Goal: Task Accomplishment & Management: Use online tool/utility

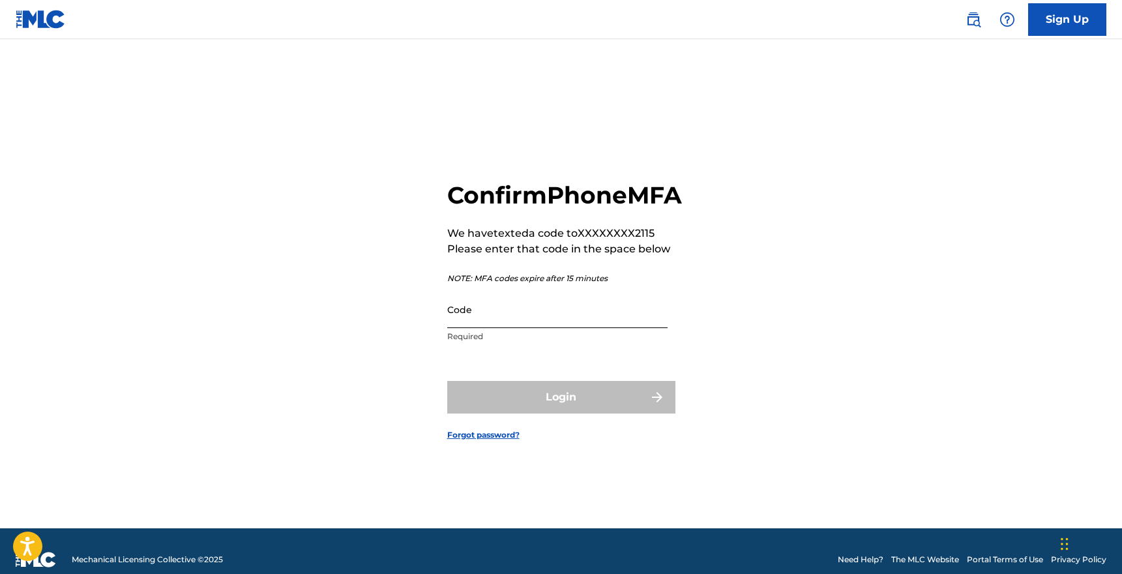
click at [579, 327] on input "Code" at bounding box center [557, 309] width 220 height 37
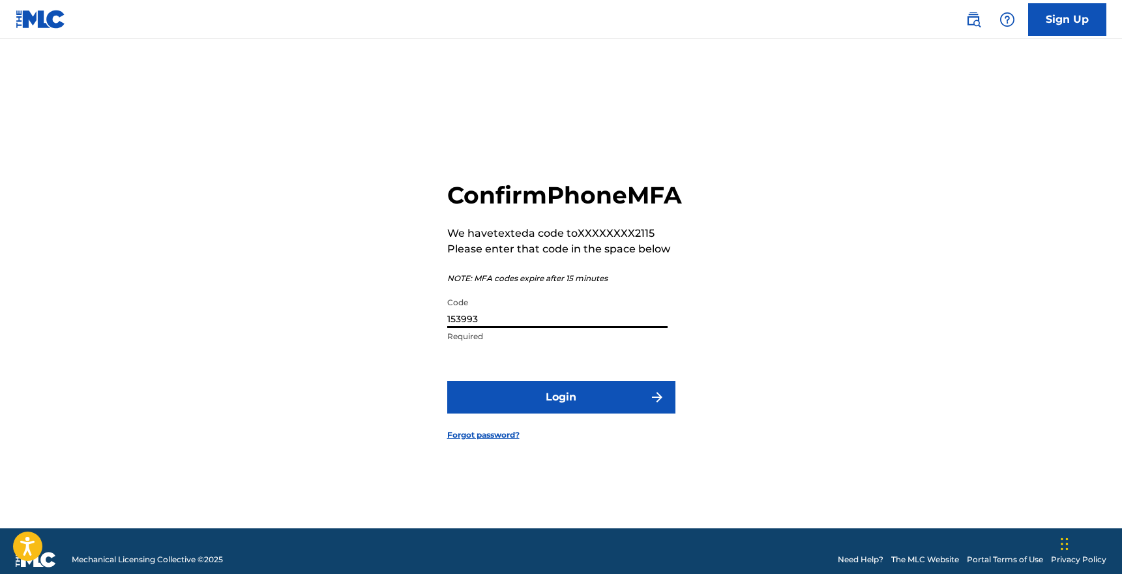
type input "153993"
click at [447, 381] on button "Login" at bounding box center [561, 397] width 228 height 33
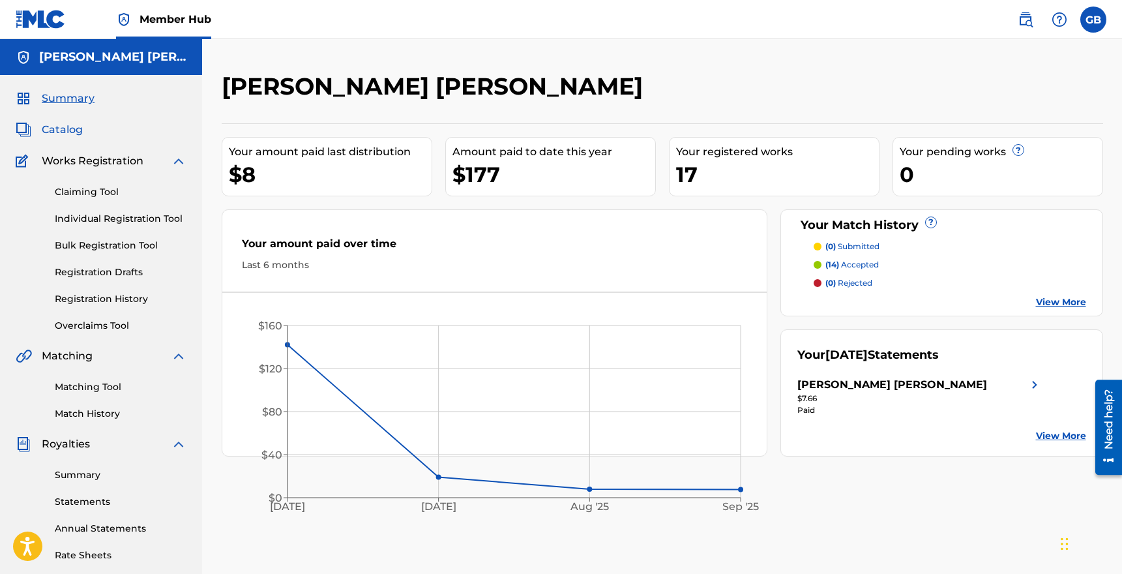
click at [69, 132] on span "Catalog" at bounding box center [62, 130] width 41 height 16
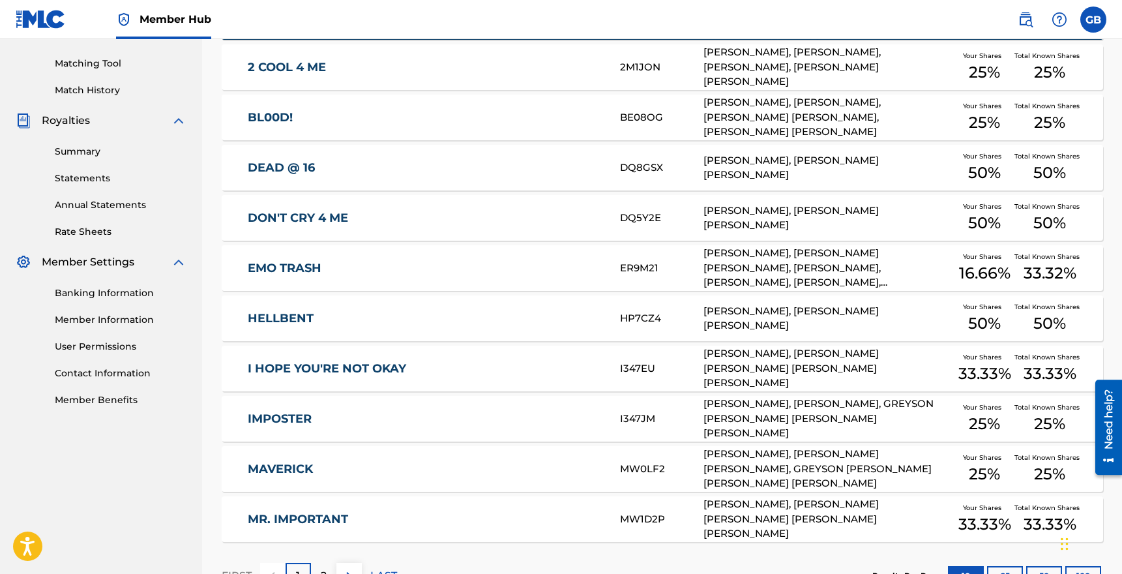
scroll to position [421, 0]
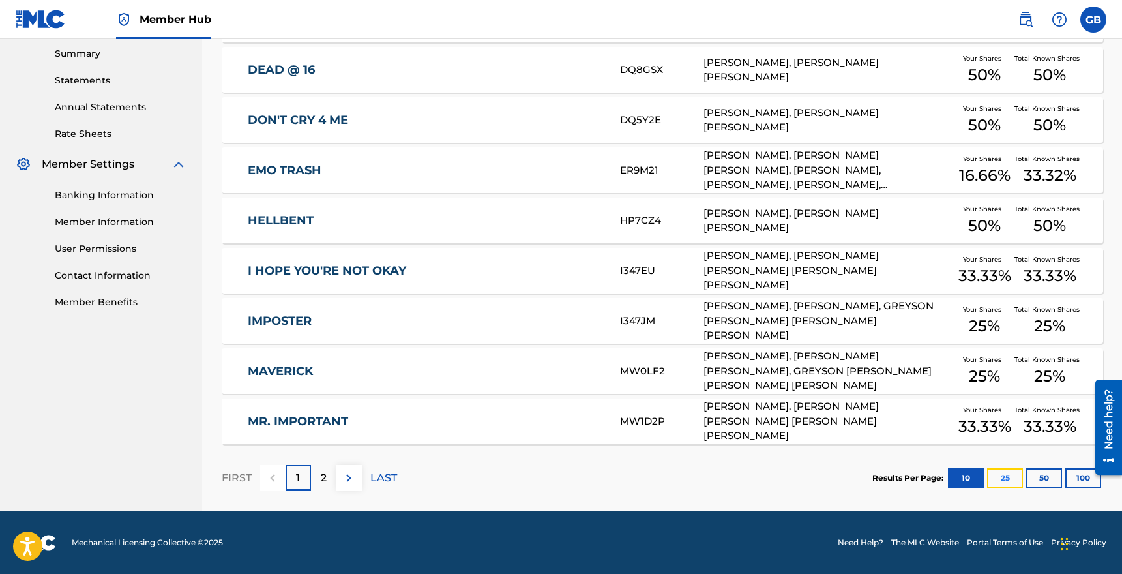
click at [1016, 477] on button "25" at bounding box center [1005, 478] width 36 height 20
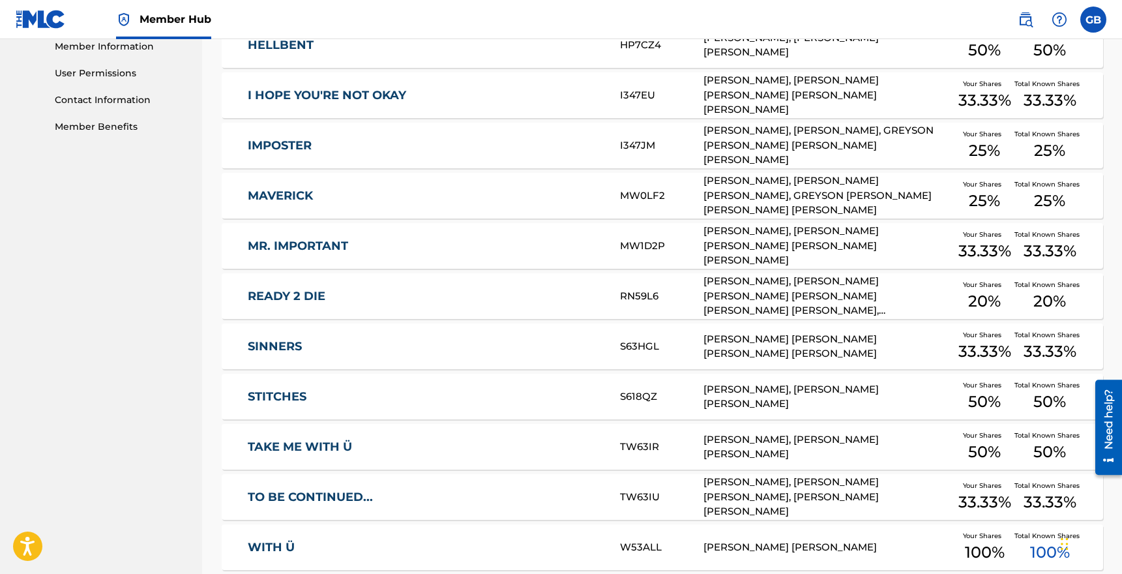
scroll to position [537, 0]
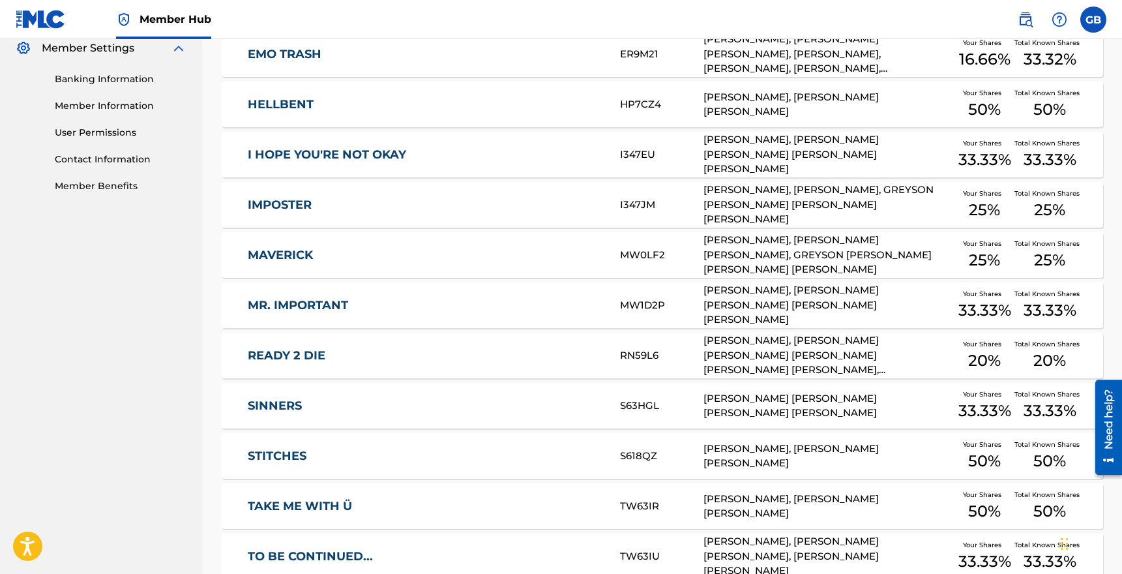
click at [295, 250] on link "MAVERICK" at bounding box center [425, 255] width 355 height 15
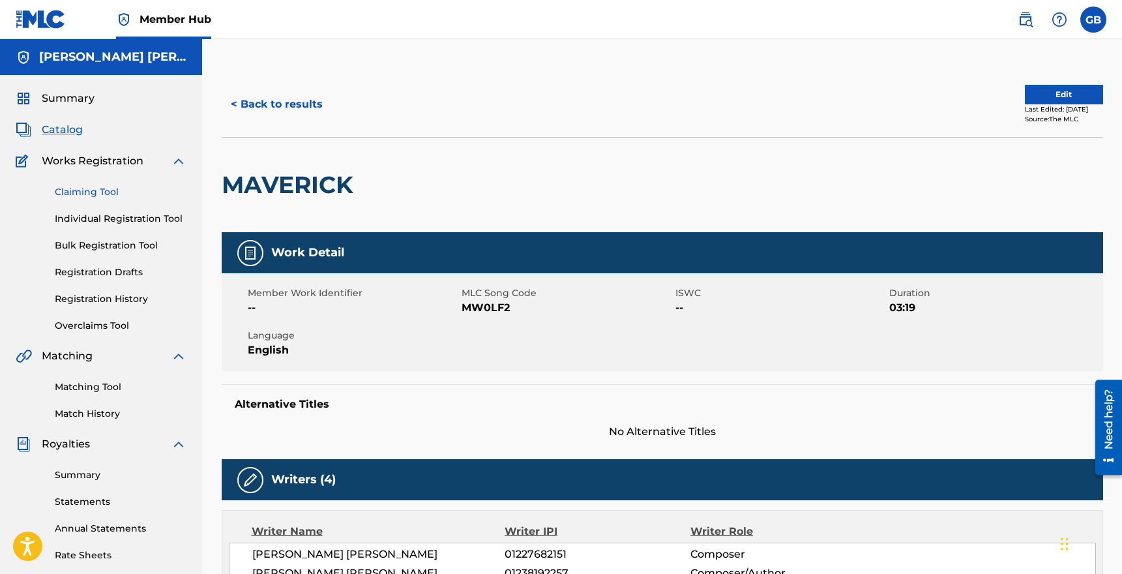
click at [85, 190] on link "Claiming Tool" at bounding box center [121, 192] width 132 height 14
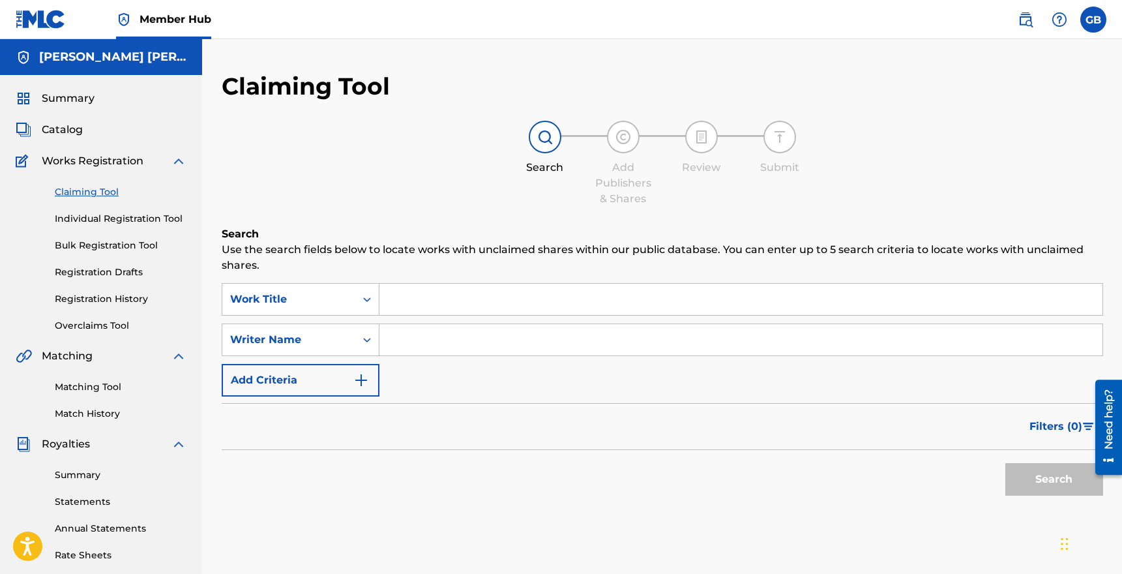
click at [421, 299] on input "Search Form" at bounding box center [740, 299] width 723 height 31
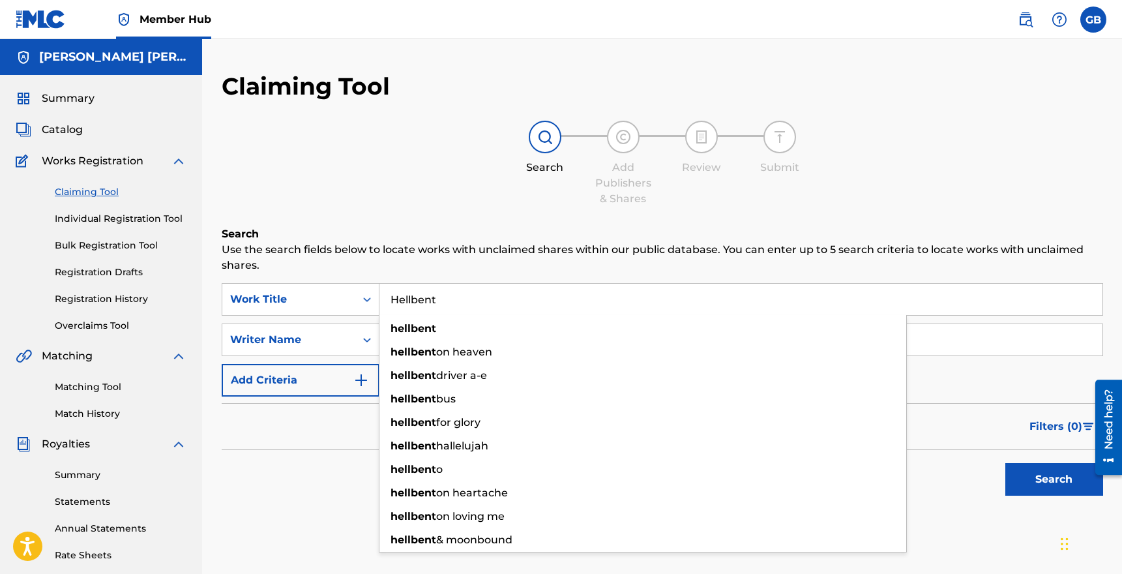
type input "Hellbent"
click at [1005, 463] on button "Search" at bounding box center [1054, 479] width 98 height 33
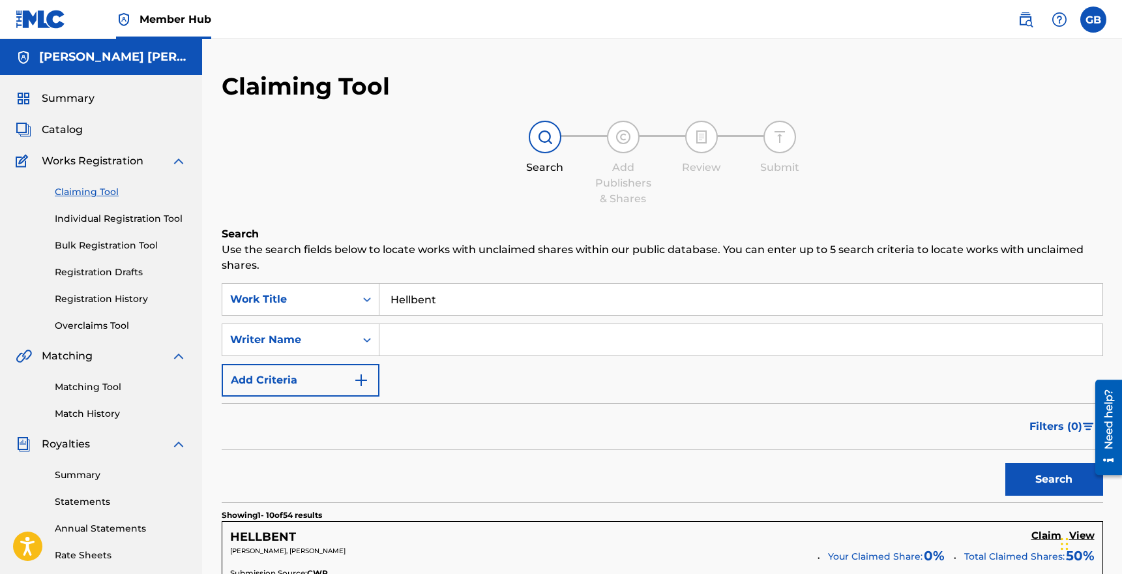
click at [424, 334] on input "Search Form" at bounding box center [740, 339] width 723 height 31
type input "[PERSON_NAME]"
click at [1005, 463] on button "Search" at bounding box center [1054, 479] width 98 height 33
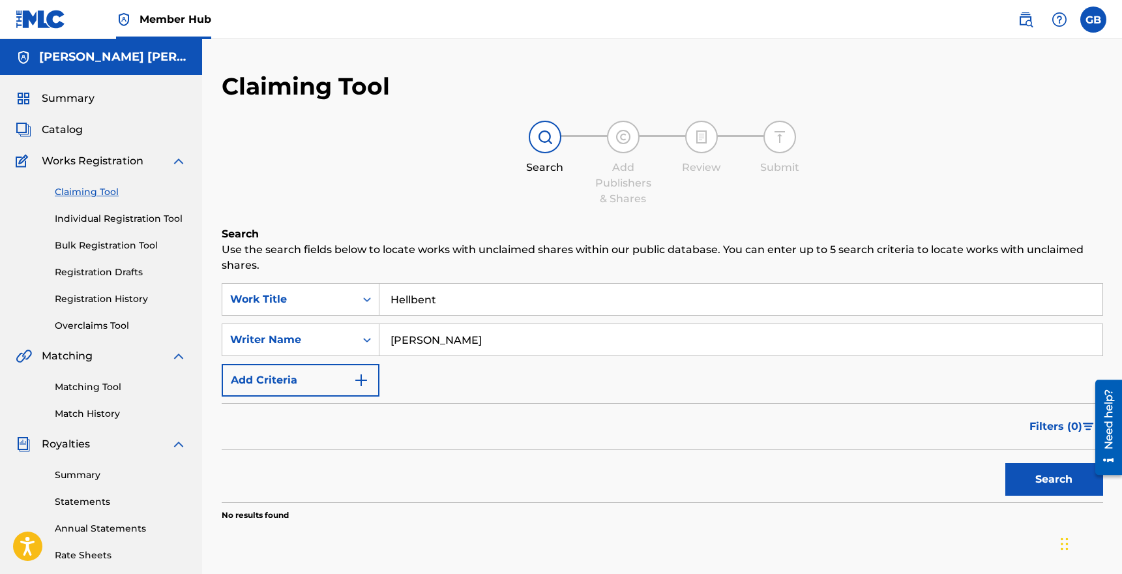
click at [411, 400] on form "SearchWithCriteria683c4ef5-1ae3-4062-91b7-5c5708d45be0 Work Title Hellbent Sear…" at bounding box center [662, 392] width 881 height 219
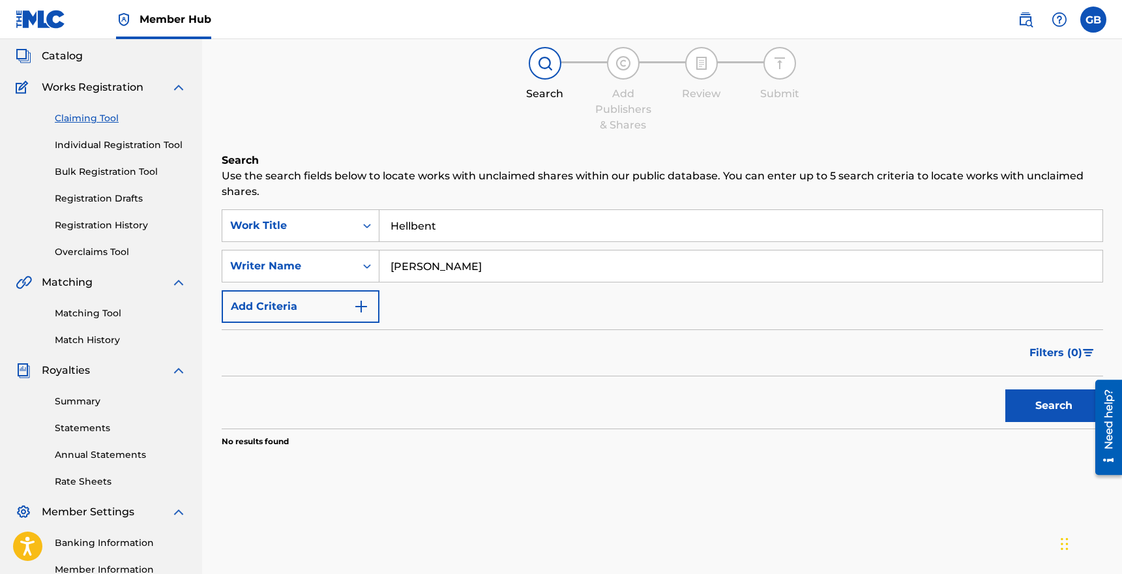
scroll to position [74, 0]
click at [329, 291] on button "Add Criteria" at bounding box center [301, 305] width 158 height 33
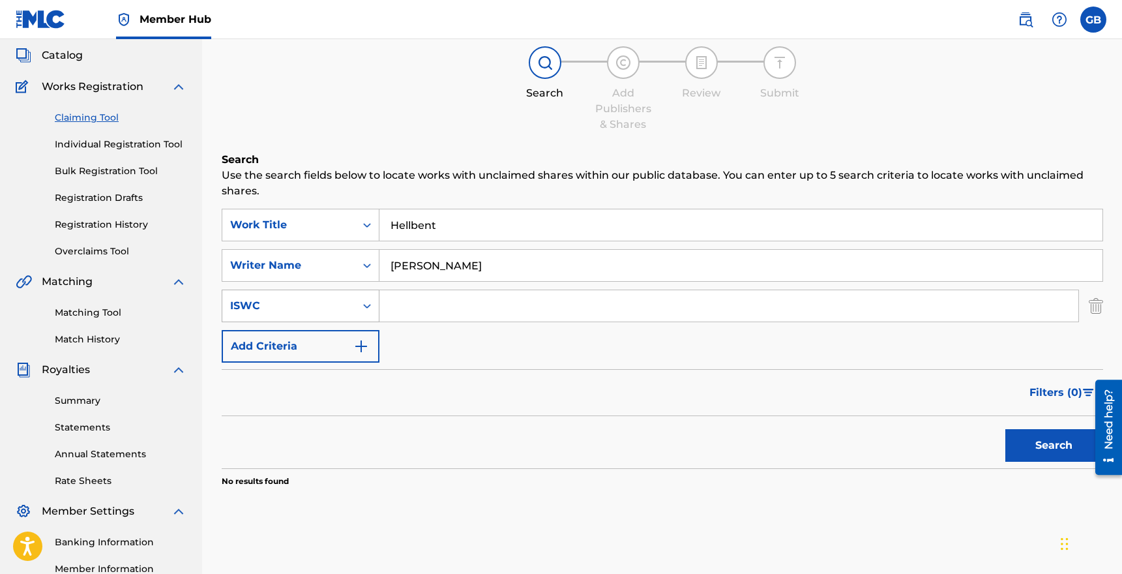
click at [361, 307] on icon "Search Form" at bounding box center [366, 305] width 13 height 13
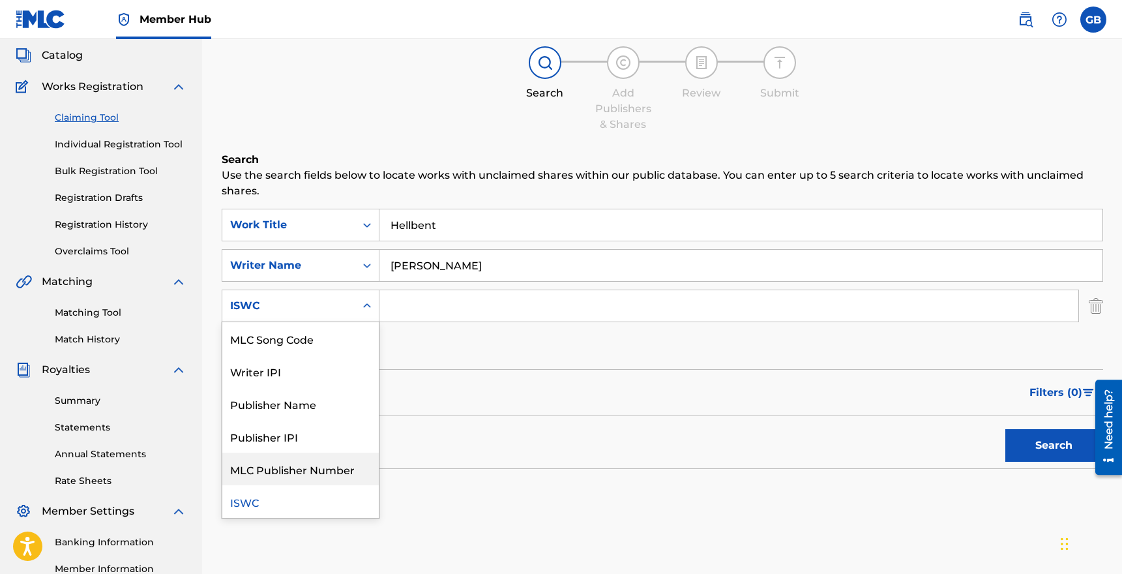
click at [450, 379] on div "Filters ( 0 )" at bounding box center [662, 392] width 881 height 47
click at [340, 309] on div "ISWC" at bounding box center [288, 306] width 117 height 16
click at [299, 386] on div "Writer IPI" at bounding box center [300, 371] width 156 height 33
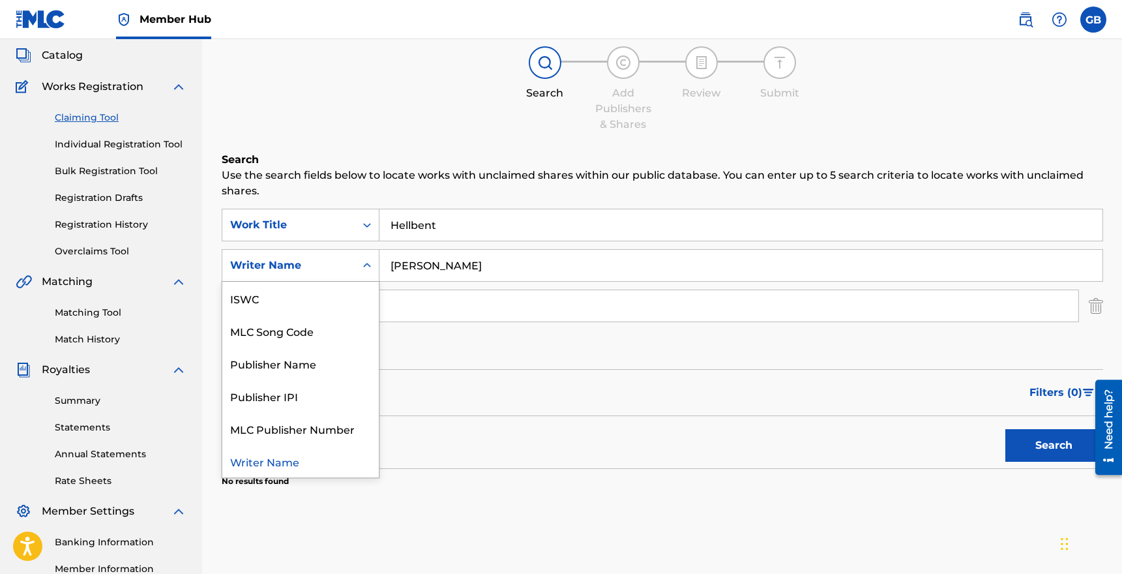
click at [358, 265] on div "Search Form" at bounding box center [366, 265] width 23 height 23
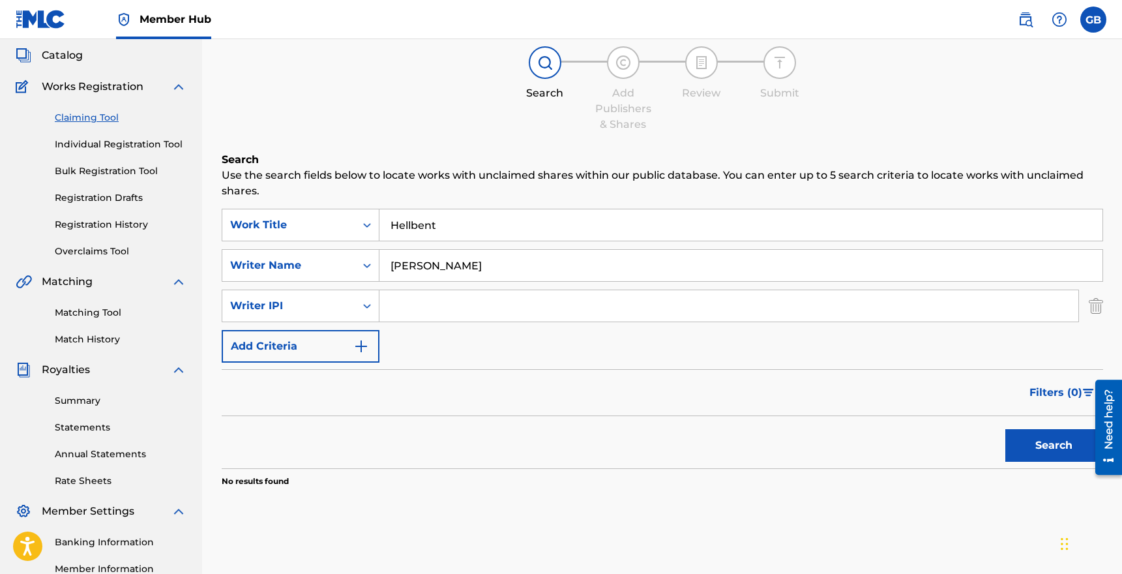
click at [403, 306] on input "Search Form" at bounding box center [728, 305] width 699 height 31
paste input "01238192355"
type input "01238192355"
click at [1005, 429] on button "Search" at bounding box center [1054, 445] width 98 height 33
drag, startPoint x: 478, startPoint y: 263, endPoint x: 233, endPoint y: 263, distance: 245.7
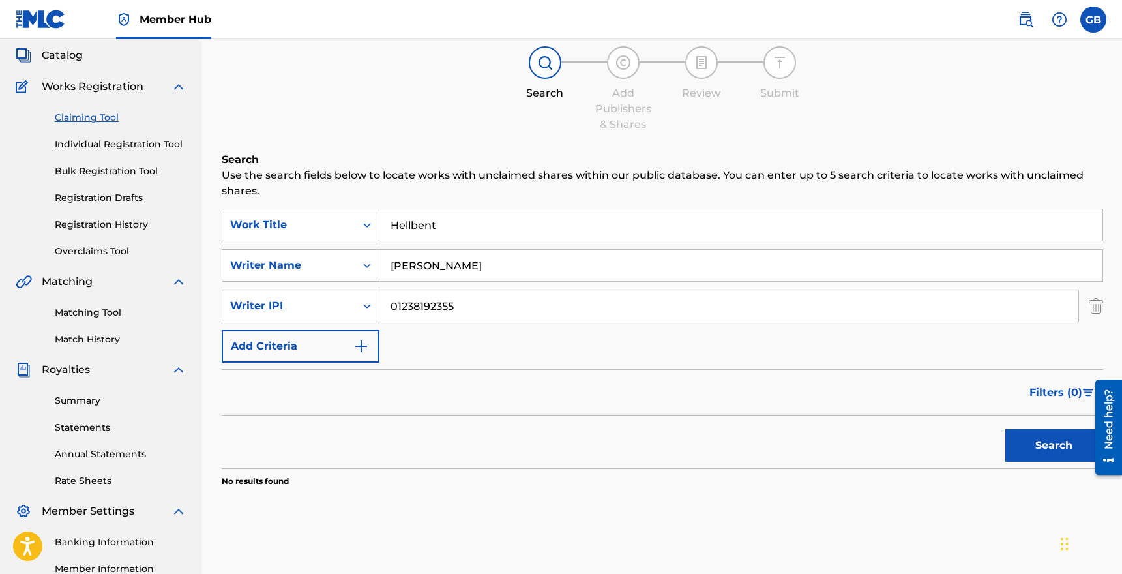
click at [233, 263] on div "SearchWithCriteria1bfefc24-80b7-4cba-94f2-94934eb858ca Writer Name Greyson Zane" at bounding box center [662, 265] width 881 height 33
click at [1005, 429] on button "Search" at bounding box center [1054, 445] width 98 height 33
drag, startPoint x: 470, startPoint y: 304, endPoint x: 278, endPoint y: 294, distance: 191.9
click at [278, 294] on div "SearchWithCriteriae2caffdc-eaa5-4b93-ad7e-cb5a2a8b8ac7 Writer IPI 01238192355" at bounding box center [662, 305] width 881 height 33
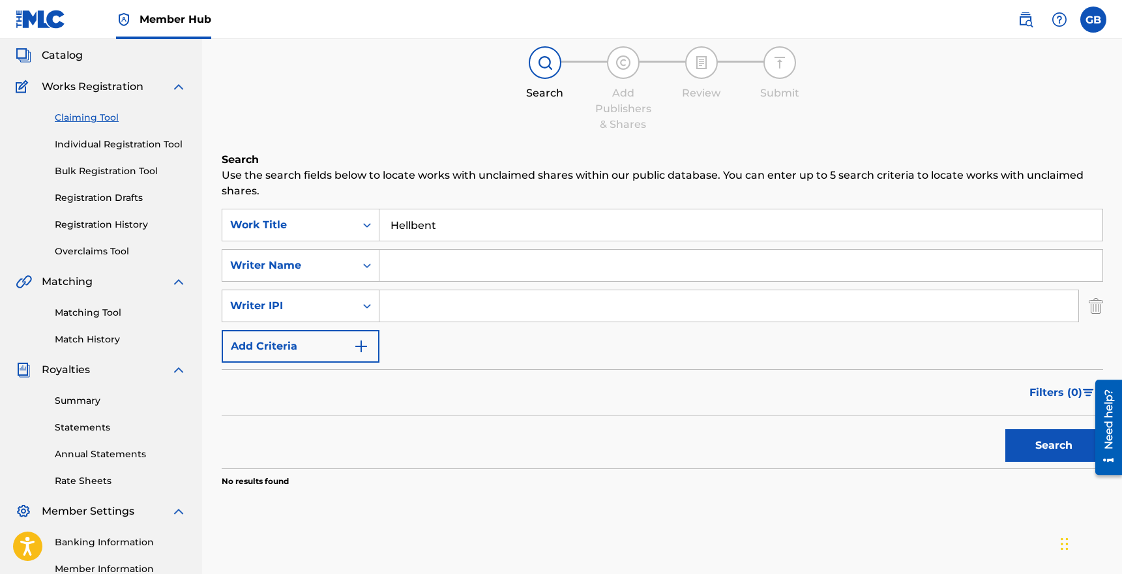
click at [1005, 429] on button "Search" at bounding box center [1054, 445] width 98 height 33
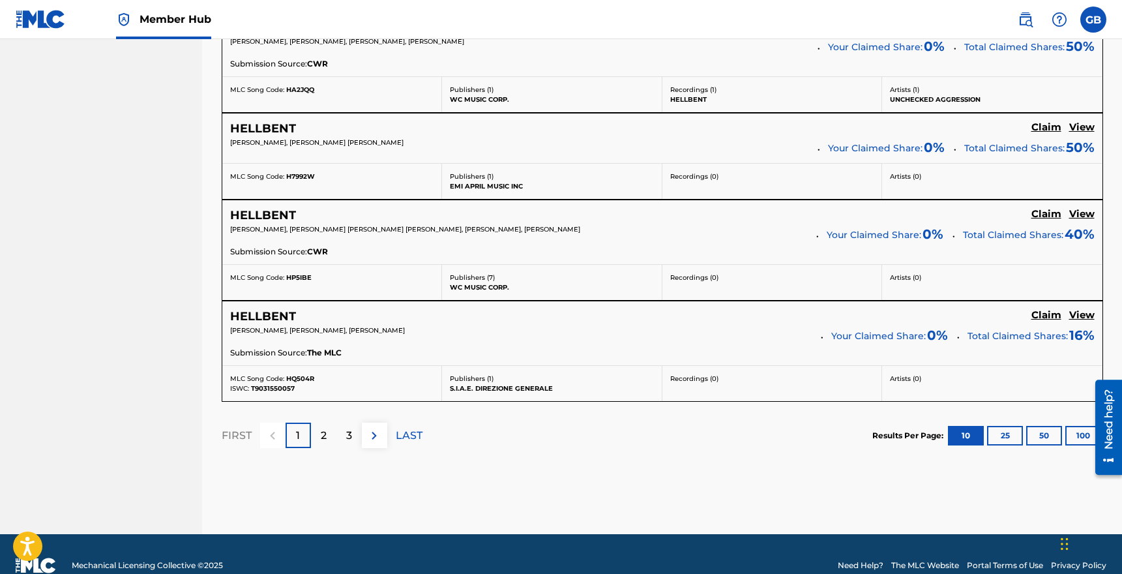
scroll to position [1157, 0]
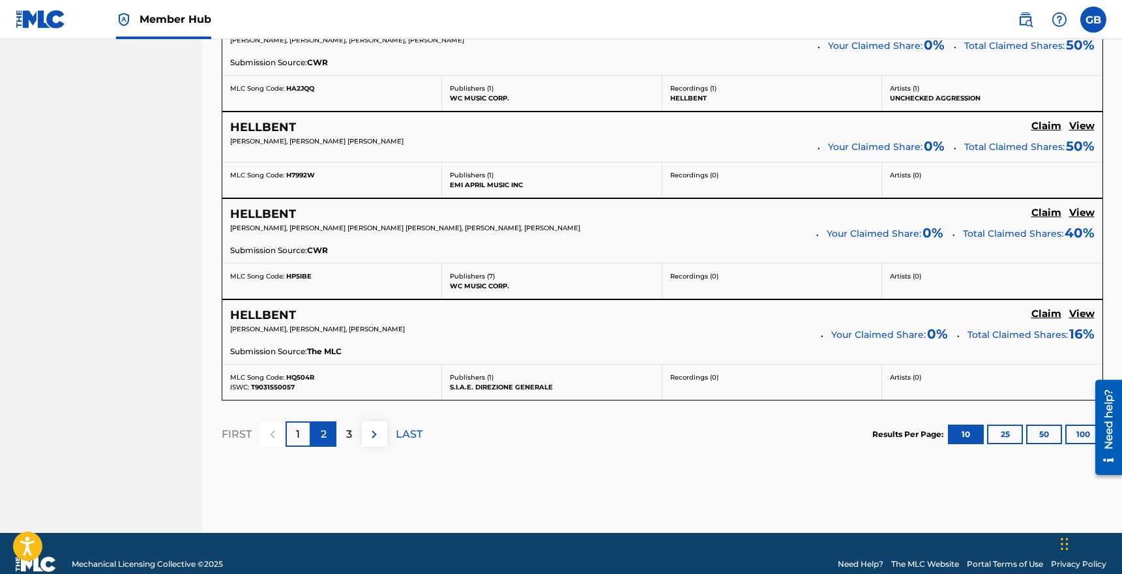
click at [323, 433] on p "2" at bounding box center [324, 434] width 6 height 16
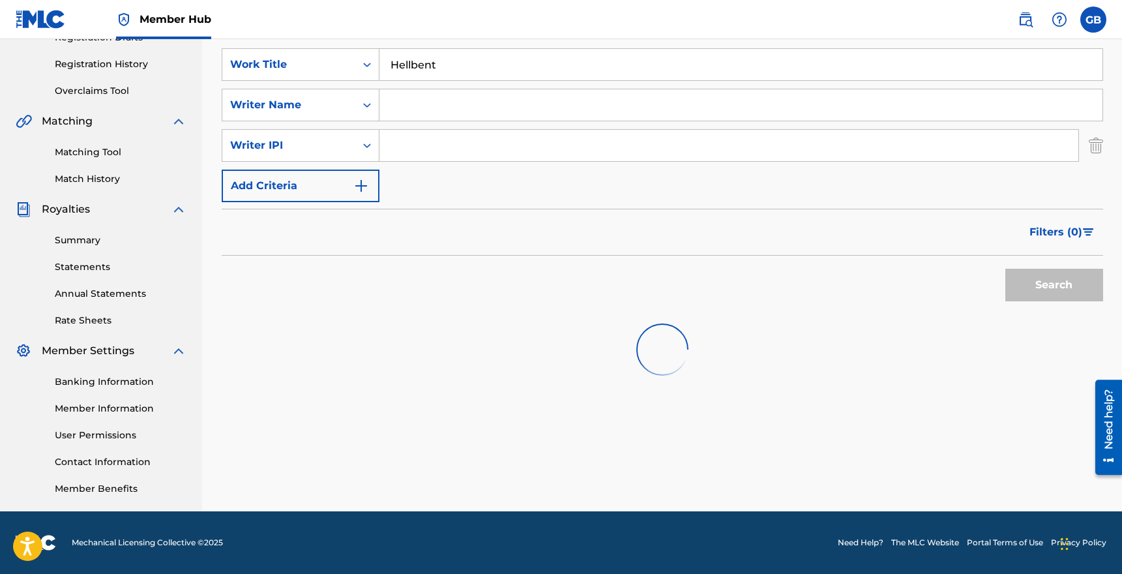
scroll to position [1154, 0]
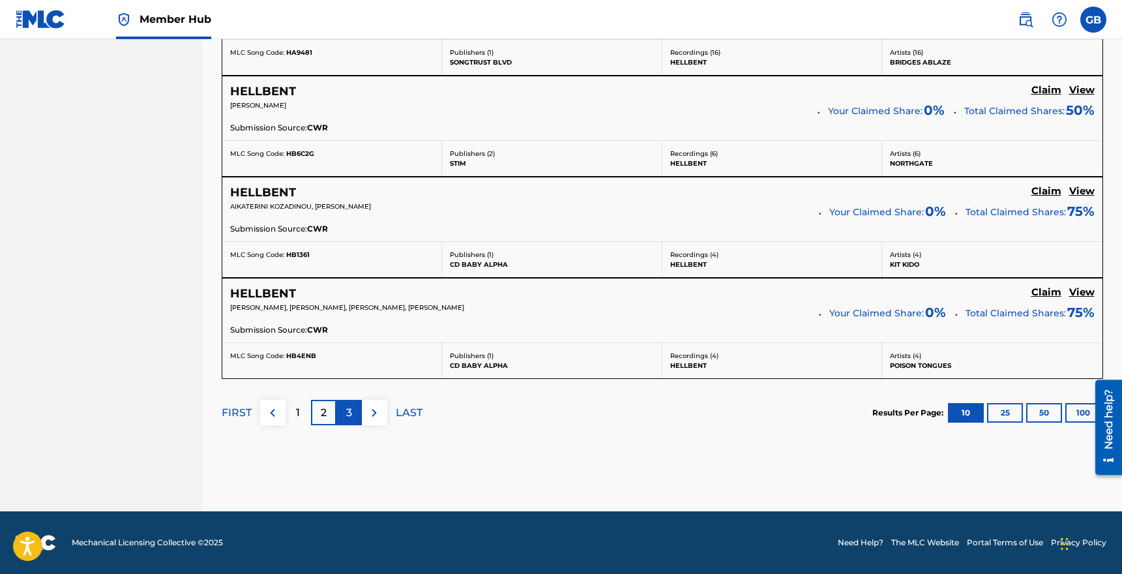
click at [350, 411] on p "3" at bounding box center [349, 413] width 6 height 16
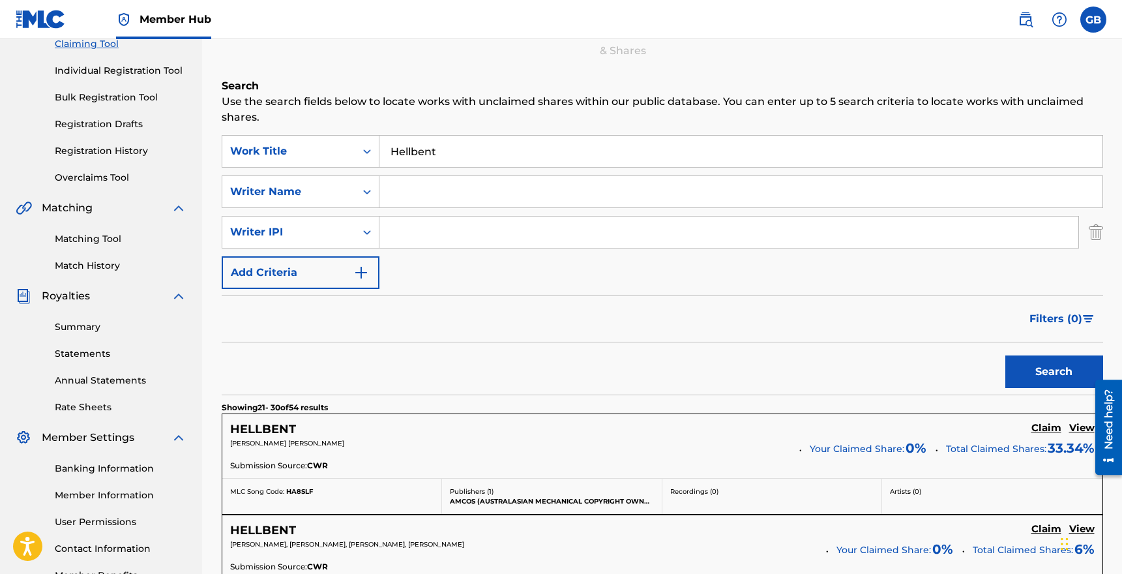
scroll to position [0, 0]
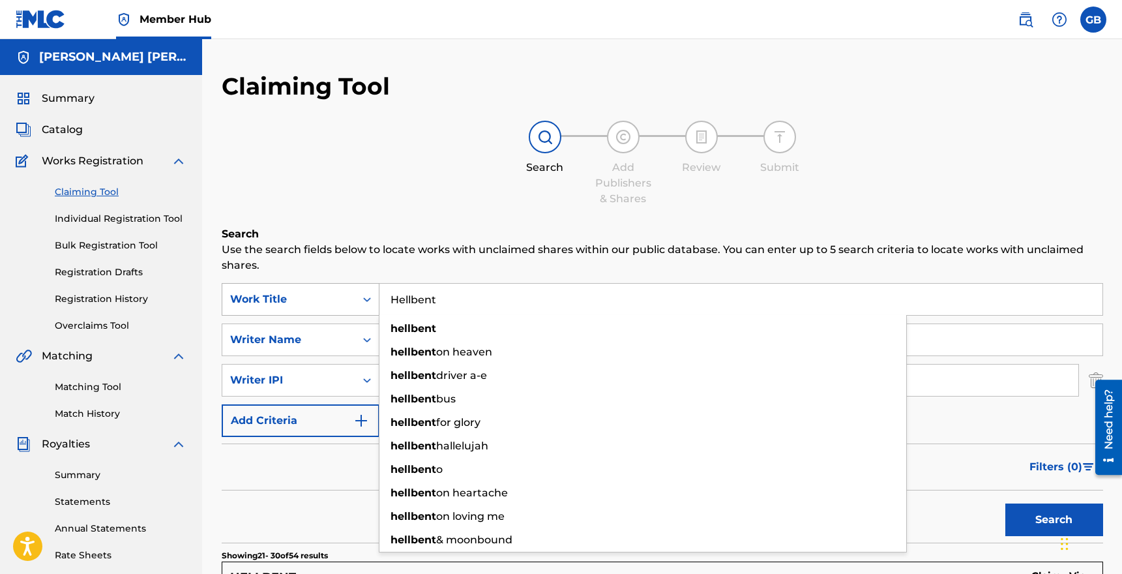
drag, startPoint x: 445, startPoint y: 297, endPoint x: 344, endPoint y: 297, distance: 101.0
click at [344, 297] on div "SearchWithCriteria683c4ef5-1ae3-4062-91b7-5c5708d45be0 Work Title Hellbent hell…" at bounding box center [662, 299] width 881 height 33
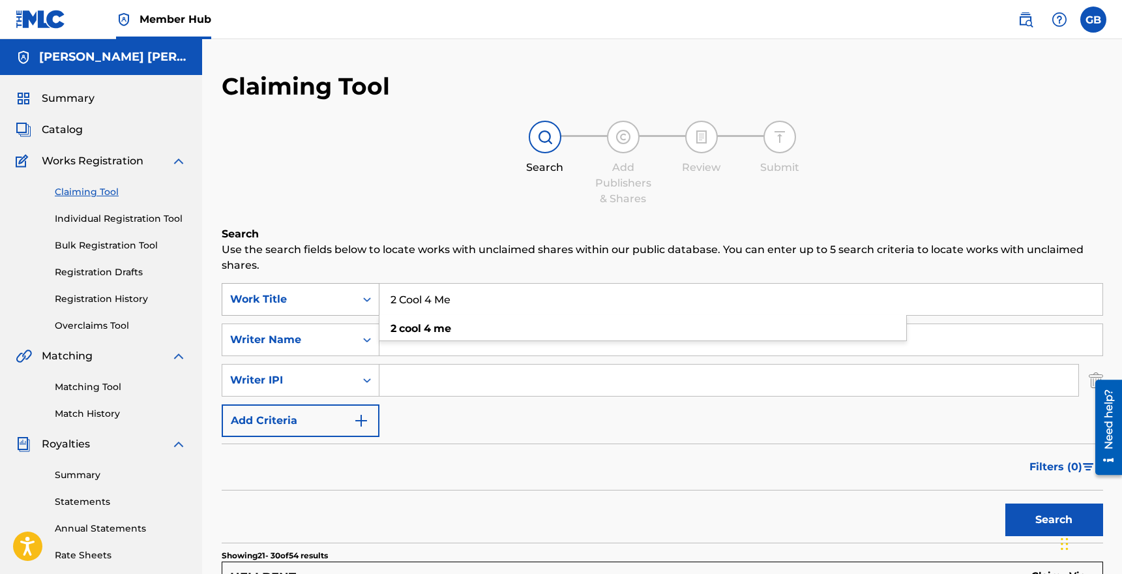
type input "2 Cool 4 Me"
click at [1005, 503] on button "Search" at bounding box center [1054, 519] width 98 height 33
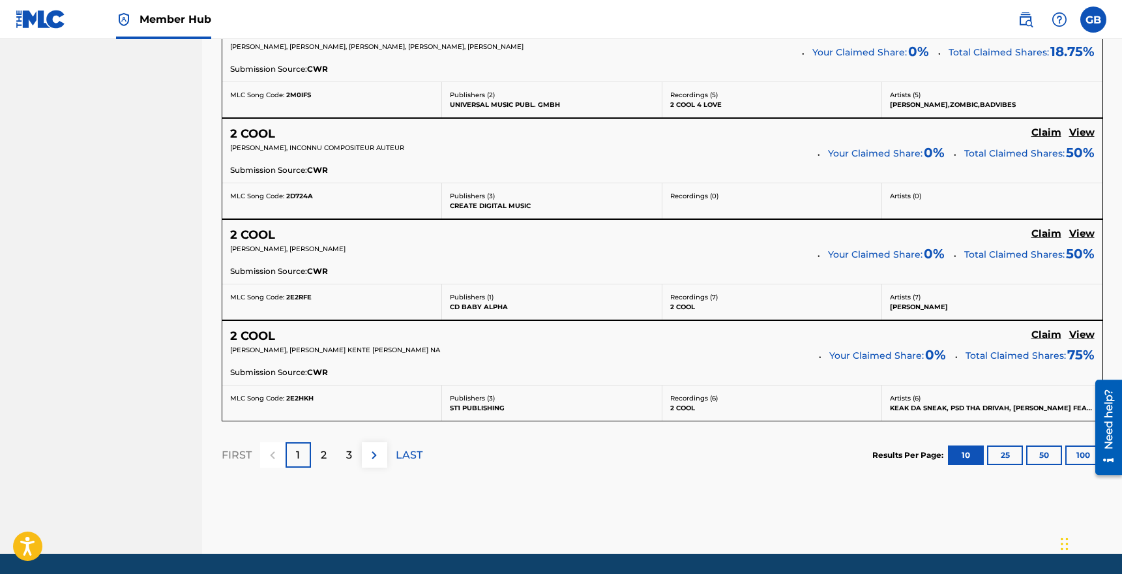
scroll to position [1154, 0]
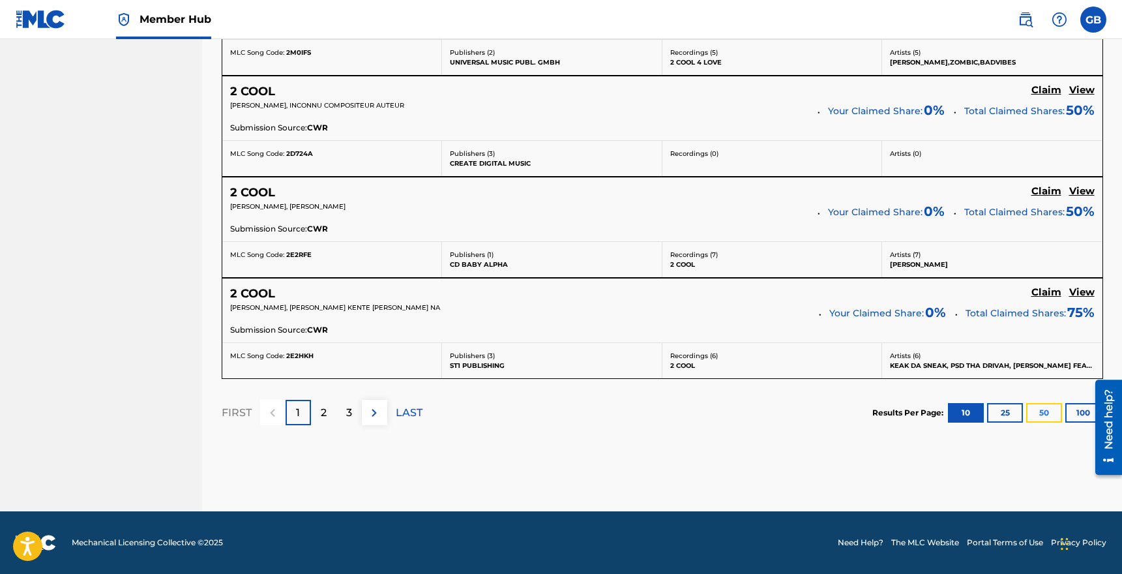
click at [1050, 413] on button "50" at bounding box center [1044, 413] width 36 height 20
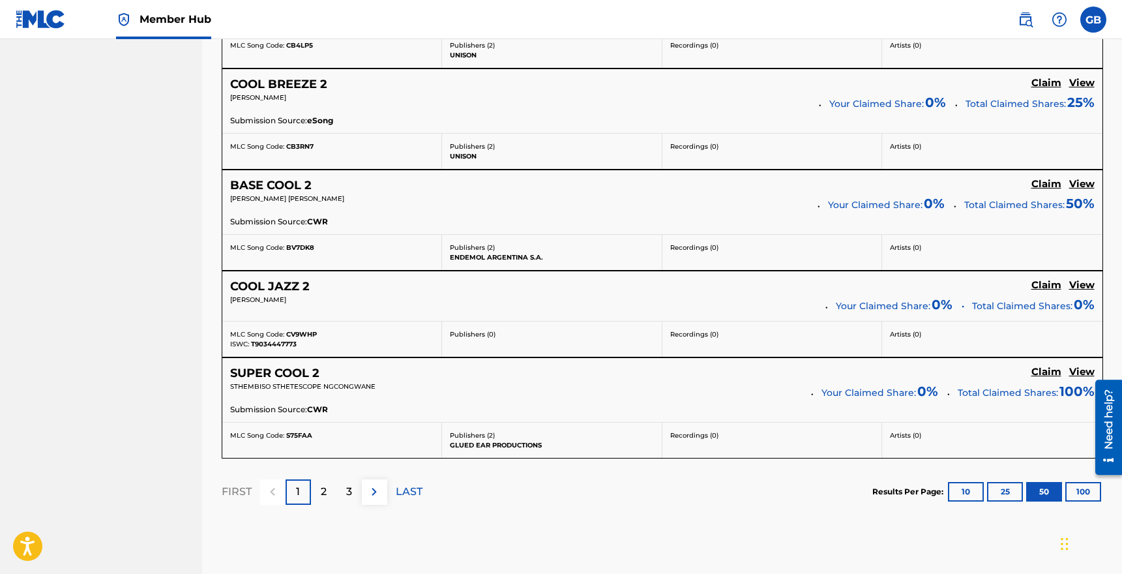
scroll to position [5037, 0]
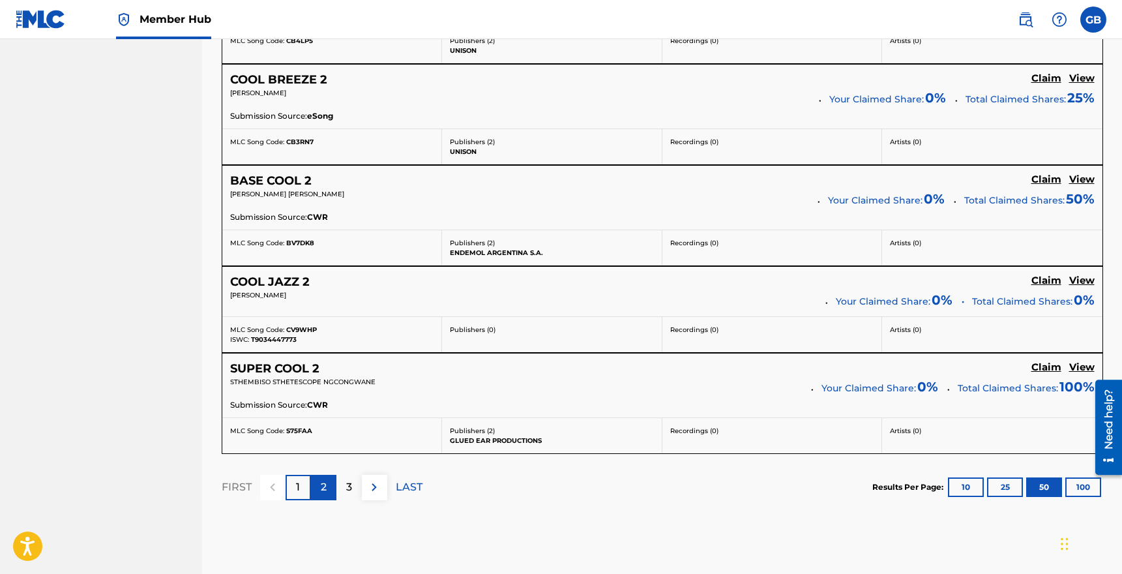
click at [325, 489] on p "2" at bounding box center [324, 487] width 6 height 16
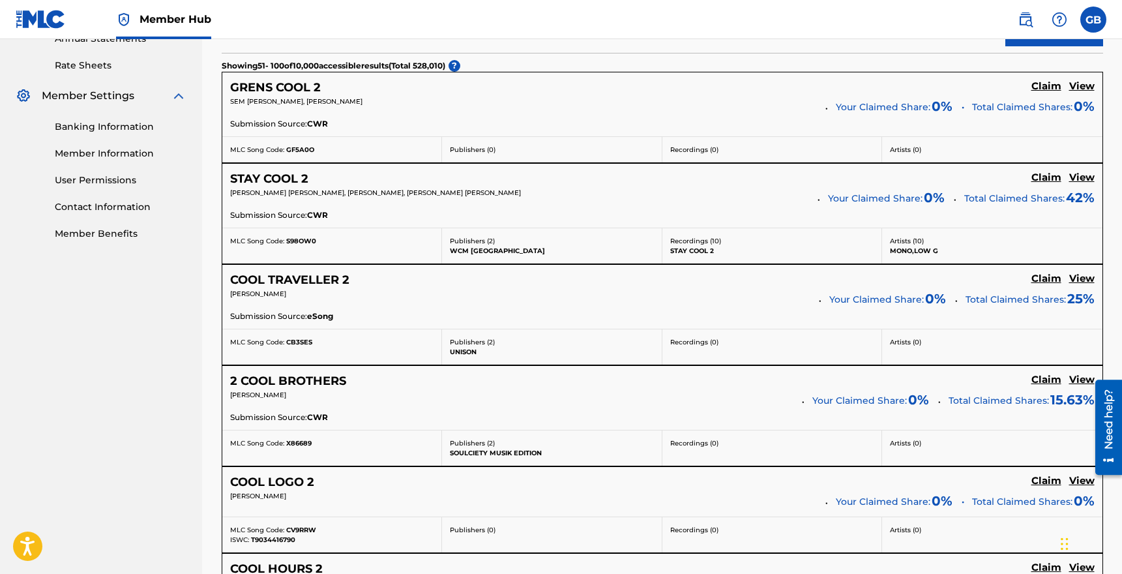
scroll to position [0, 0]
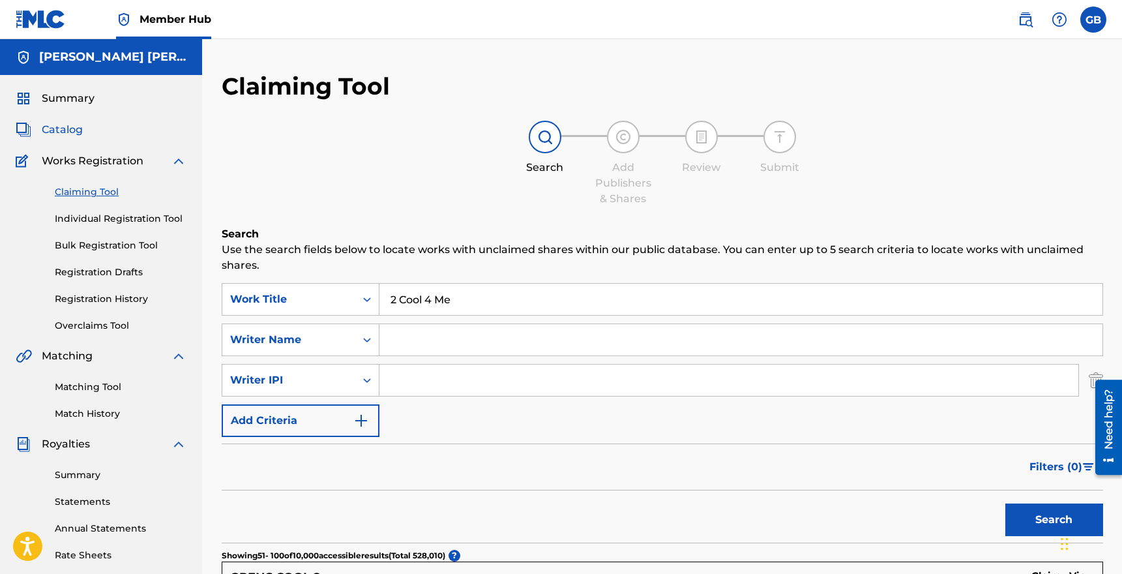
click at [75, 131] on span "Catalog" at bounding box center [62, 130] width 41 height 16
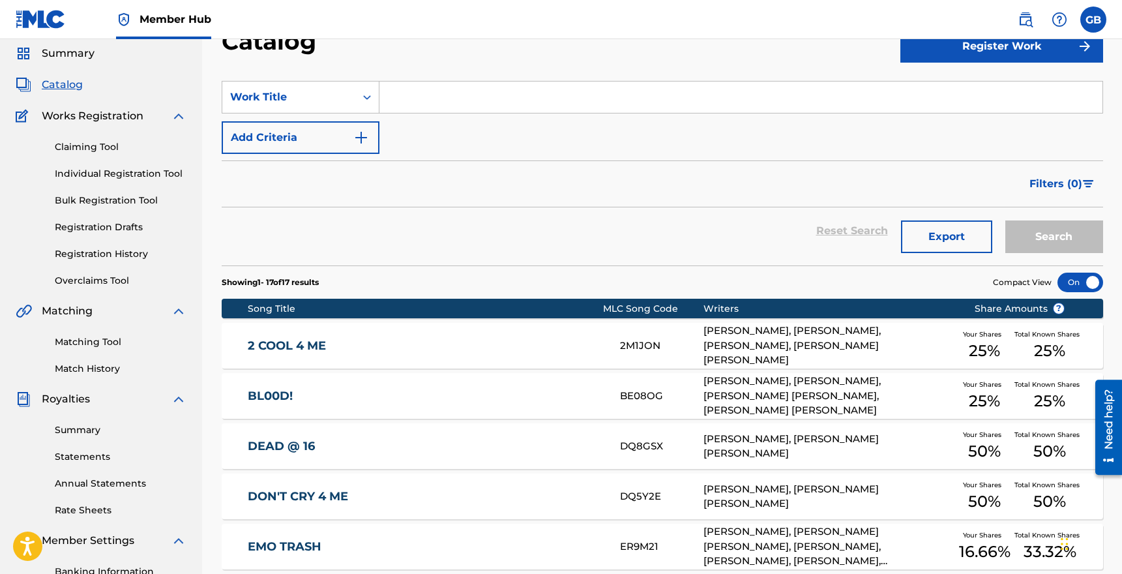
scroll to position [48, 0]
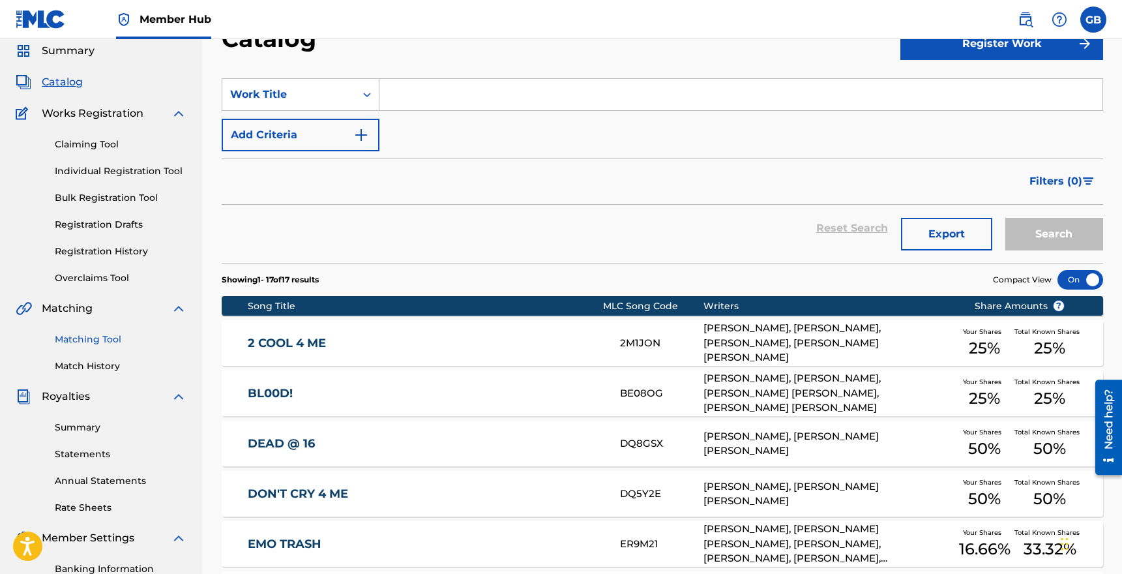
click at [91, 343] on link "Matching Tool" at bounding box center [121, 339] width 132 height 14
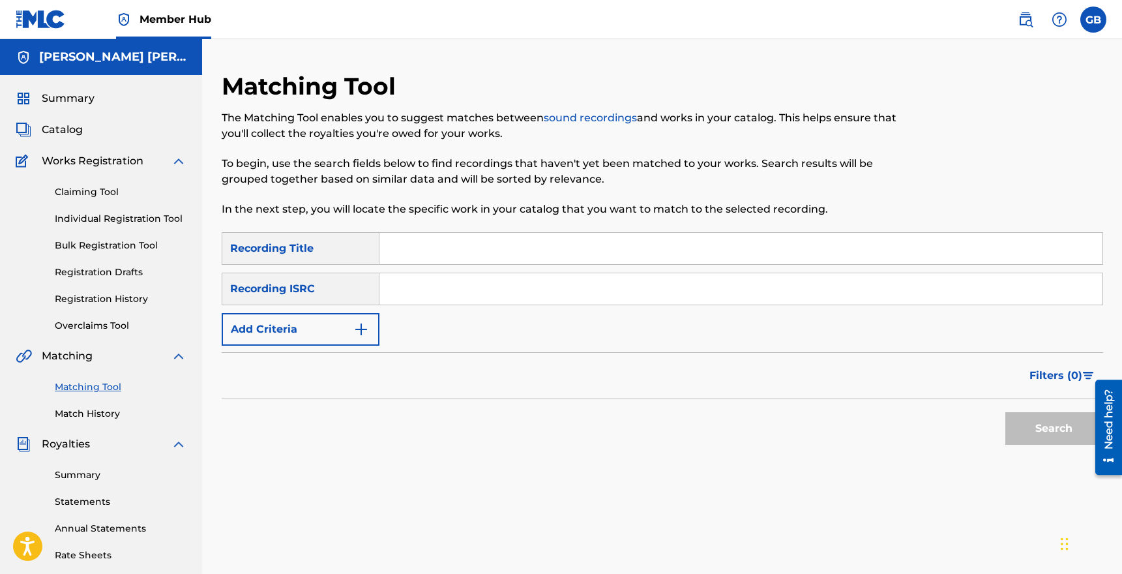
click at [432, 246] on input "Search Form" at bounding box center [740, 248] width 723 height 31
type input "Hellbent"
click at [1005, 412] on button "Search" at bounding box center [1054, 428] width 98 height 33
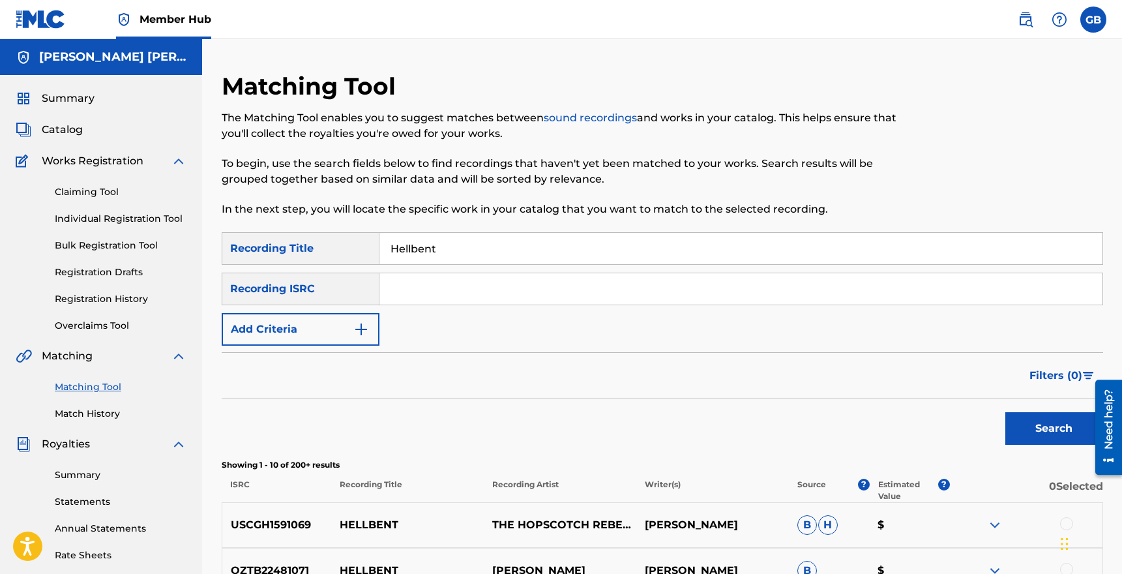
click at [428, 287] on input "Search Form" at bounding box center [740, 288] width 723 height 31
paste input "QZZ782428810"
type input "QZZ782428810"
click at [1005, 412] on button "Search" at bounding box center [1054, 428] width 98 height 33
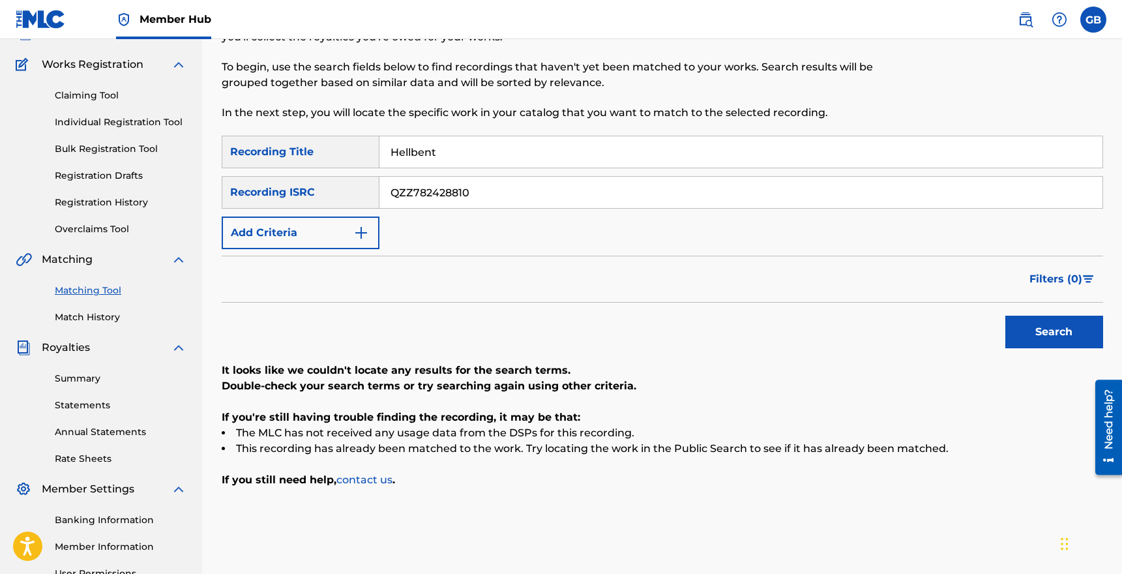
scroll to position [91, 0]
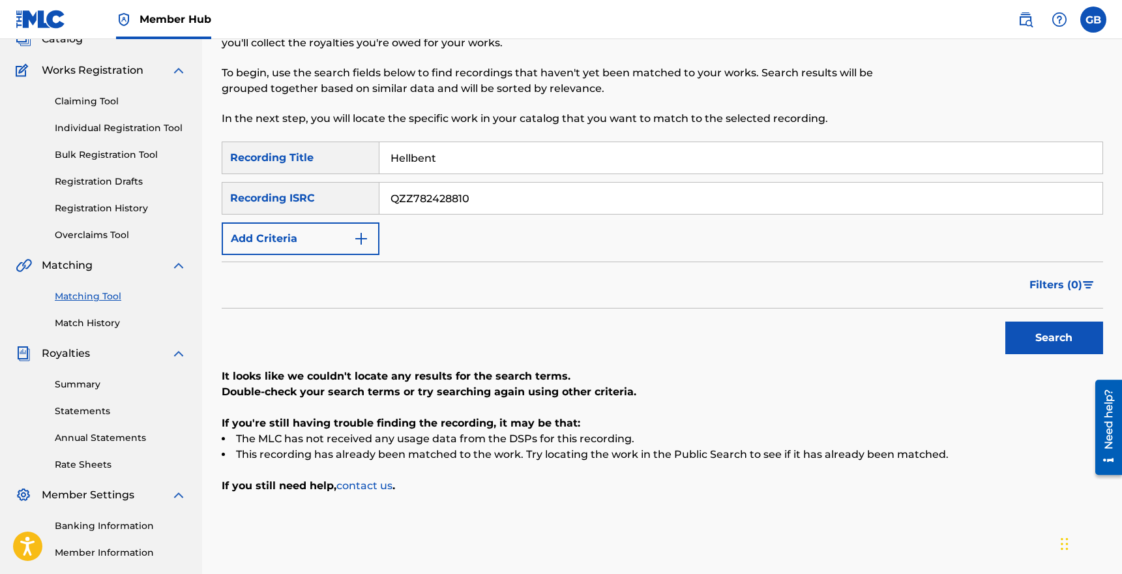
drag, startPoint x: 443, startPoint y: 157, endPoint x: 350, endPoint y: 153, distance: 93.3
click at [350, 153] on div "SearchWithCriteriadf5c0d5d-e8c3-422c-9f4b-113bf069ce30 Recording Title Hellbent" at bounding box center [662, 157] width 881 height 33
click at [1005, 321] on button "Search" at bounding box center [1054, 337] width 98 height 33
drag, startPoint x: 482, startPoint y: 199, endPoint x: 288, endPoint y: 199, distance: 193.6
click at [288, 199] on div "SearchWithCriteriadc59f9b0-328c-4c1e-a892-fdb9520bf361 Recording ISRC QZZ782428…" at bounding box center [662, 198] width 881 height 33
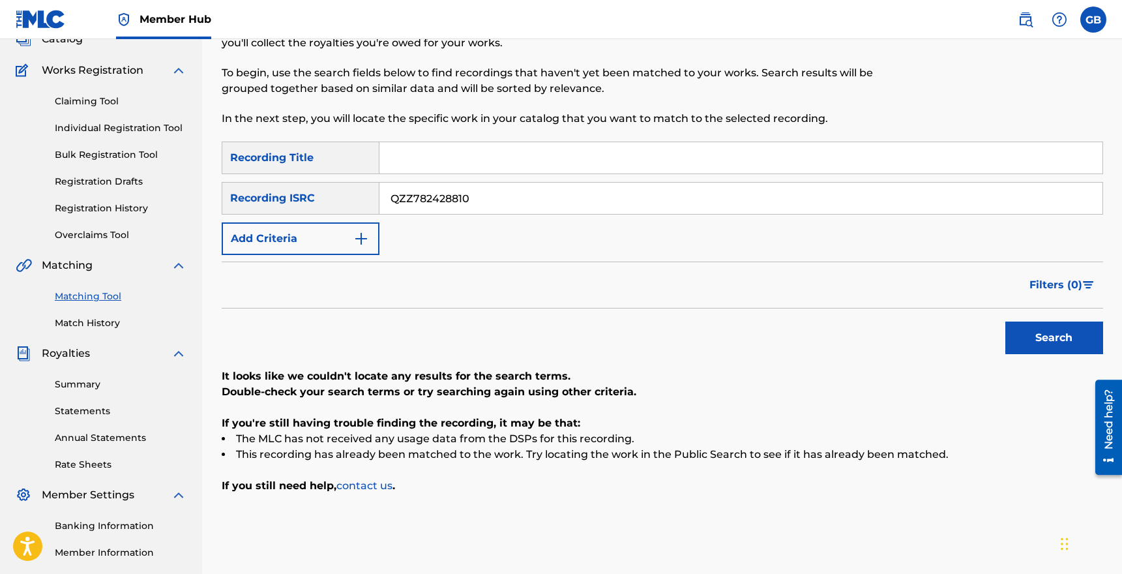
paste input "TBD2445387"
type input "QZTBD2445387"
click at [1005, 321] on button "Search" at bounding box center [1054, 337] width 98 height 33
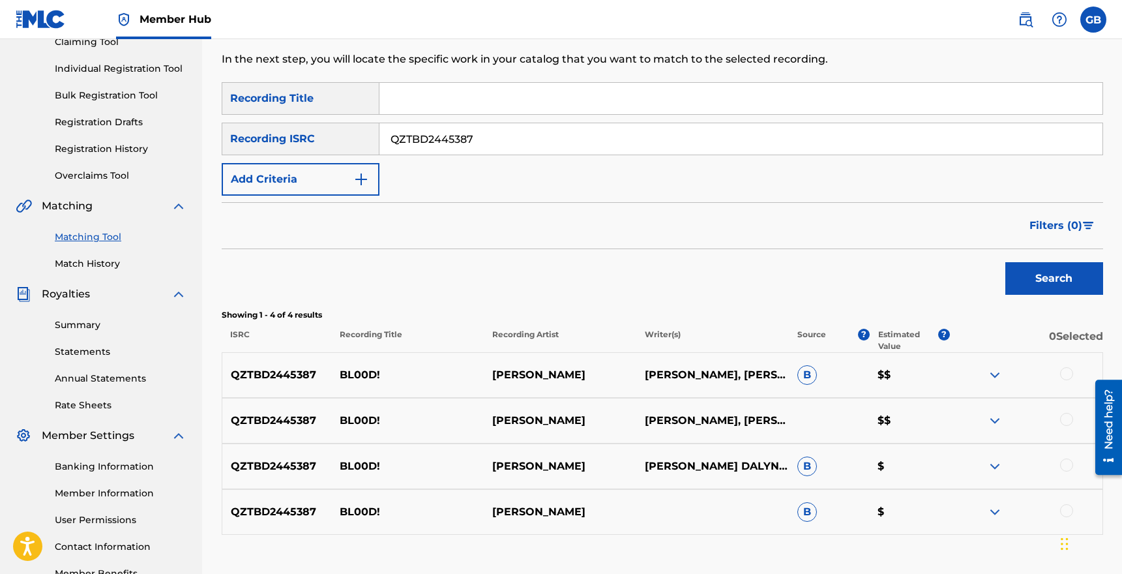
scroll to position [239, 0]
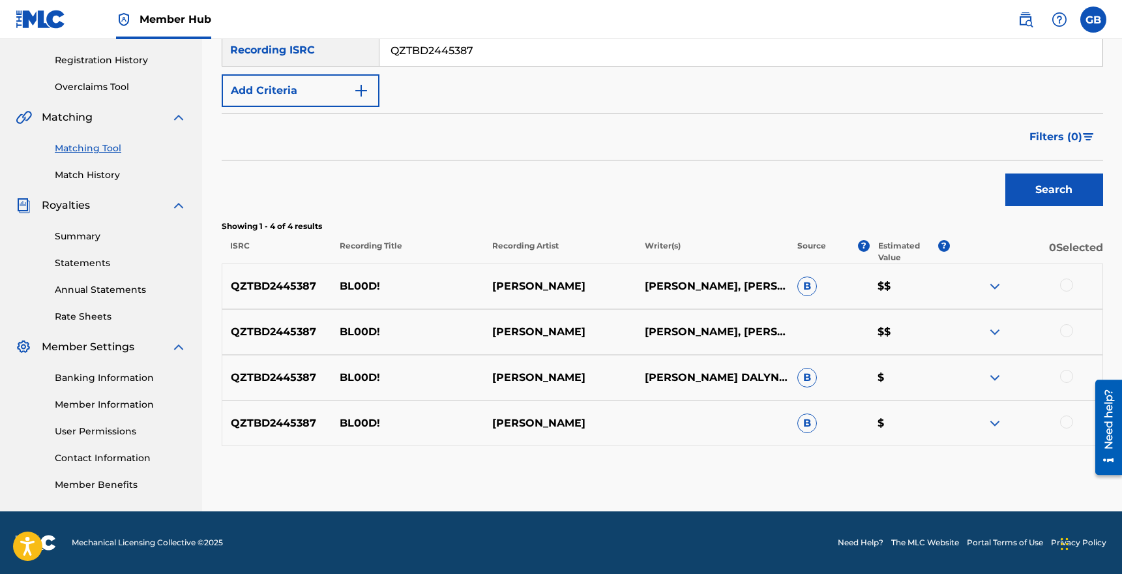
click at [992, 289] on img at bounding box center [995, 286] width 16 height 16
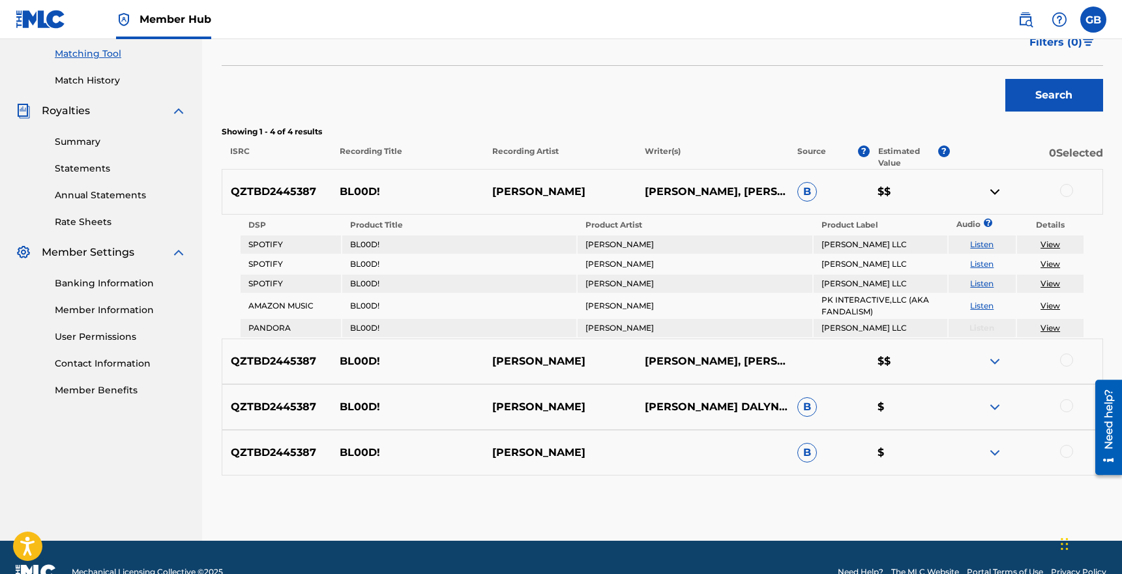
scroll to position [335, 0]
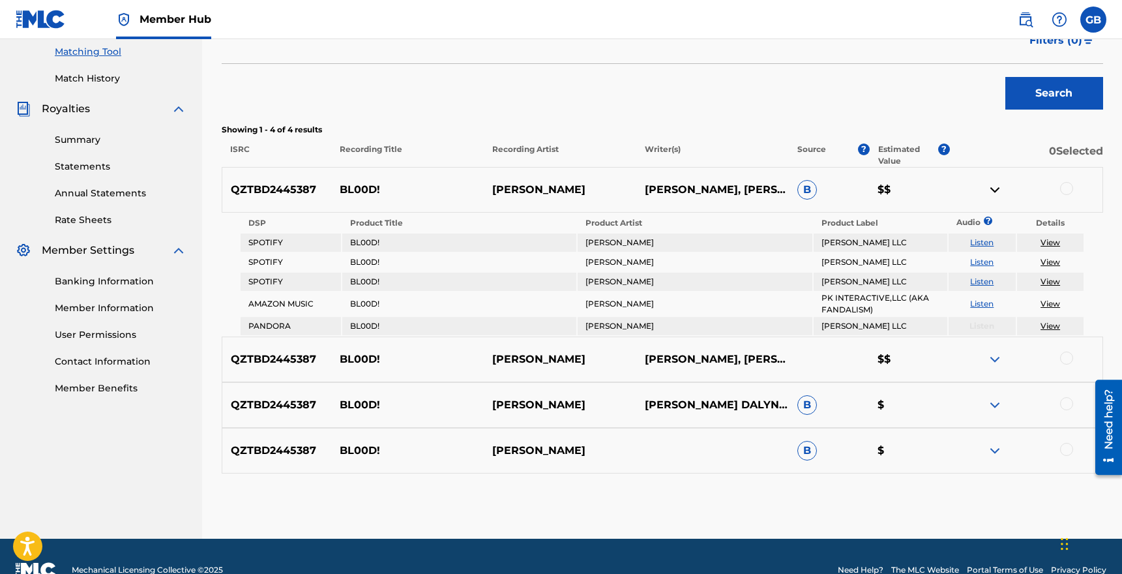
click at [993, 370] on div "QZTBD2445387 BL00D! GREYSON ZANE ALEXANDER MAGNAN, ANDREW KARPOVCK, GREYSON DAL…" at bounding box center [662, 359] width 881 height 46
click at [993, 357] on img at bounding box center [995, 359] width 16 height 16
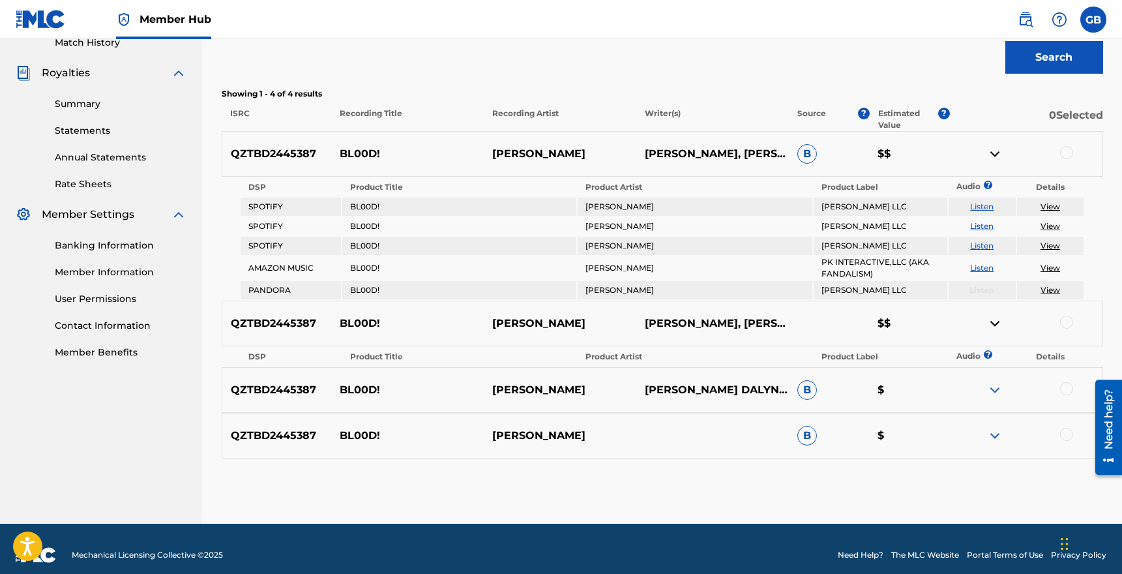
scroll to position [383, 0]
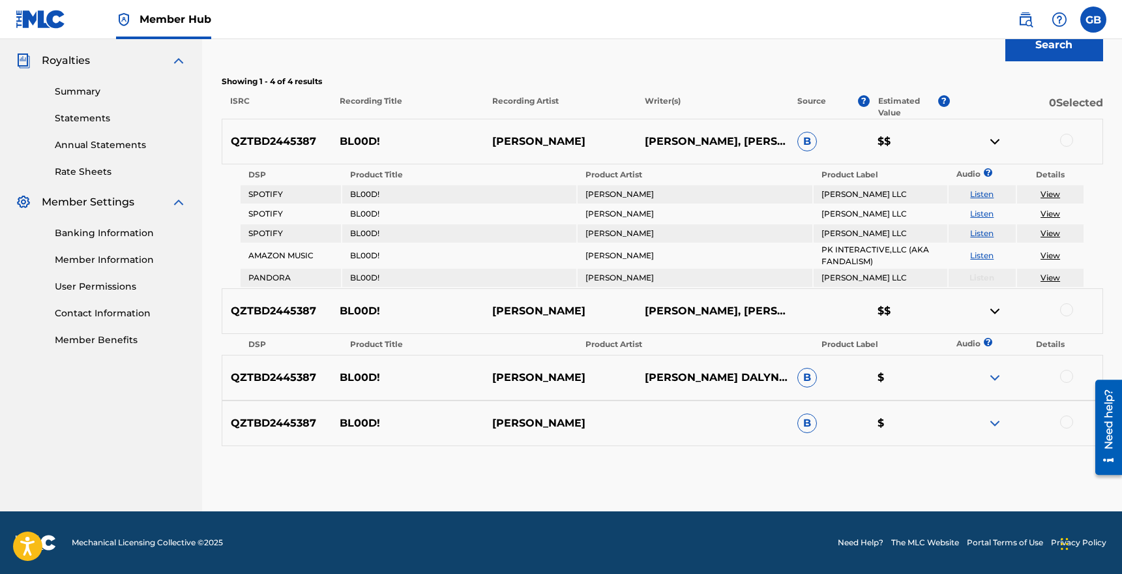
click at [992, 373] on img at bounding box center [995, 378] width 16 height 16
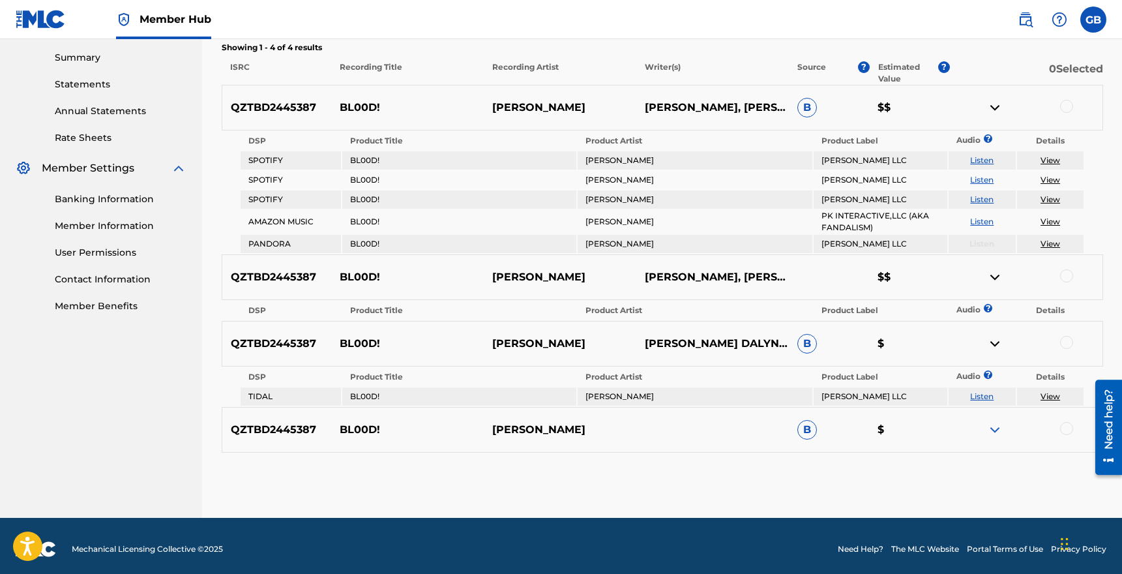
scroll to position [424, 0]
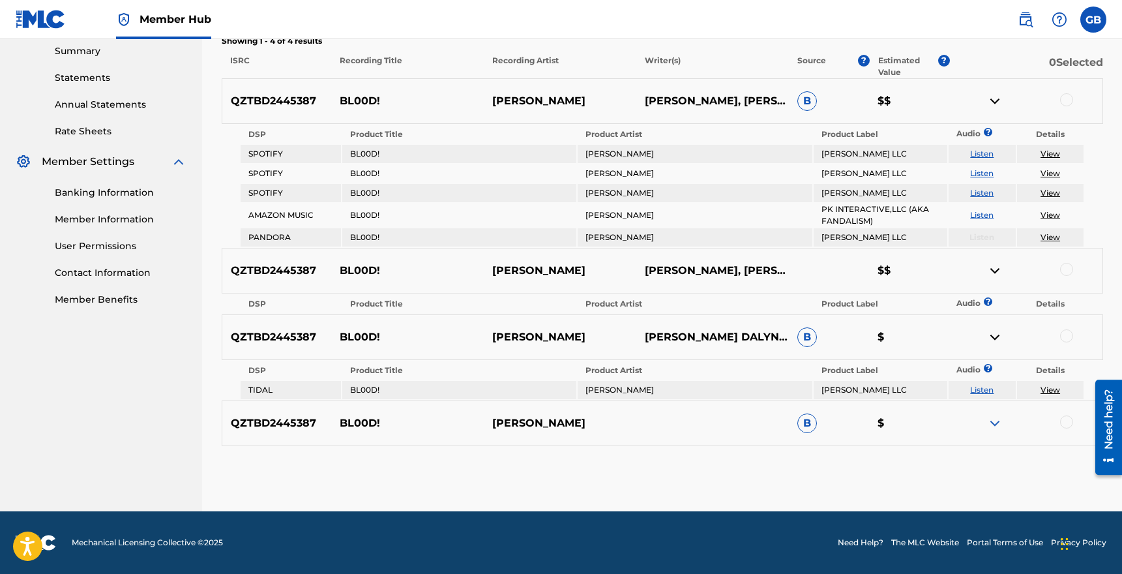
click at [993, 419] on img at bounding box center [995, 423] width 16 height 16
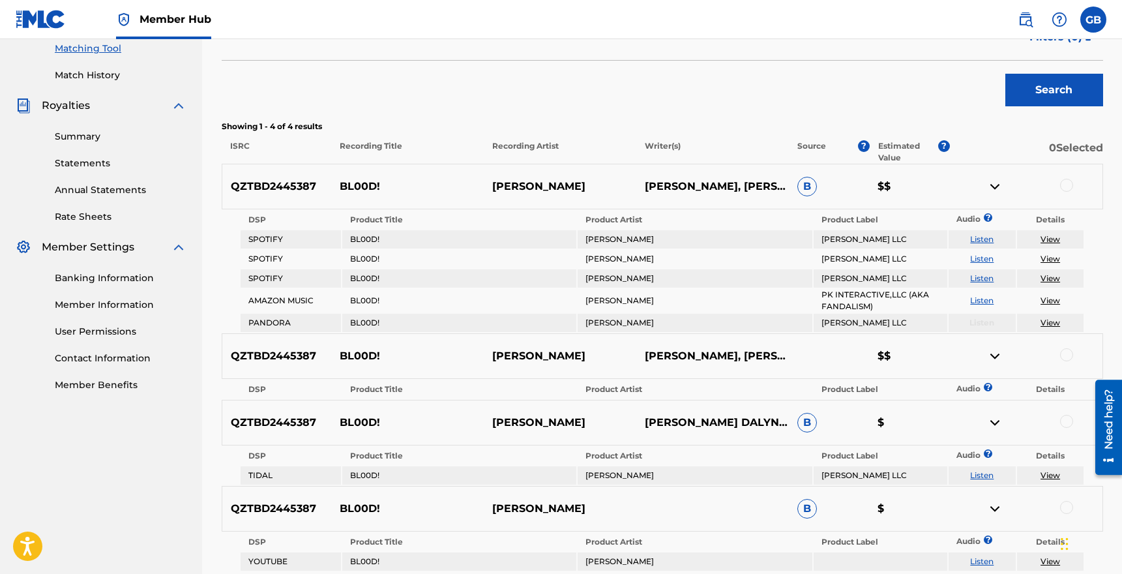
scroll to position [334, 0]
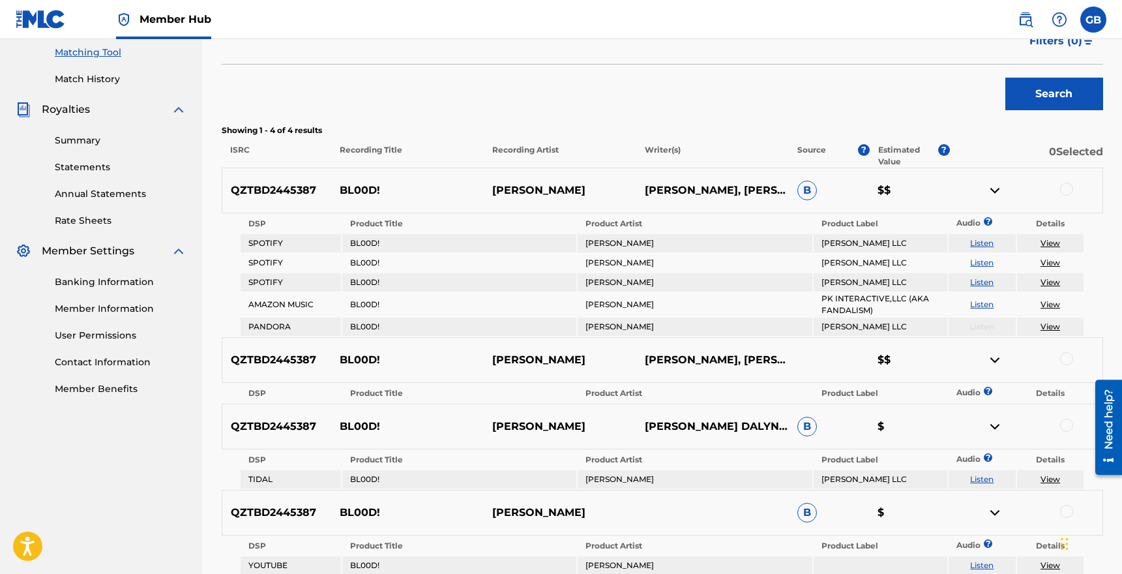
click at [1068, 192] on div at bounding box center [1066, 189] width 13 height 13
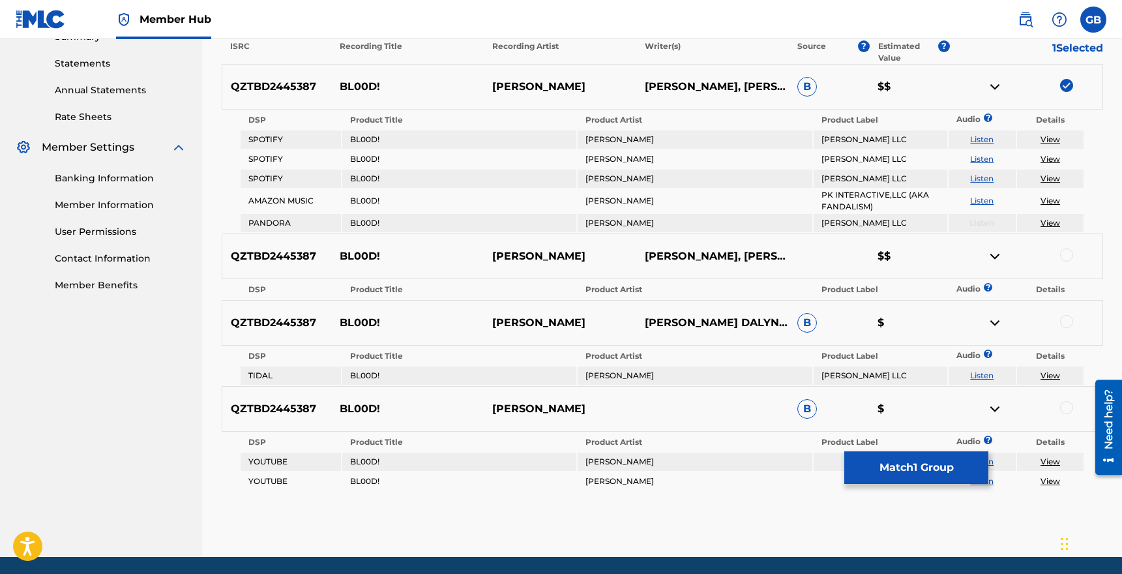
scroll to position [460, 0]
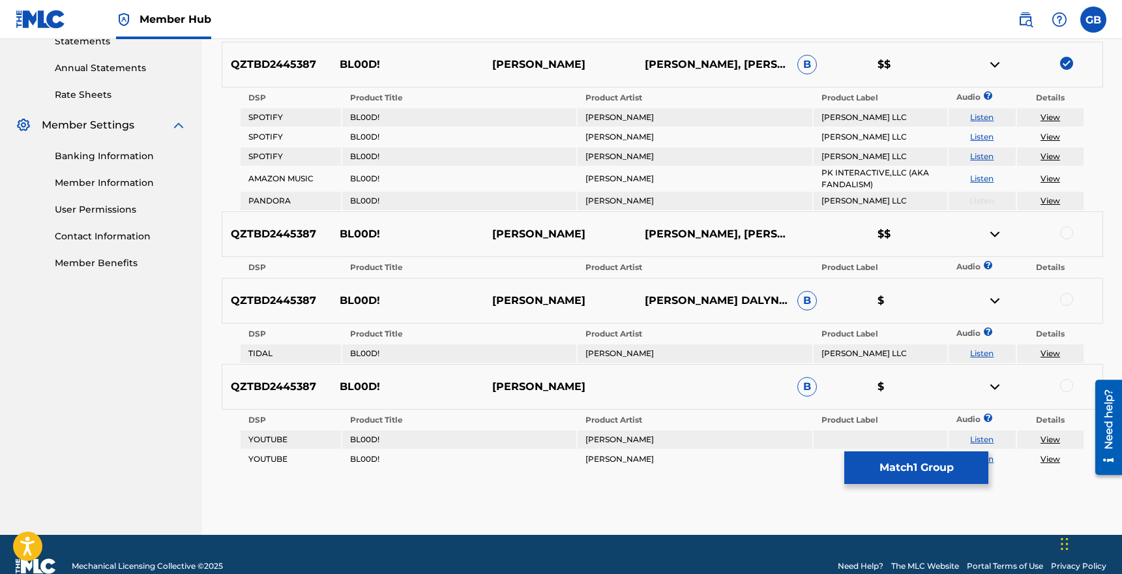
click at [1068, 235] on div at bounding box center [1066, 232] width 13 height 13
click at [1067, 298] on div at bounding box center [1066, 299] width 13 height 13
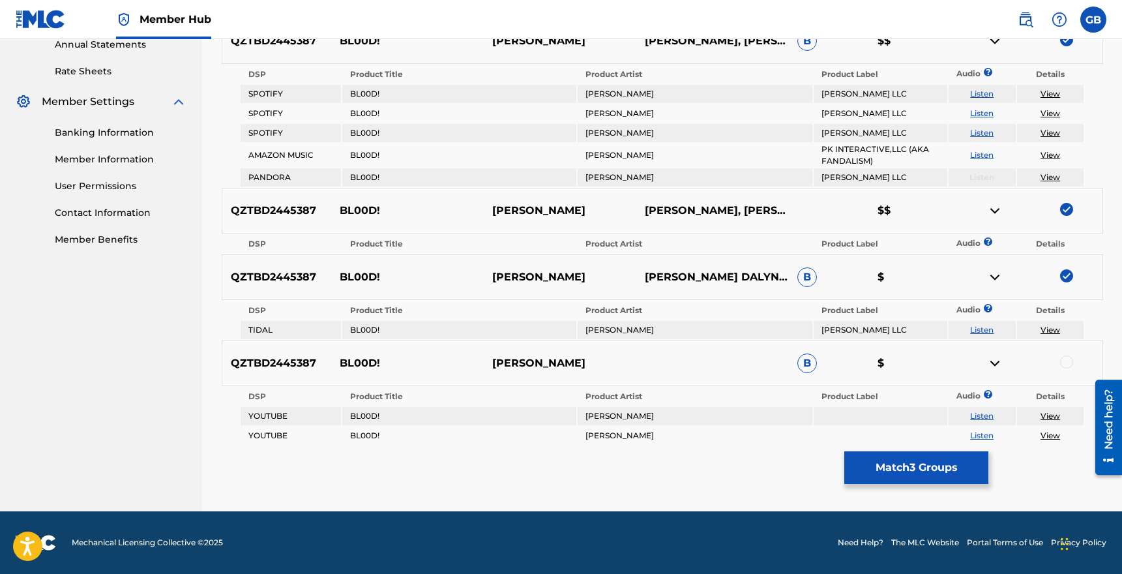
click at [1068, 361] on div at bounding box center [1066, 361] width 13 height 13
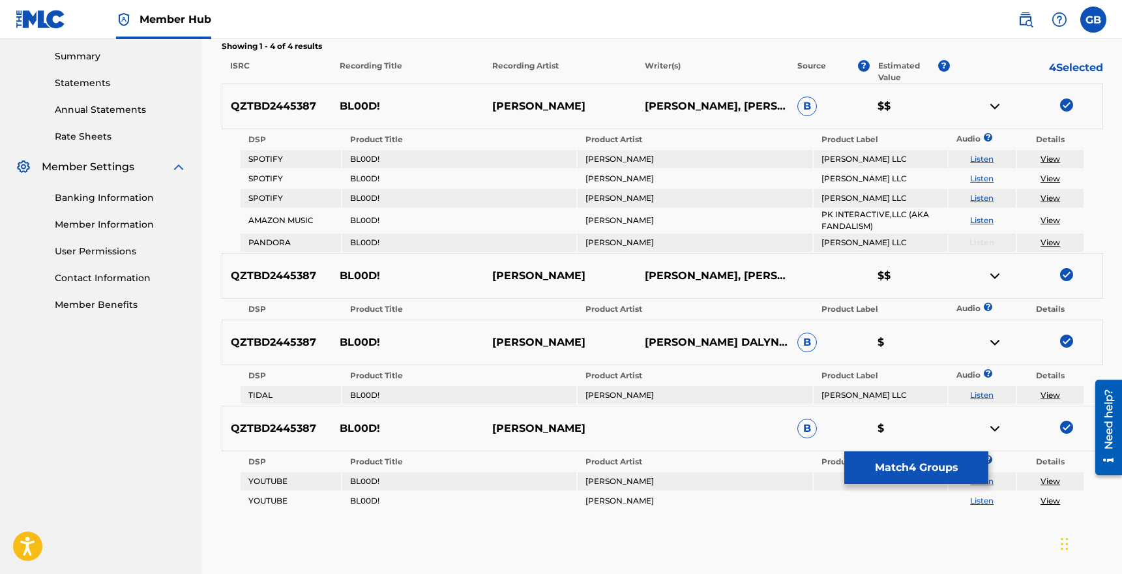
scroll to position [417, 0]
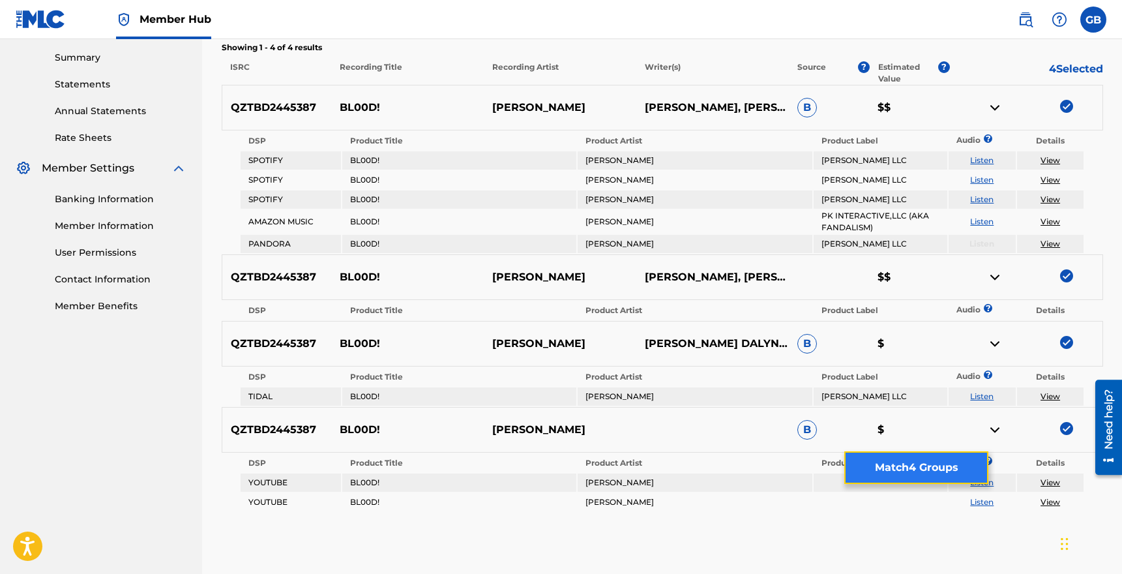
click at [935, 468] on button "Match 4 Groups" at bounding box center [916, 467] width 144 height 33
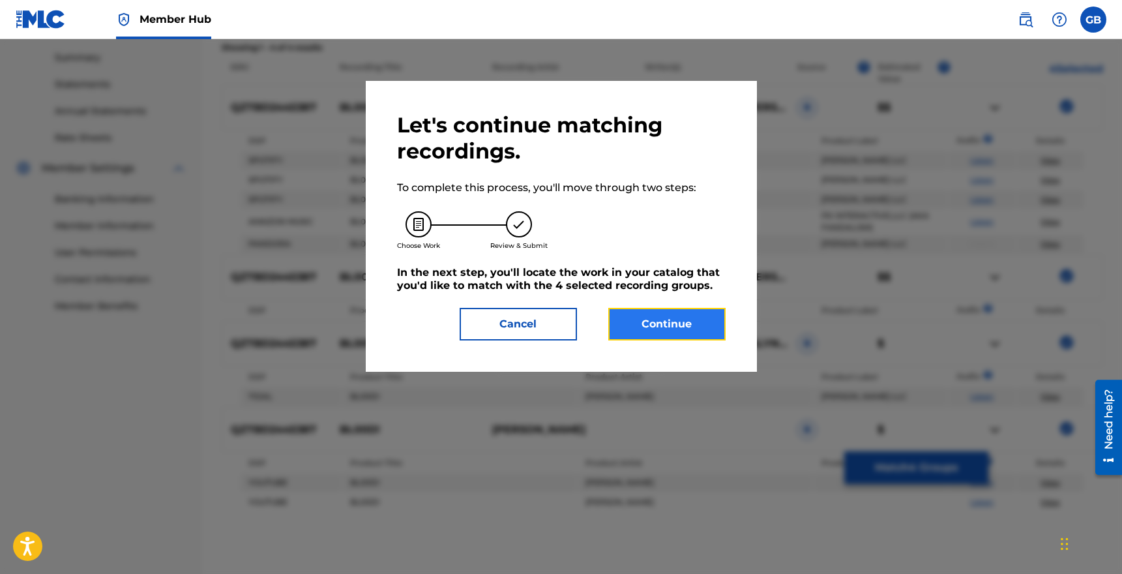
click at [653, 325] on button "Continue" at bounding box center [666, 324] width 117 height 33
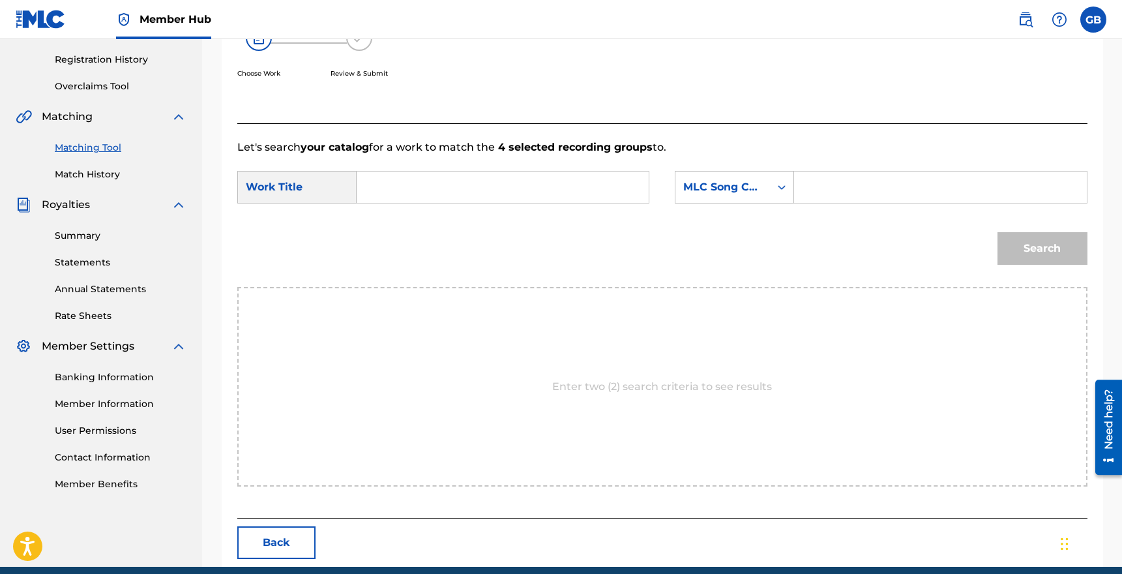
scroll to position [214, 0]
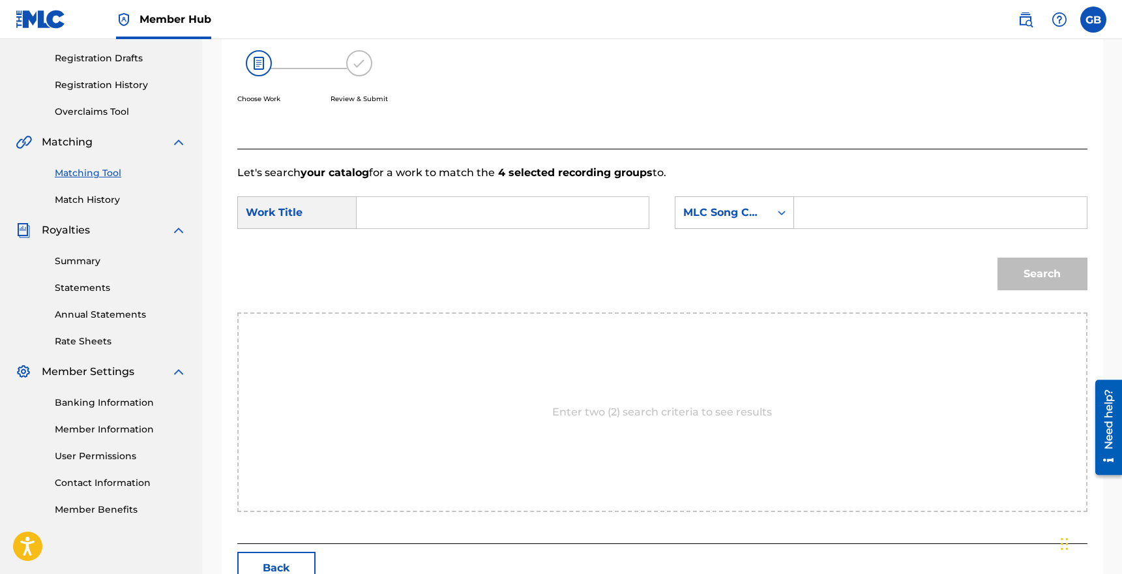
click at [389, 213] on input "Search Form" at bounding box center [503, 212] width 270 height 31
type input "blood"
click at [470, 214] on input "blood" at bounding box center [503, 212] width 270 height 31
click at [769, 212] on div "MLC Song Code" at bounding box center [722, 212] width 95 height 25
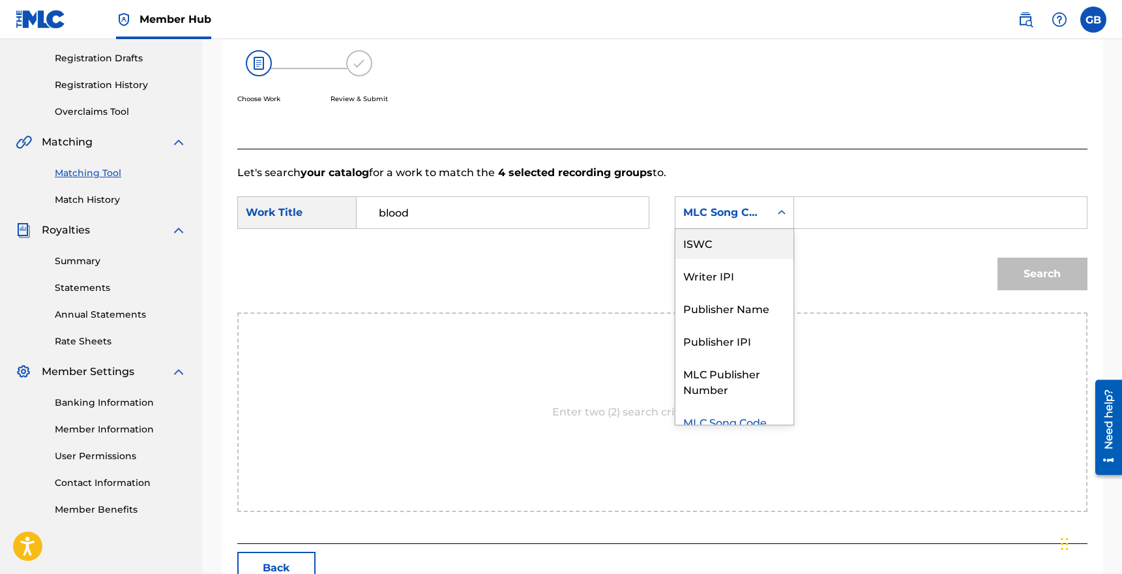
scroll to position [48, 0]
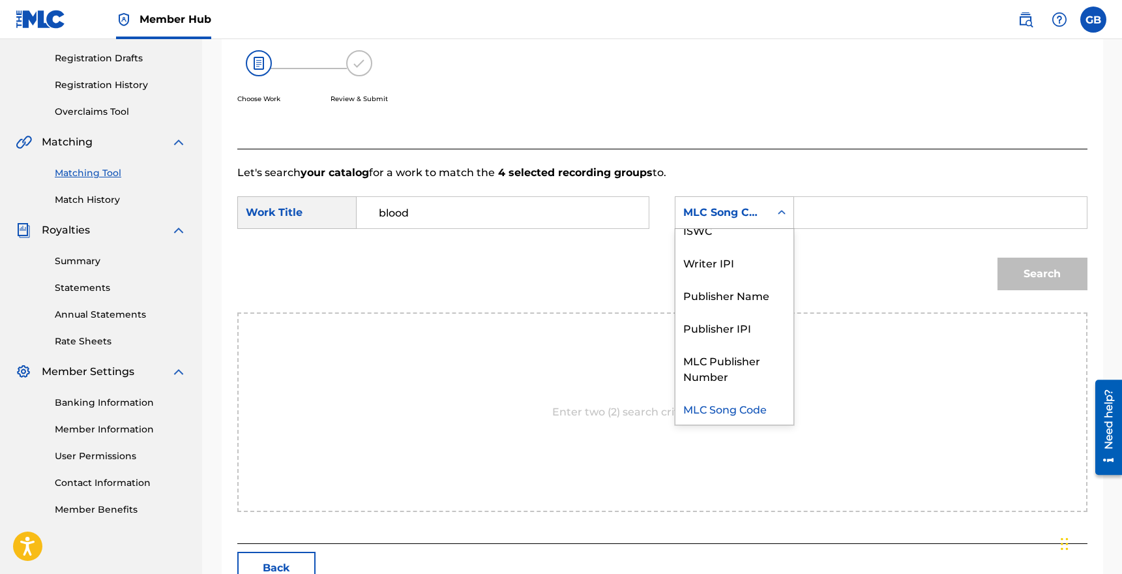
click at [725, 407] on div "MLC Song Code" at bounding box center [734, 408] width 118 height 33
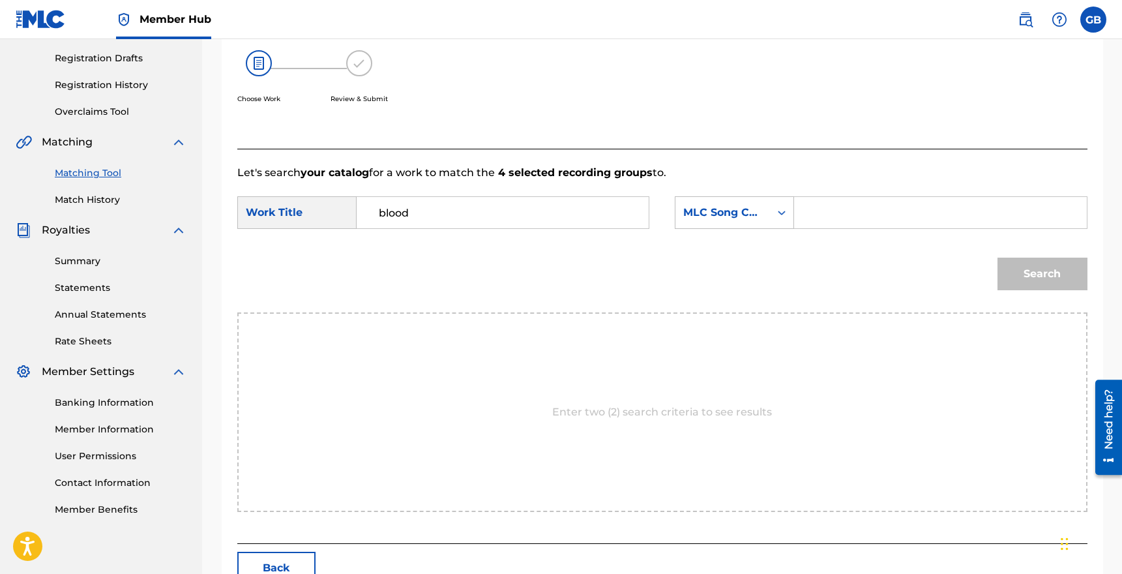
click at [822, 208] on input "Search Form" at bounding box center [940, 212] width 270 height 31
paste input "BE08OG"
type input "BE08OG"
click at [997, 257] on button "Search" at bounding box center [1042, 273] width 90 height 33
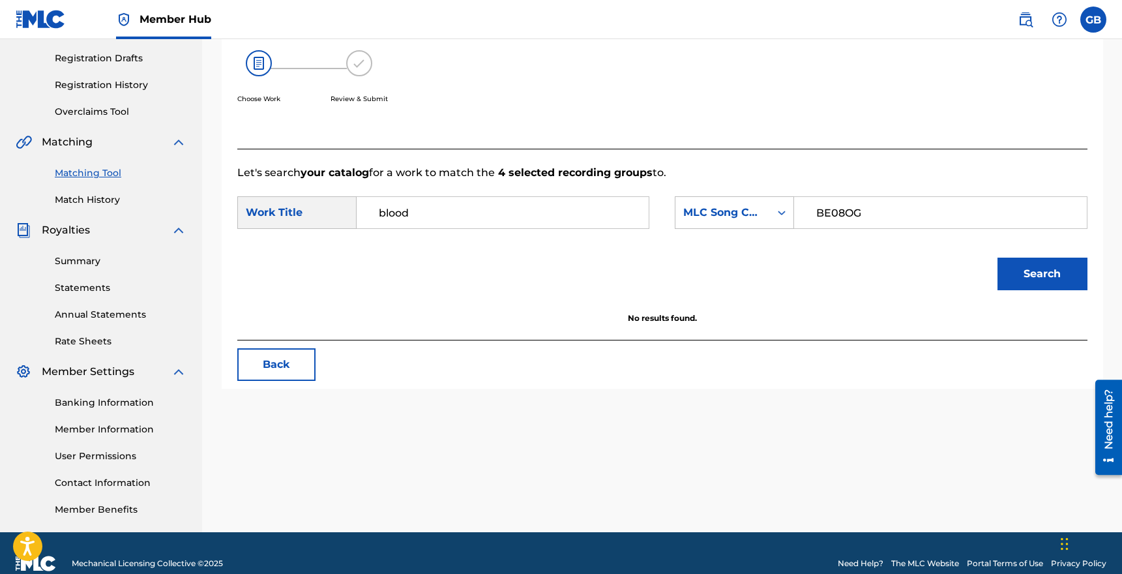
drag, startPoint x: 418, startPoint y: 211, endPoint x: 350, endPoint y: 211, distance: 68.4
click at [350, 211] on div "SearchWithCriteria20bedb0e-3ba2-4397-8dac-cc287516eb55 Work Title blood" at bounding box center [443, 212] width 412 height 33
type input "BLOOD!"
click at [997, 257] on button "Search" at bounding box center [1042, 273] width 90 height 33
drag, startPoint x: 445, startPoint y: 206, endPoint x: 339, endPoint y: 206, distance: 105.6
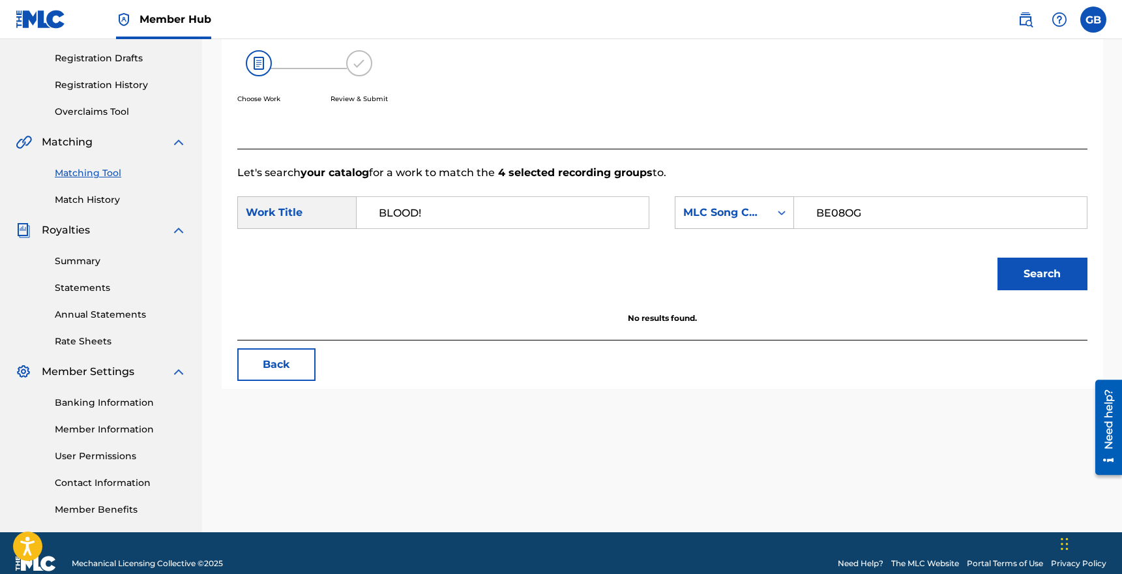
click at [339, 206] on div "SearchWithCriteria20bedb0e-3ba2-4397-8dac-cc287516eb55 Work Title BLOOD!" at bounding box center [443, 212] width 412 height 33
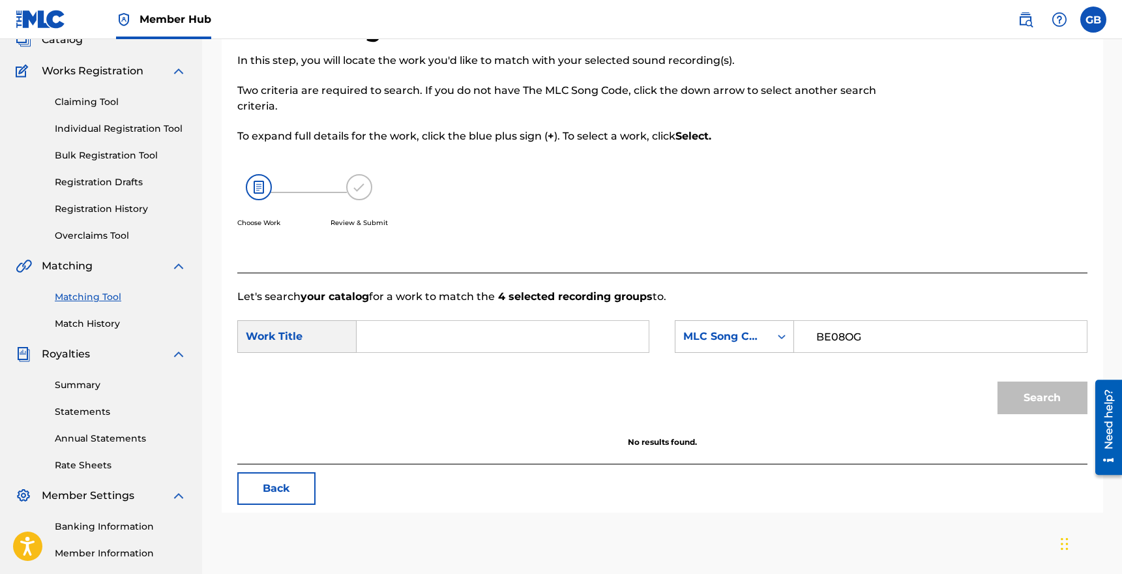
scroll to position [96, 0]
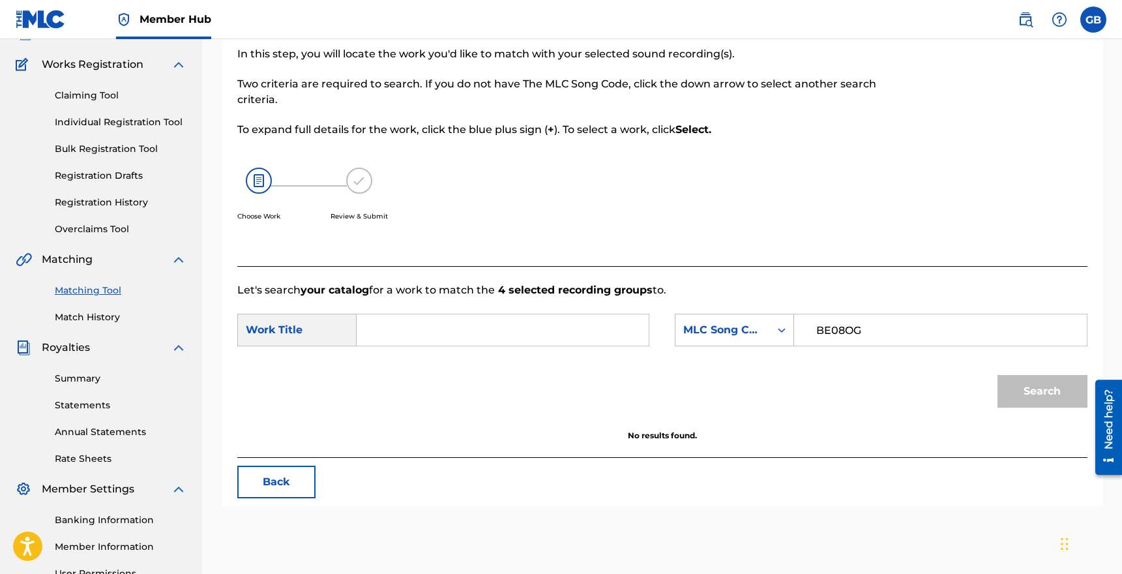
click at [287, 332] on div "Work Title" at bounding box center [296, 330] width 119 height 33
click at [754, 330] on div "MLC Song Code" at bounding box center [722, 330] width 79 height 16
click at [724, 411] on div "Writer IPI" at bounding box center [734, 406] width 118 height 33
click at [819, 325] on input "Search Form" at bounding box center [940, 329] width 270 height 31
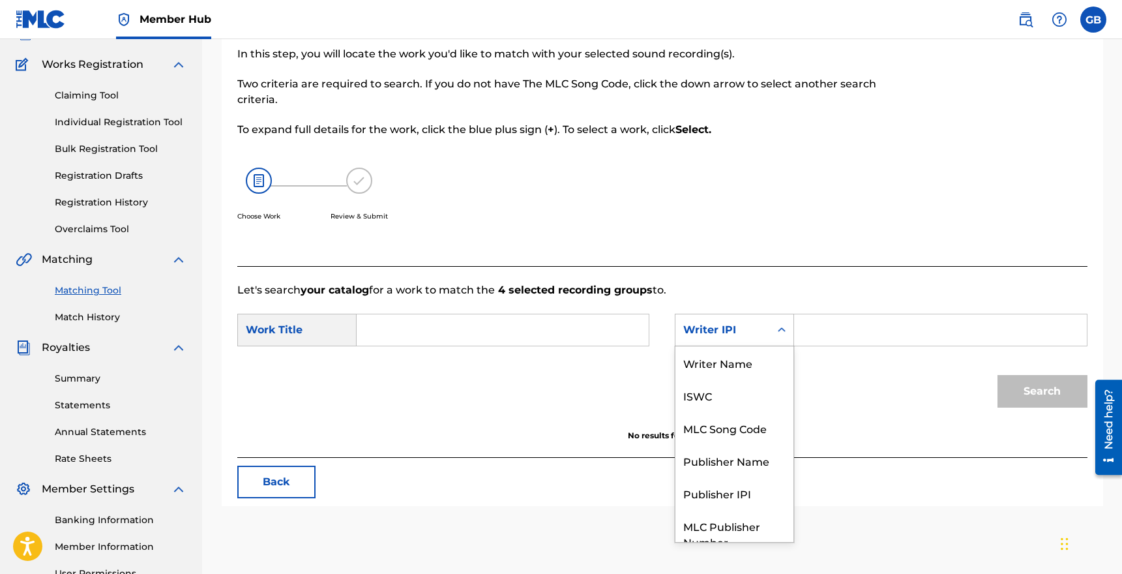
click at [750, 324] on div "Writer IPI" at bounding box center [722, 330] width 79 height 16
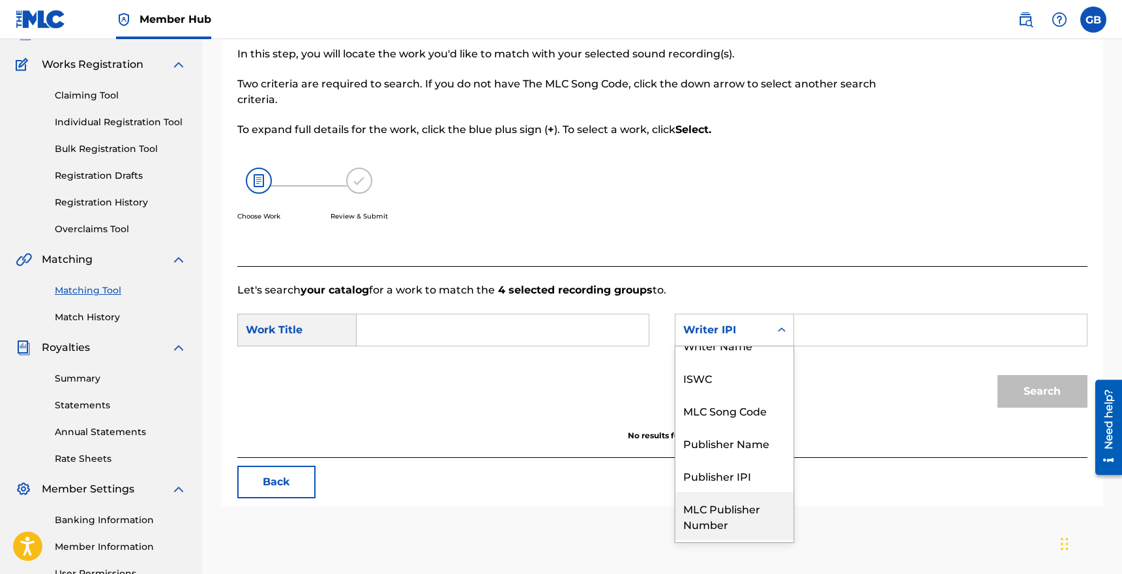
scroll to position [0, 0]
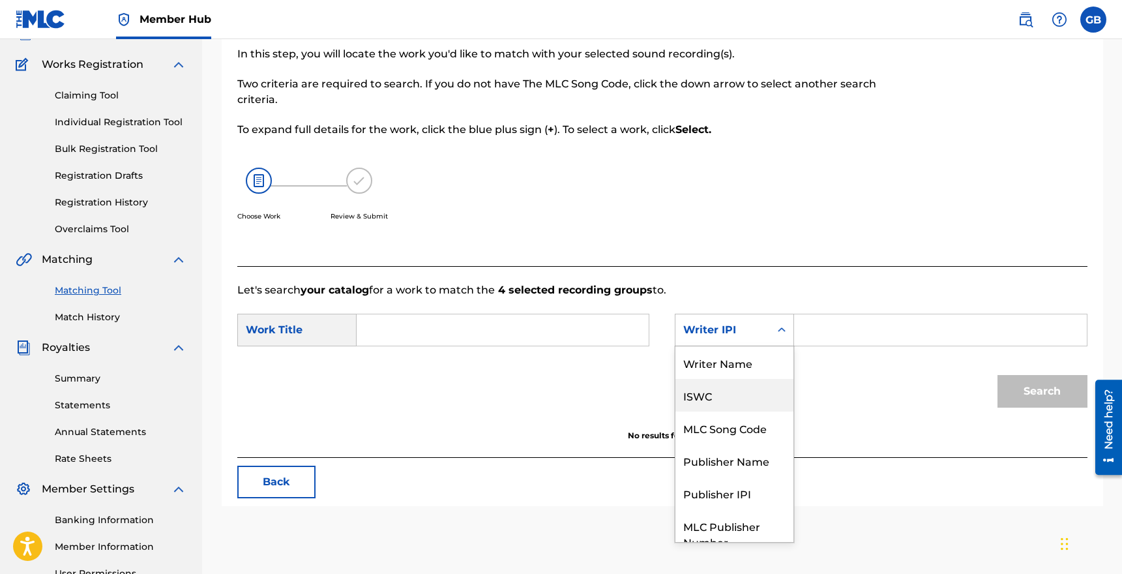
click at [730, 364] on div "Writer Name" at bounding box center [734, 362] width 118 height 33
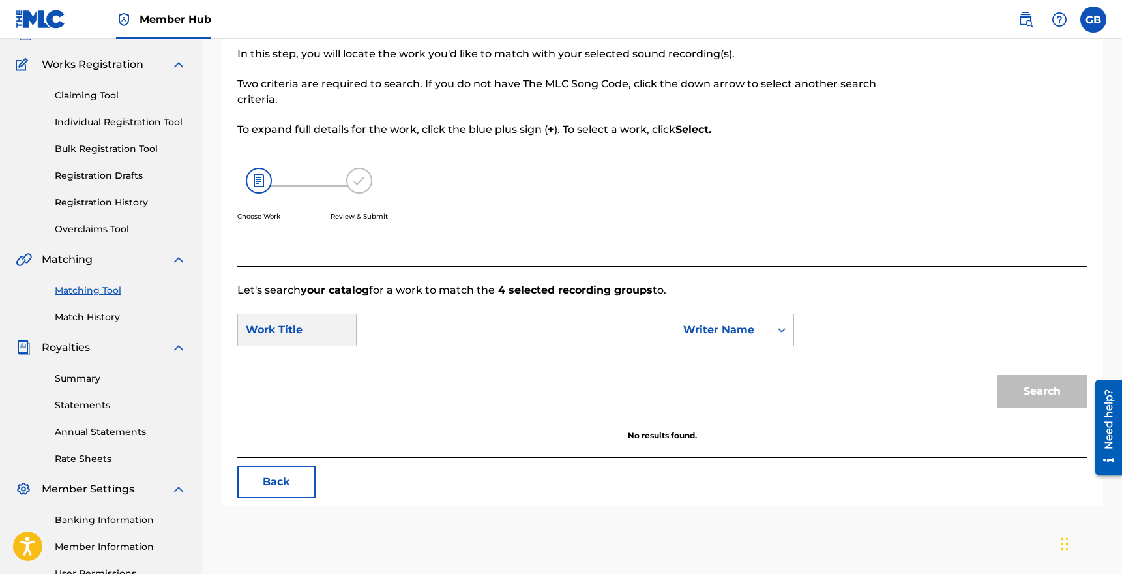
click at [823, 330] on input "Search Form" at bounding box center [940, 329] width 270 height 31
type input "[PERSON_NAME]"
click at [445, 336] on input "Search Form" at bounding box center [503, 329] width 270 height 31
type input "b"
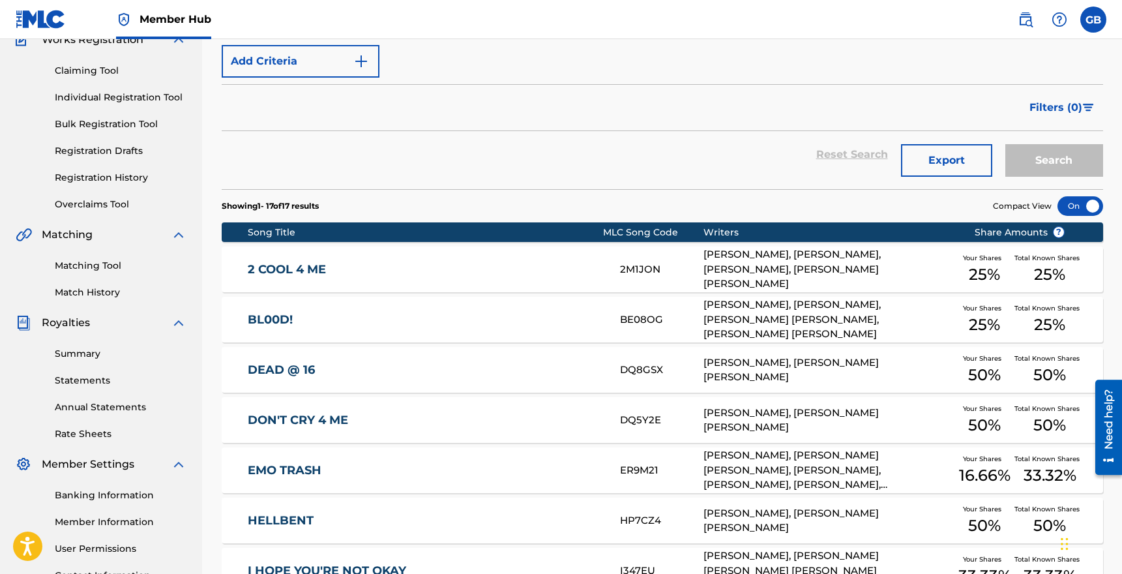
scroll to position [72, 0]
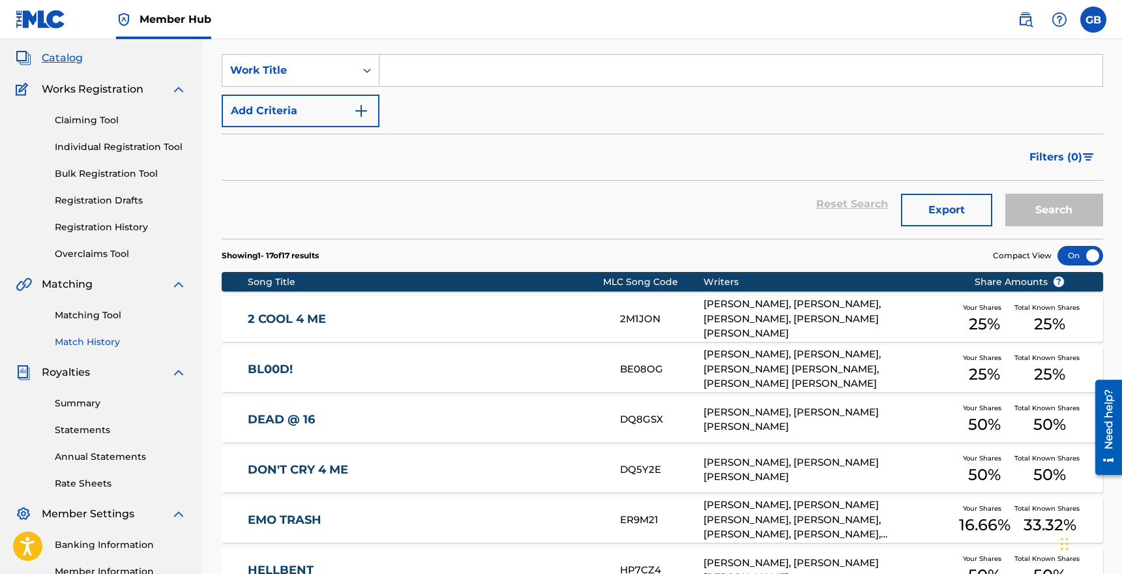
click at [93, 337] on link "Match History" at bounding box center [121, 342] width 132 height 14
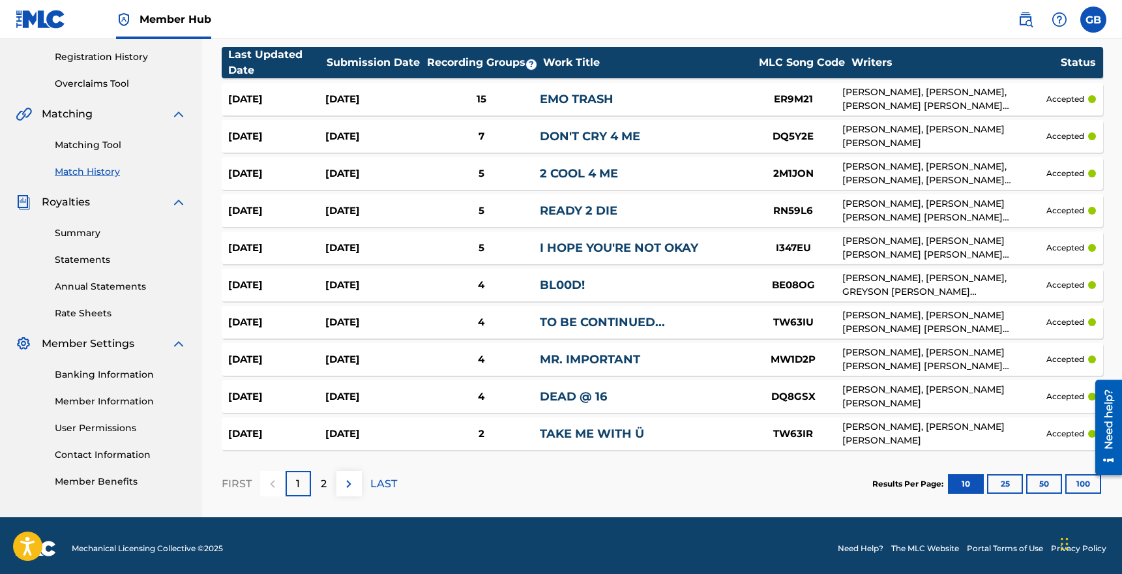
scroll to position [242, 0]
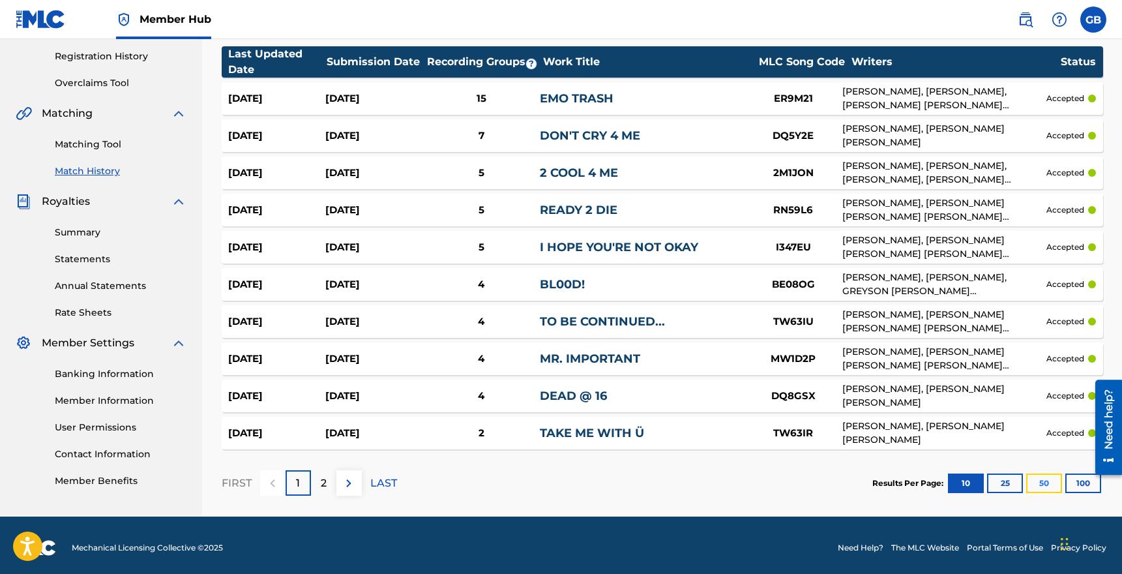
click at [1042, 477] on button "50" at bounding box center [1044, 483] width 36 height 20
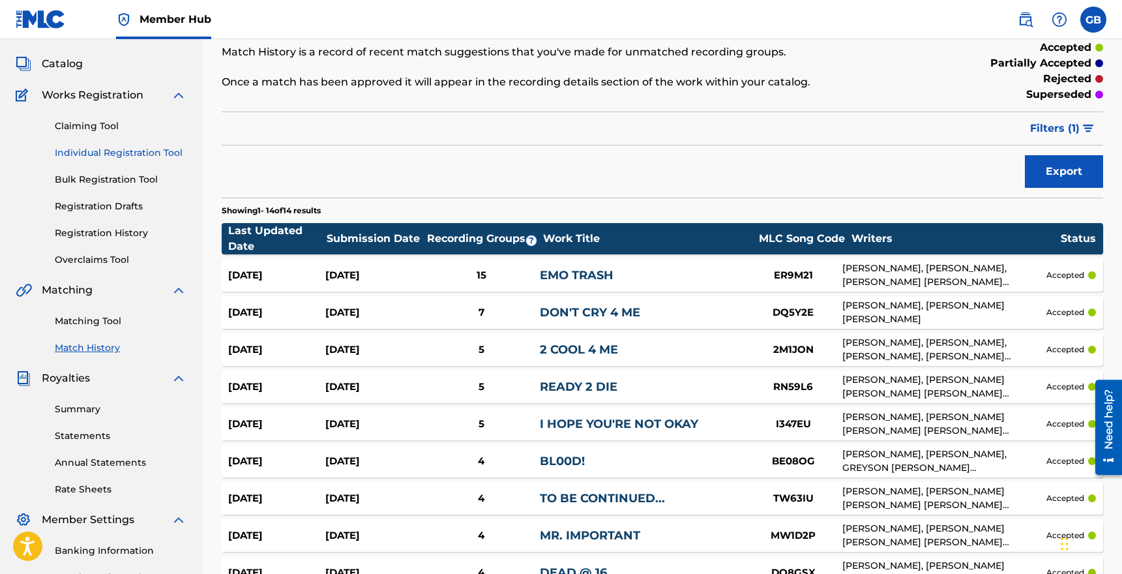
scroll to position [65, 0]
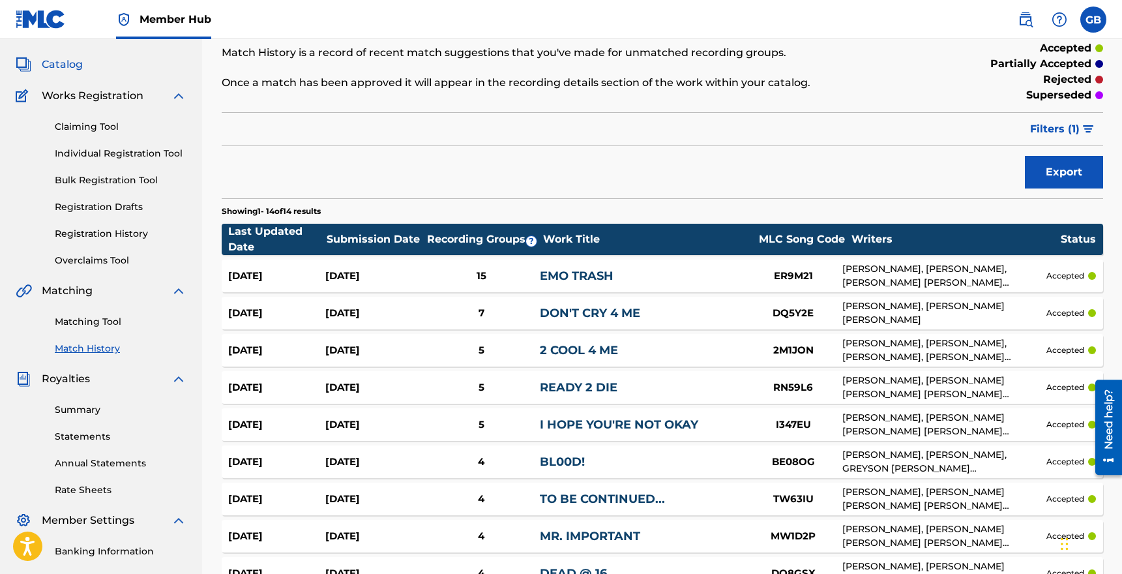
click at [68, 66] on span "Catalog" at bounding box center [62, 65] width 41 height 16
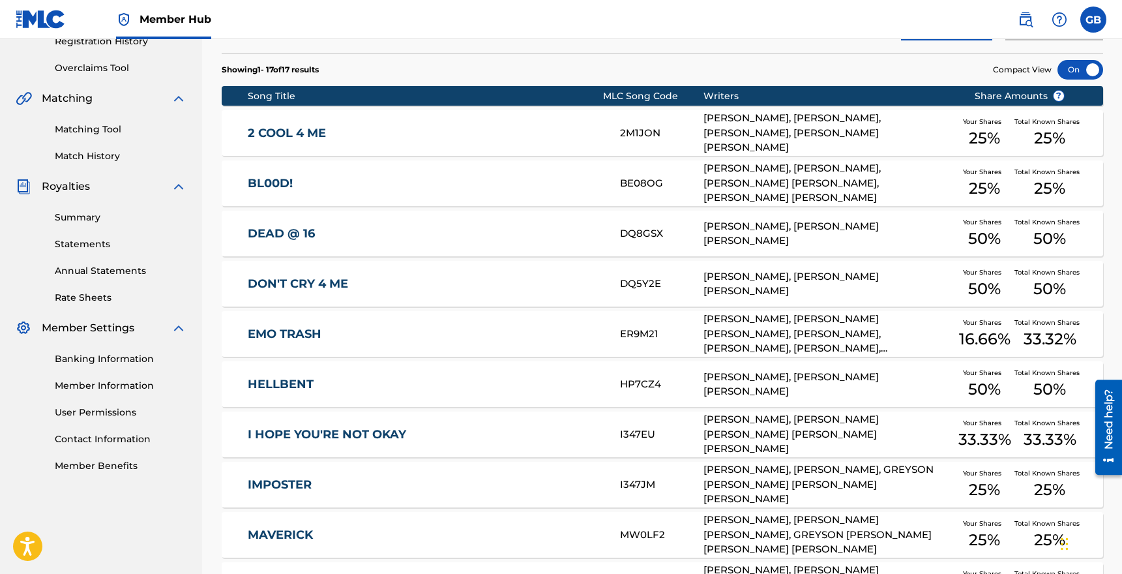
scroll to position [264, 0]
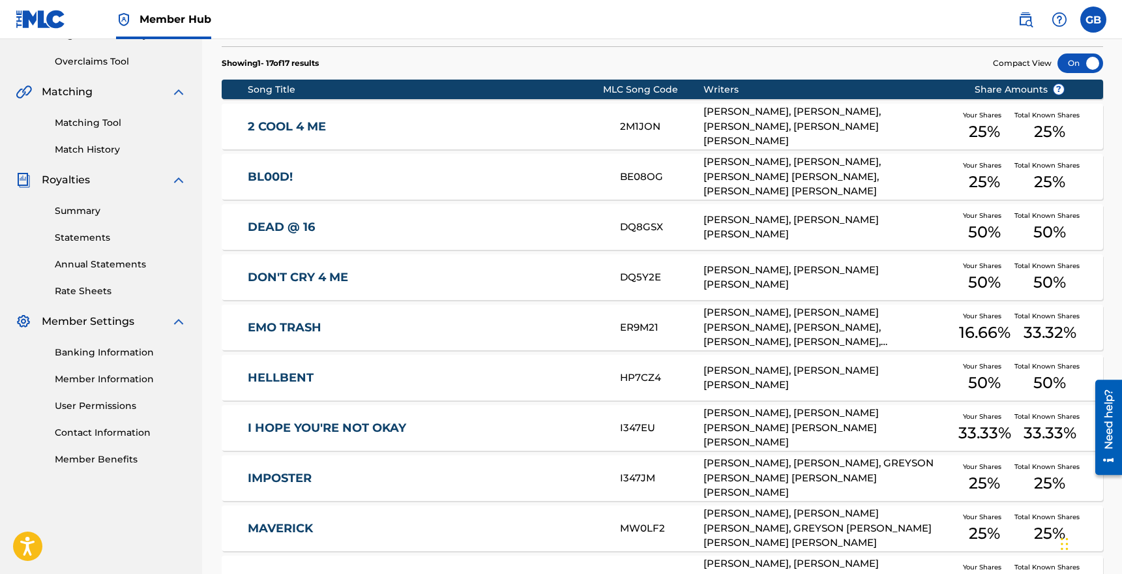
click at [290, 126] on link "2 COOL 4 ME" at bounding box center [425, 126] width 355 height 15
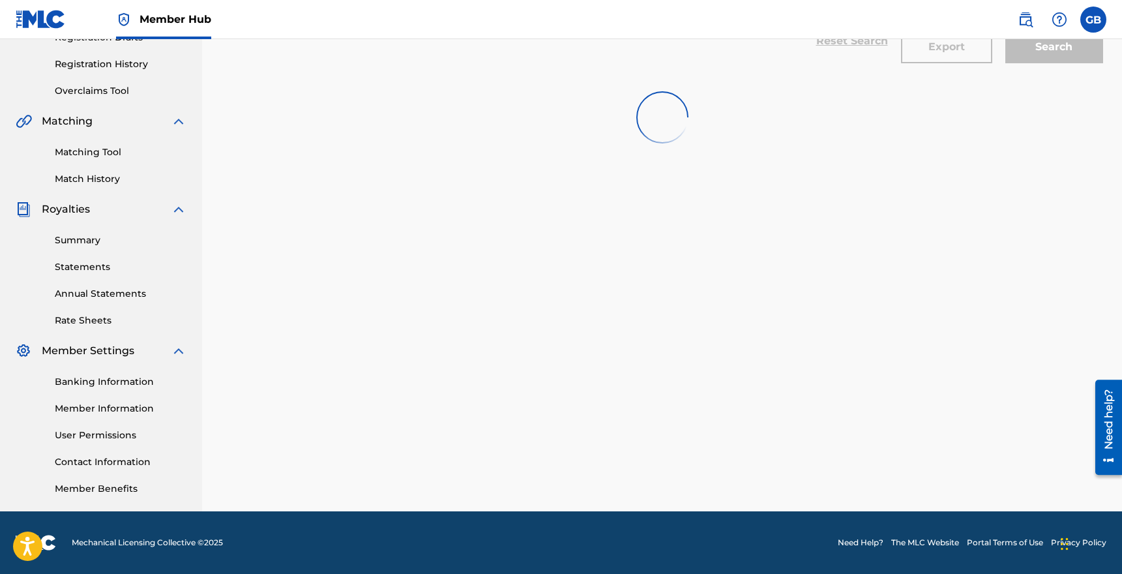
scroll to position [264, 0]
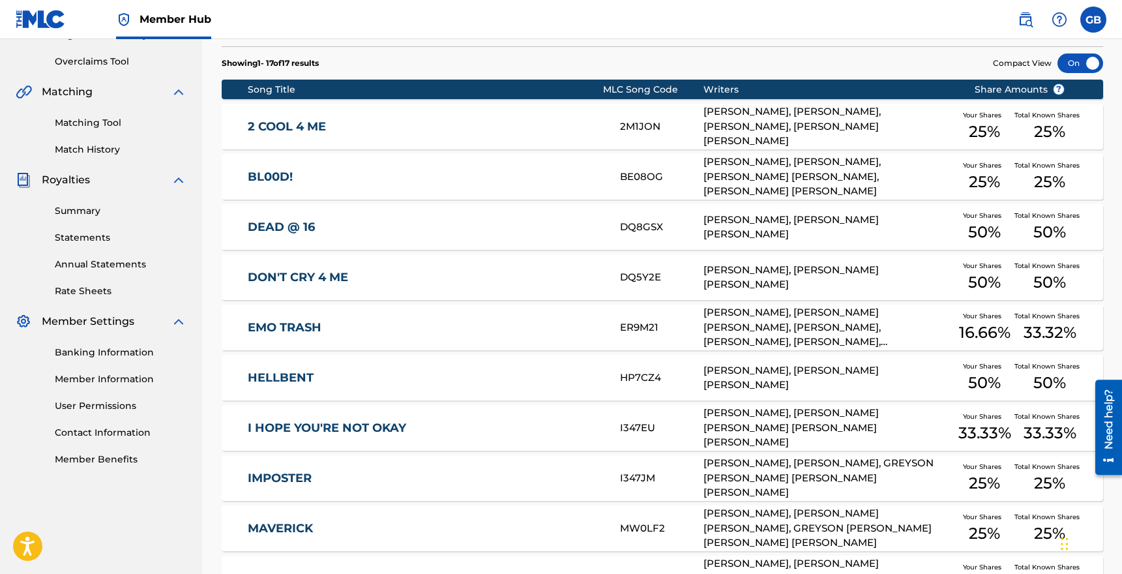
click at [310, 275] on link "DON'T CRY 4 ME" at bounding box center [425, 277] width 355 height 15
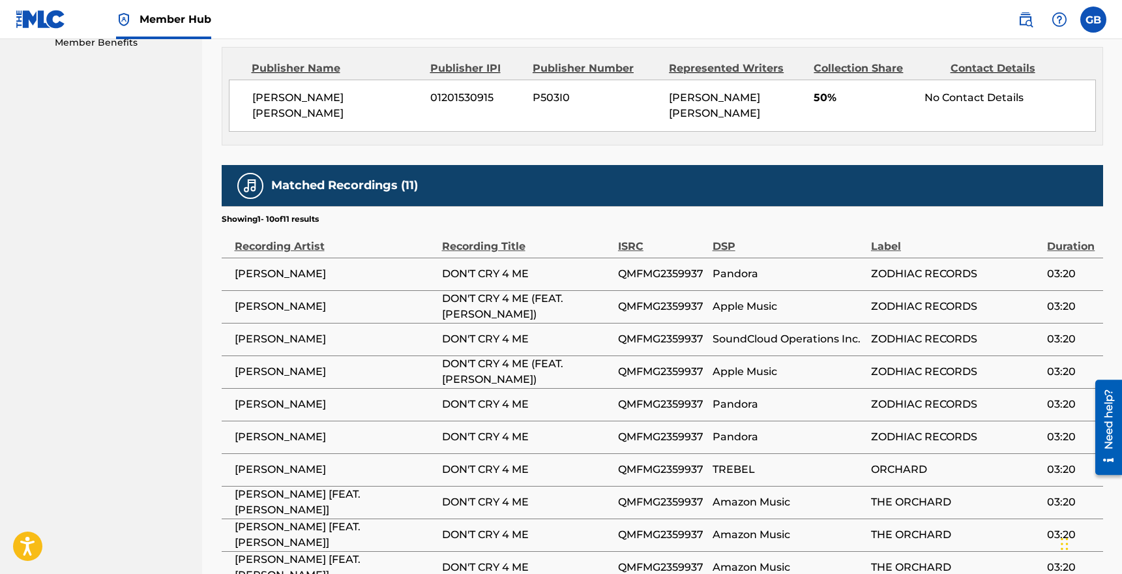
scroll to position [671, 0]
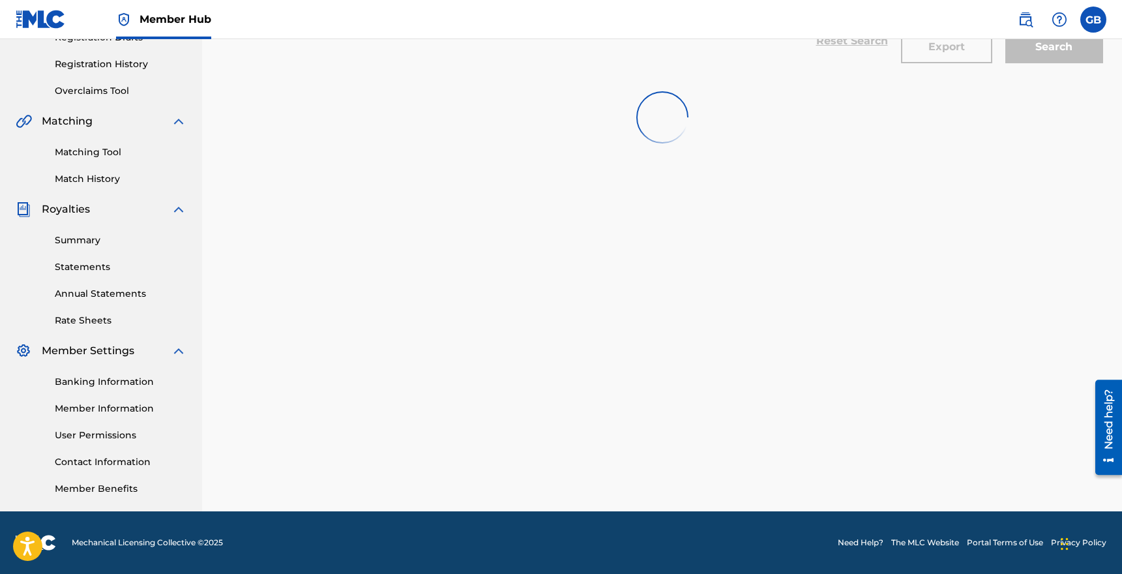
scroll to position [264, 0]
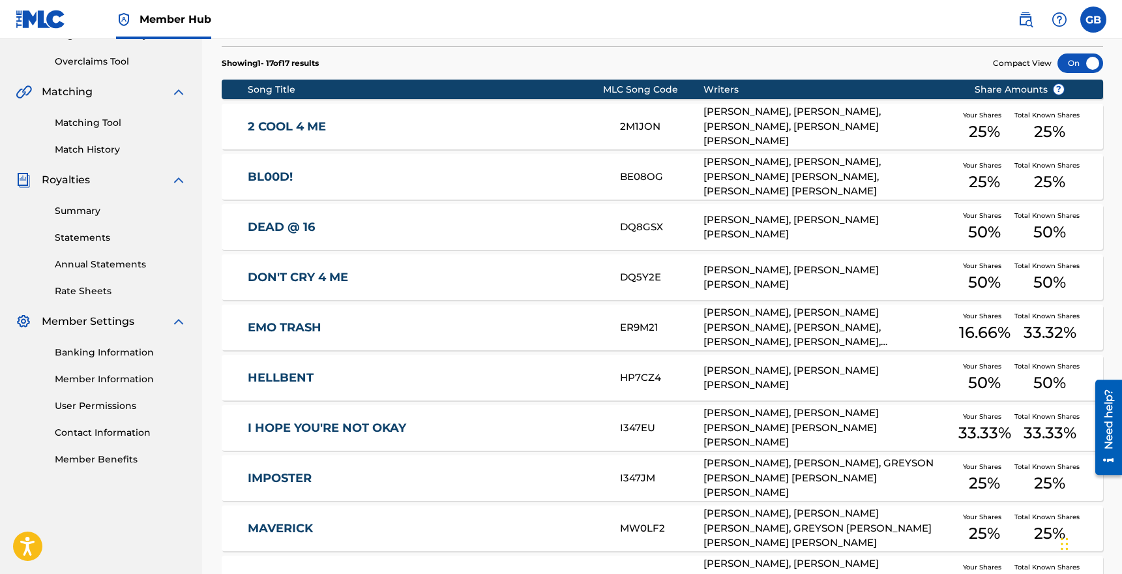
click at [289, 319] on div "EMO TRASH ER9M21 ANDREW KARPOVCK, GREYSON ZANE BROOKS DALY, ANDREW RAPIER, CORY…" at bounding box center [662, 327] width 881 height 46
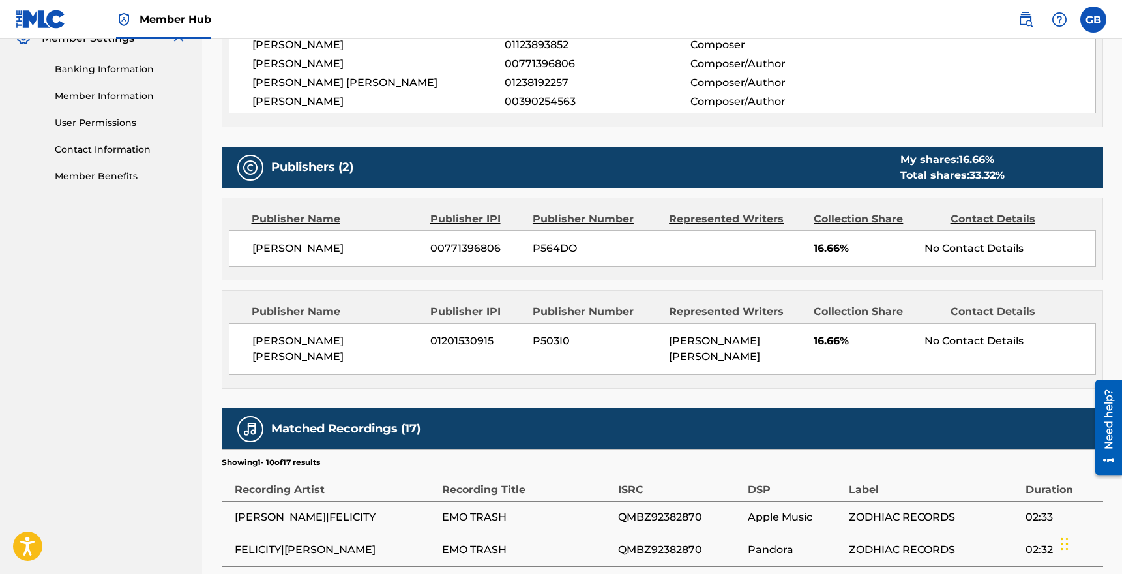
scroll to position [327, 0]
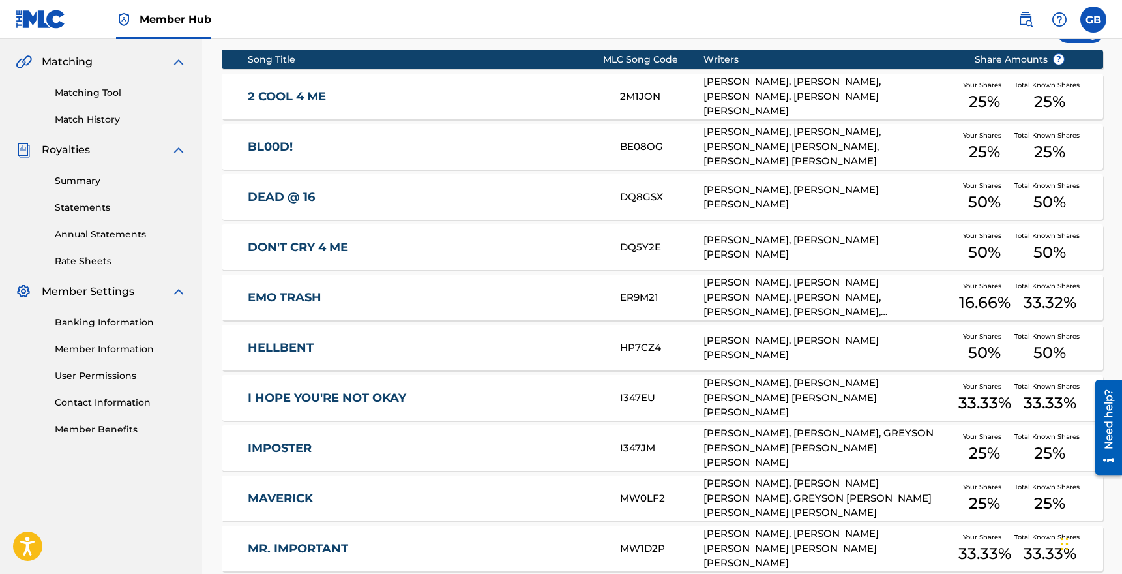
scroll to position [293, 0]
click at [291, 187] on div "DEAD @ 16 DQ8GSX ANDREW KARPOVCK, GREYSON ZANE BROOKS DALY Your Shares 50 % Tot…" at bounding box center [662, 198] width 881 height 46
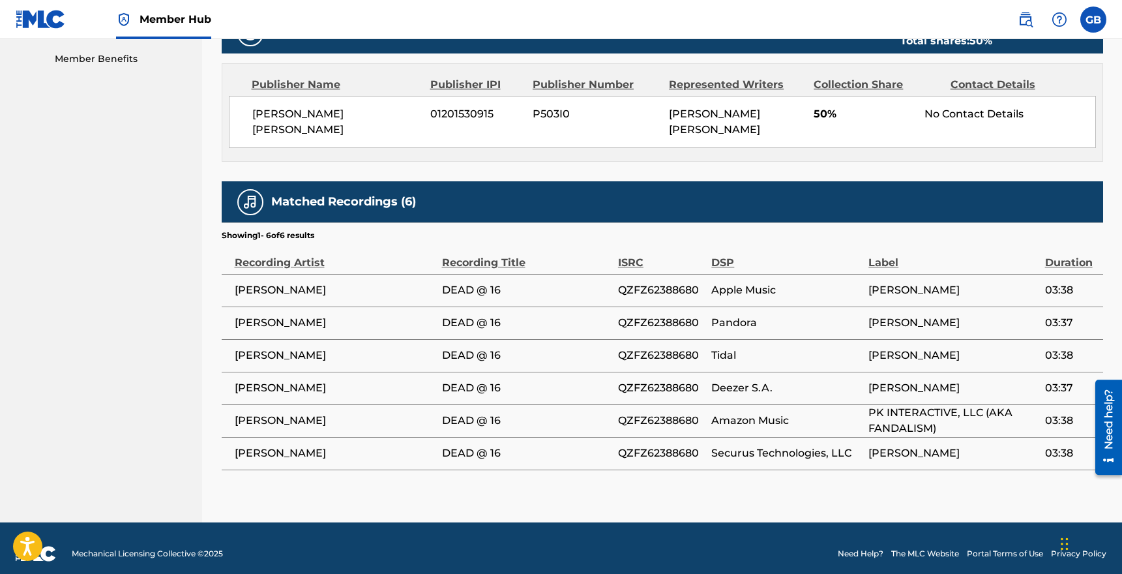
scroll to position [673, 0]
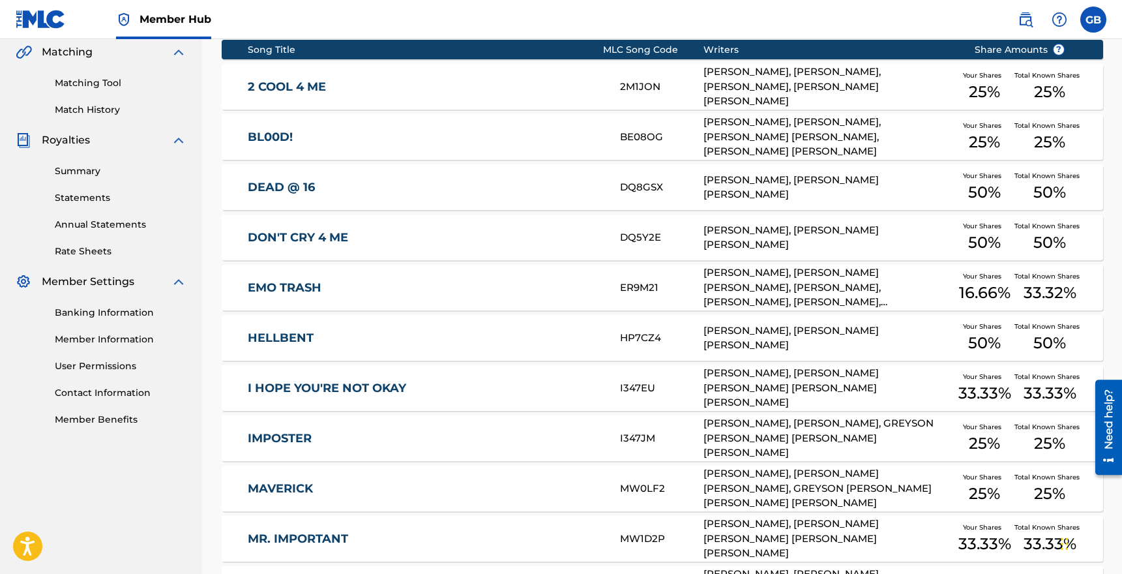
scroll to position [305, 0]
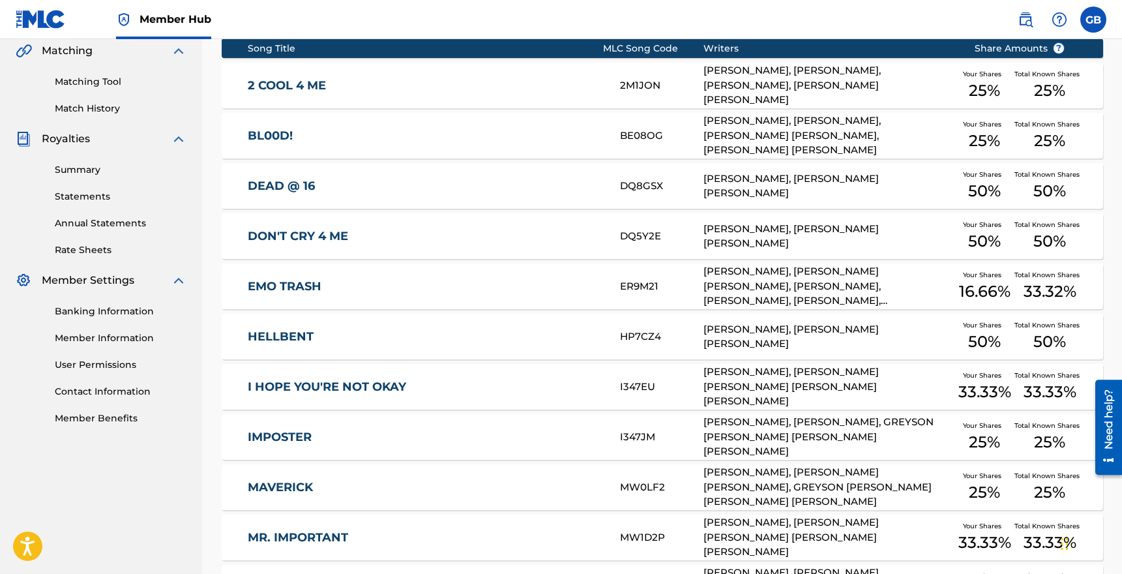
click at [267, 133] on link "BL00D!" at bounding box center [425, 135] width 355 height 15
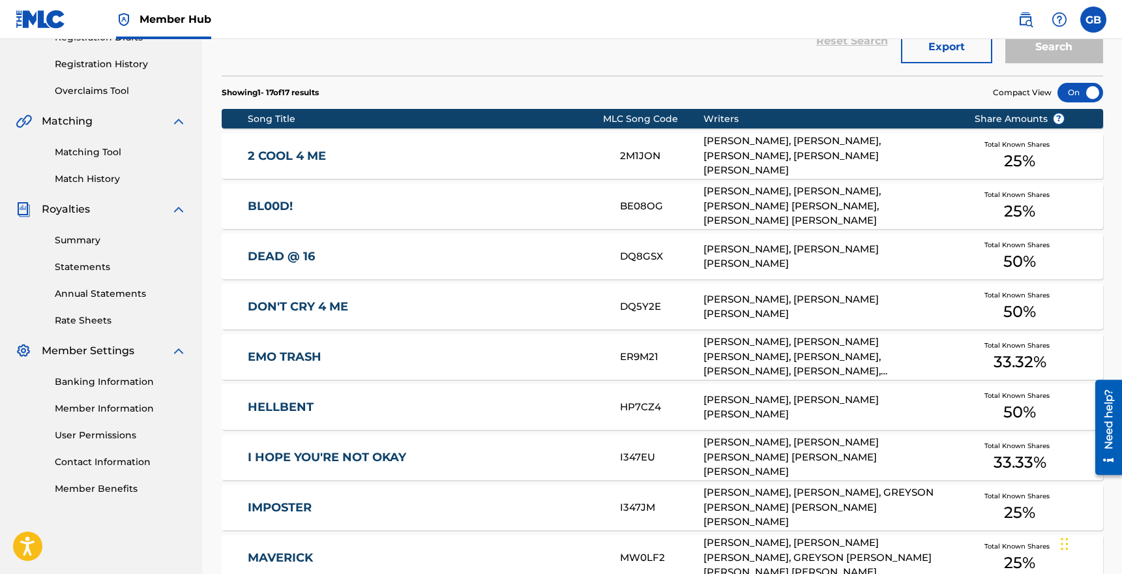
scroll to position [305, 0]
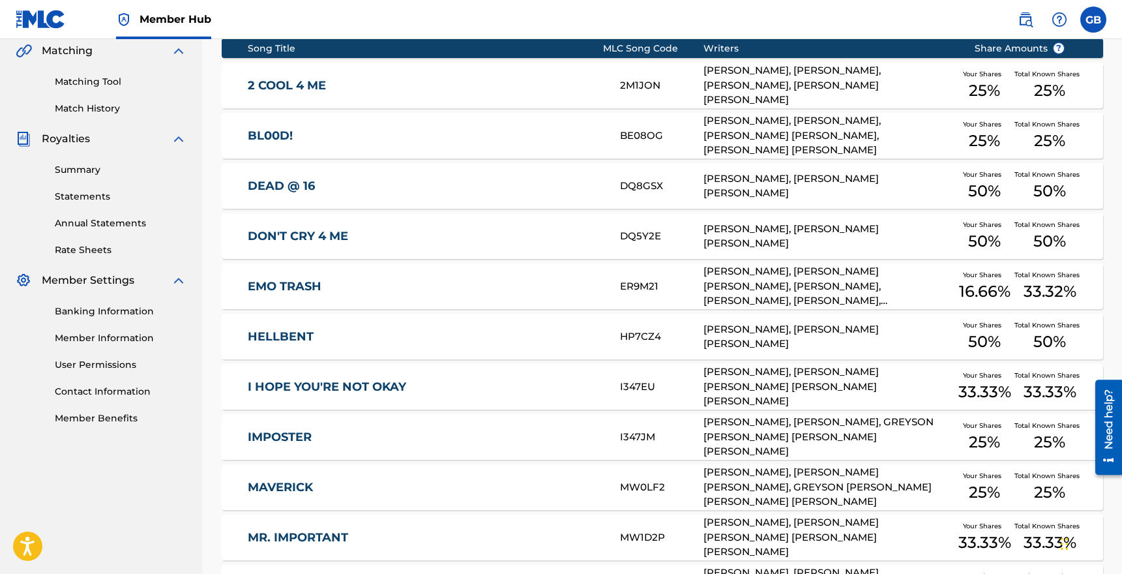
click at [290, 483] on link "MAVERICK" at bounding box center [425, 487] width 355 height 15
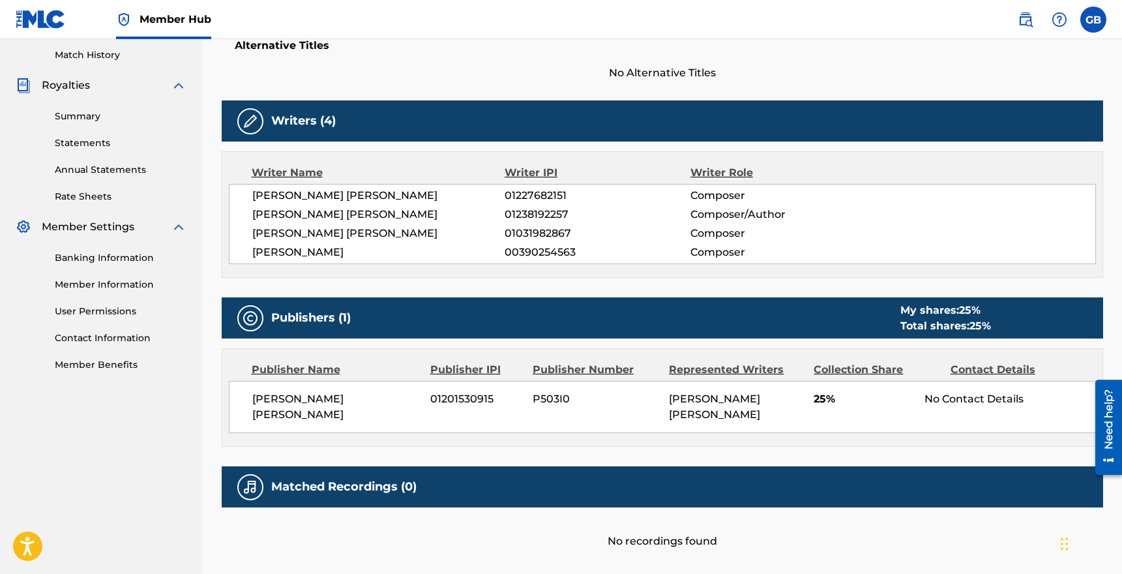
scroll to position [447, 0]
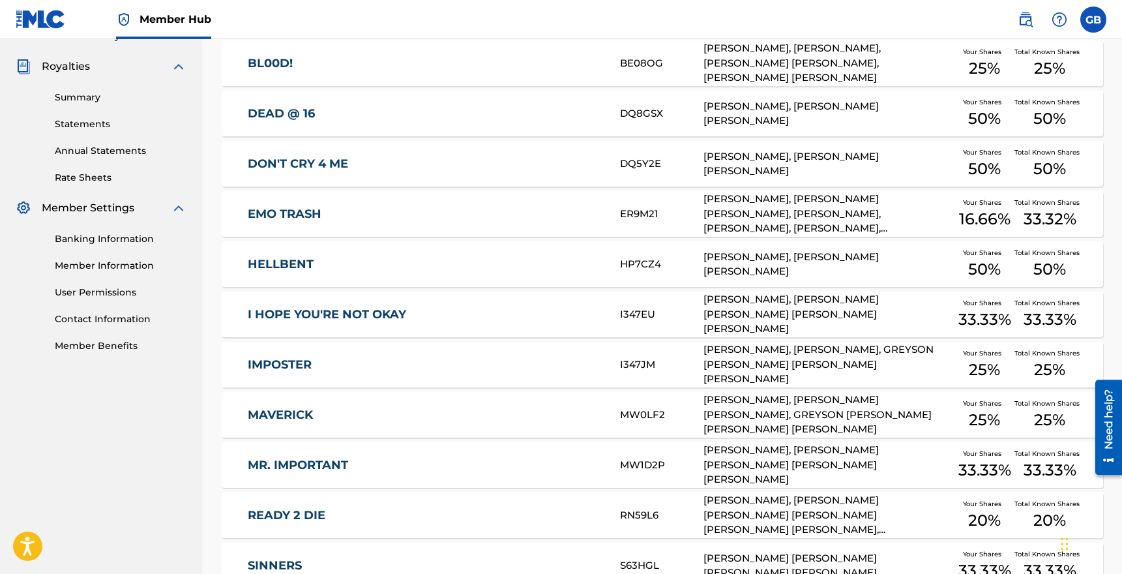
scroll to position [383, 0]
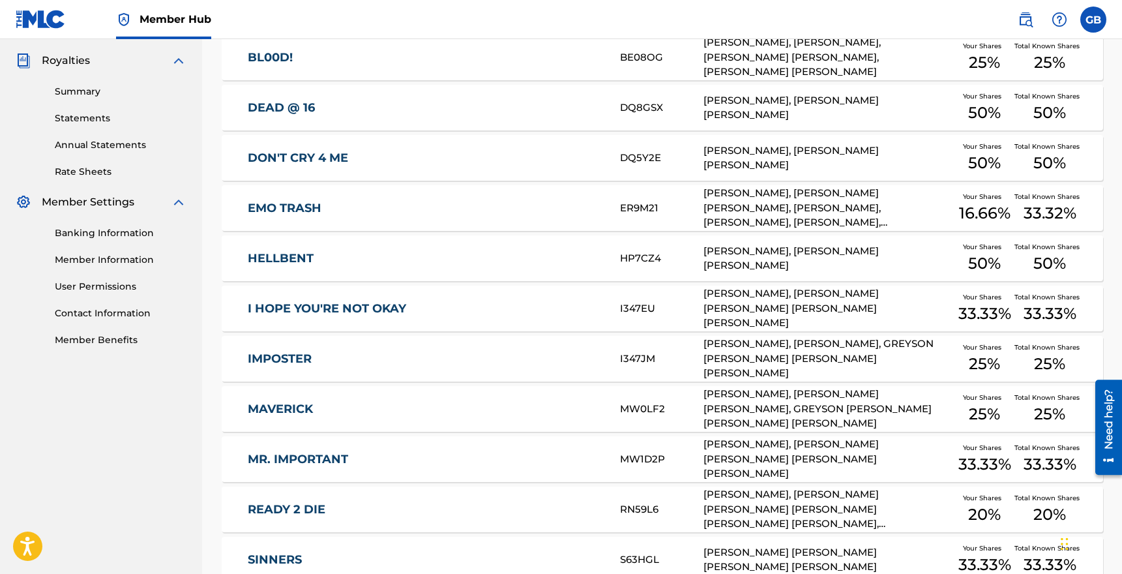
click at [280, 355] on link "IMPOSTER" at bounding box center [425, 358] width 355 height 15
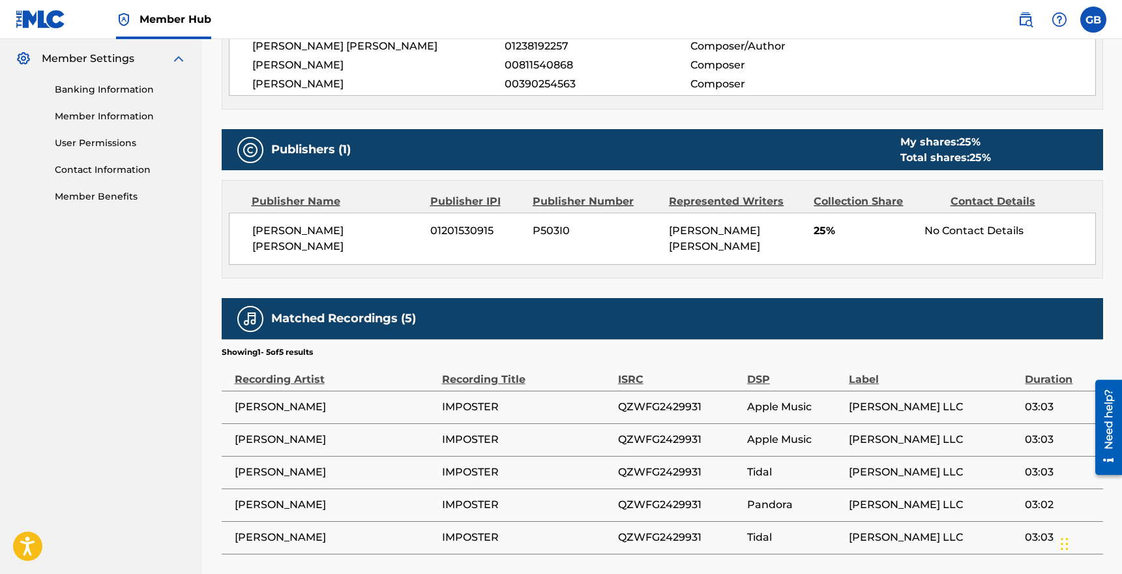
scroll to position [328, 0]
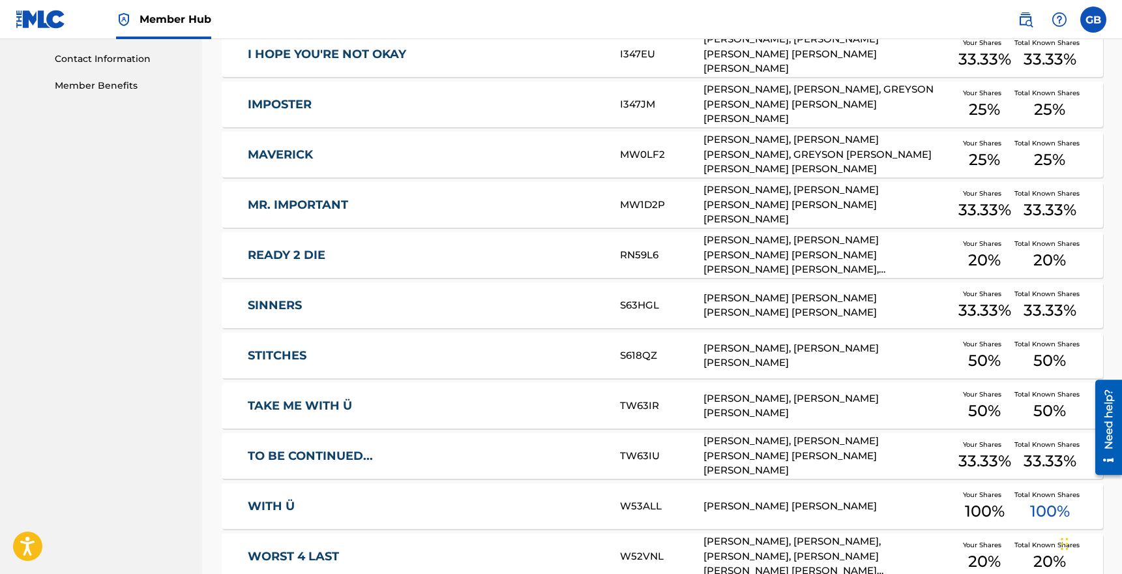
click at [278, 310] on link "SINNERS" at bounding box center [425, 305] width 355 height 15
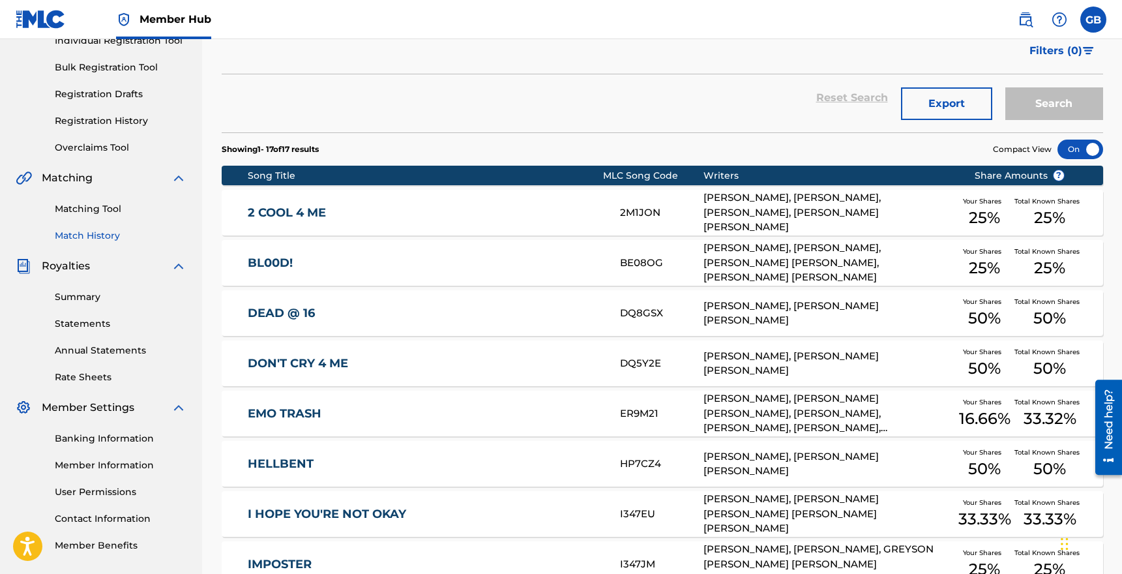
click at [93, 235] on link "Match History" at bounding box center [121, 236] width 132 height 14
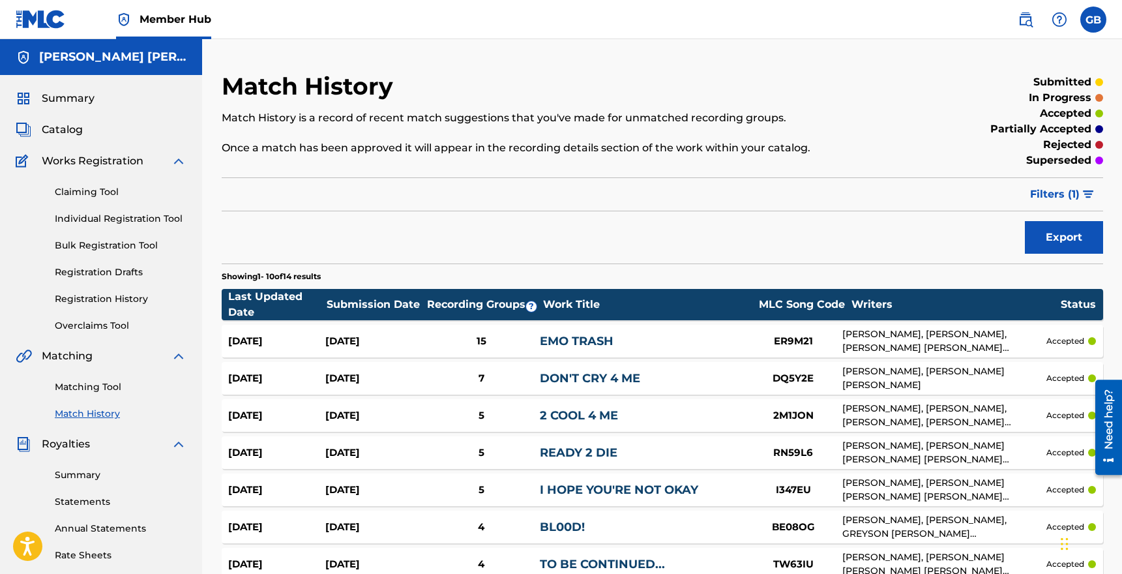
scroll to position [248, 0]
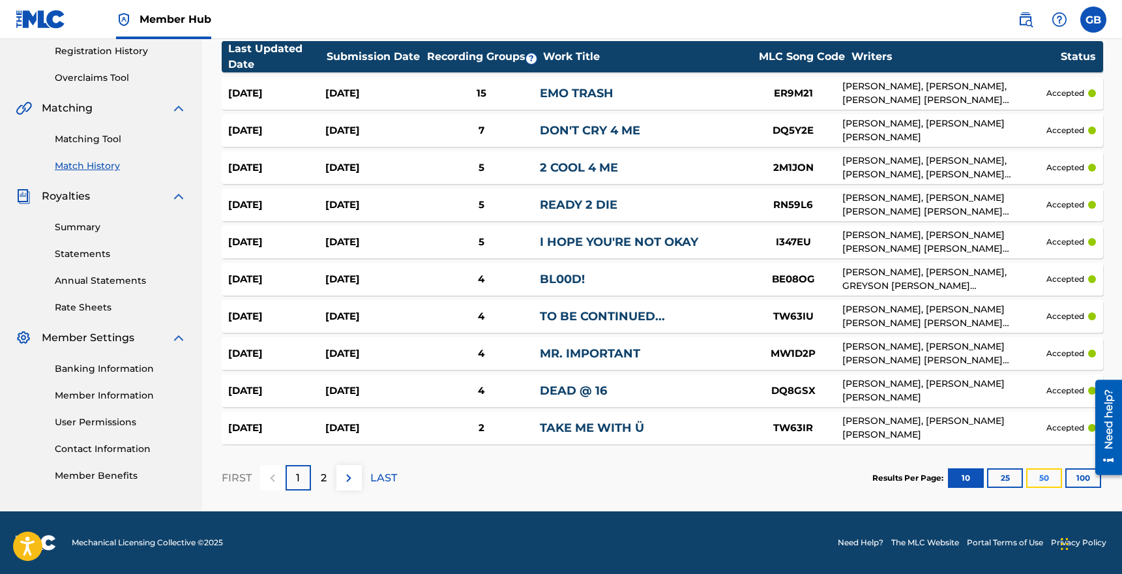
click at [1038, 475] on button "50" at bounding box center [1044, 478] width 36 height 20
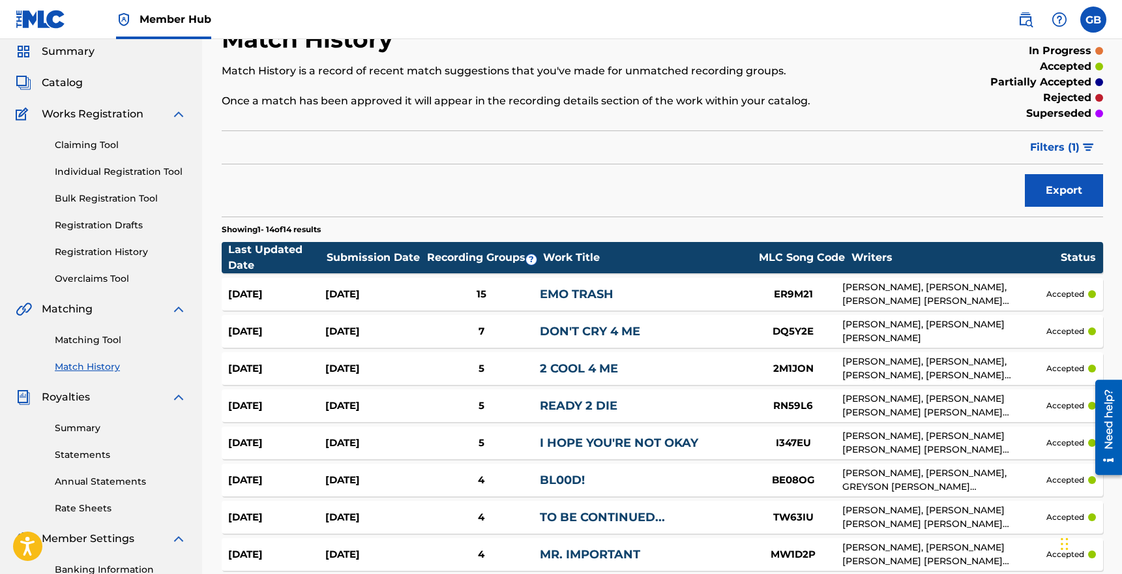
scroll to position [44, 0]
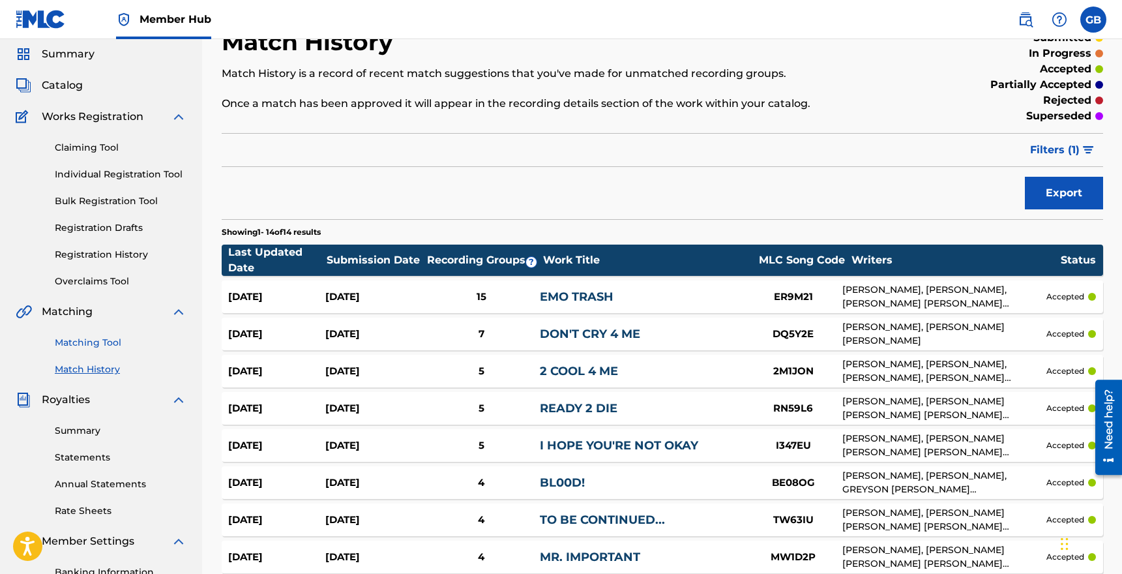
click at [107, 341] on link "Matching Tool" at bounding box center [121, 343] width 132 height 14
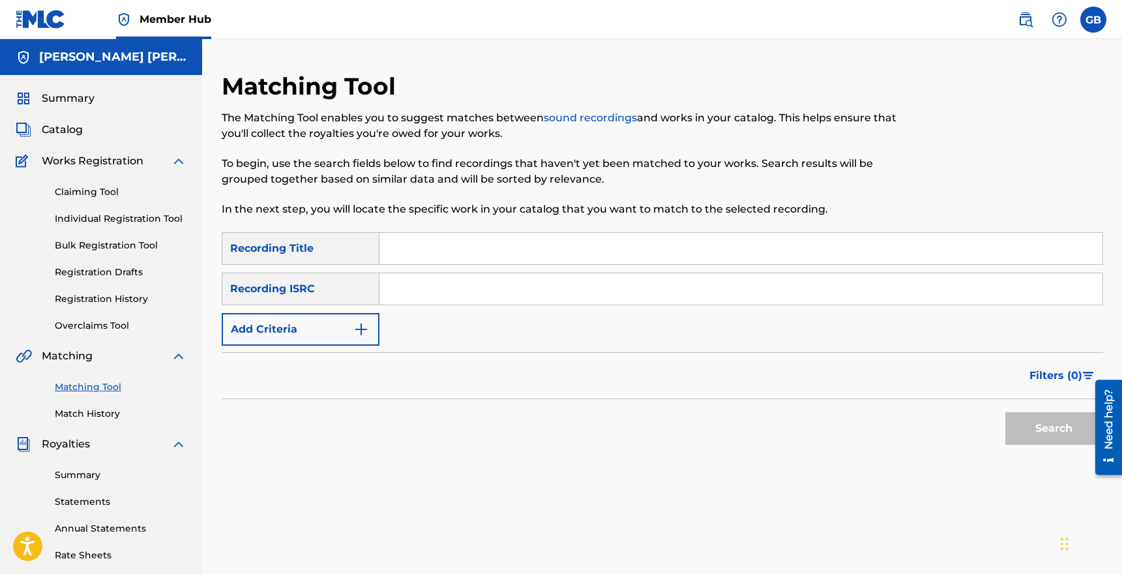
click at [319, 295] on div "Recording ISRC" at bounding box center [301, 288] width 158 height 33
click at [366, 326] on img "Search Form" at bounding box center [361, 329] width 16 height 16
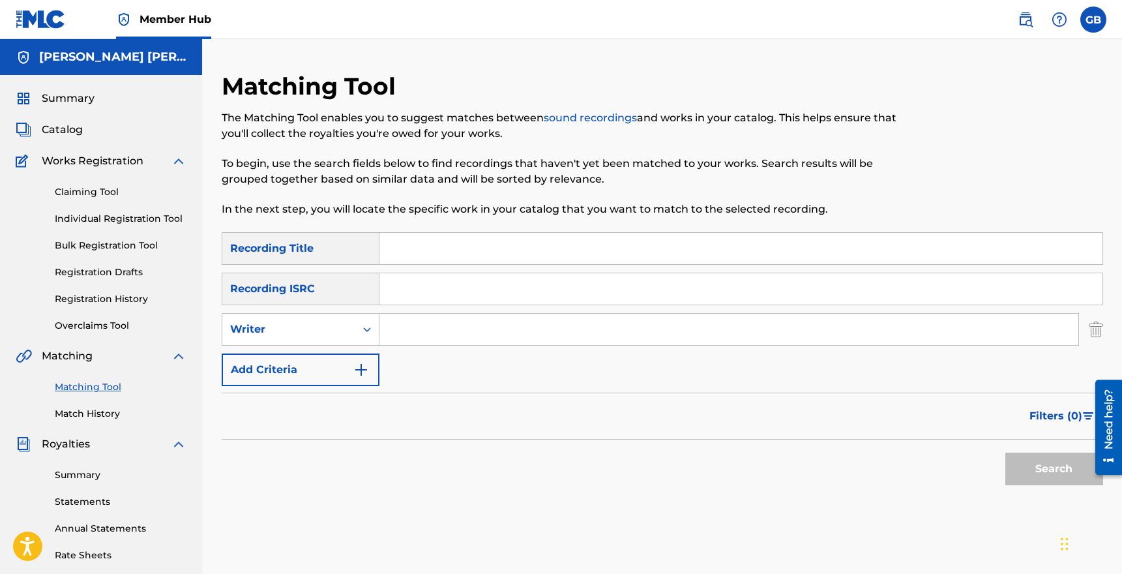
click at [399, 329] on input "Search Form" at bounding box center [728, 329] width 699 height 31
type input "Greyson Zane"
click at [1005, 452] on button "Search" at bounding box center [1054, 468] width 98 height 33
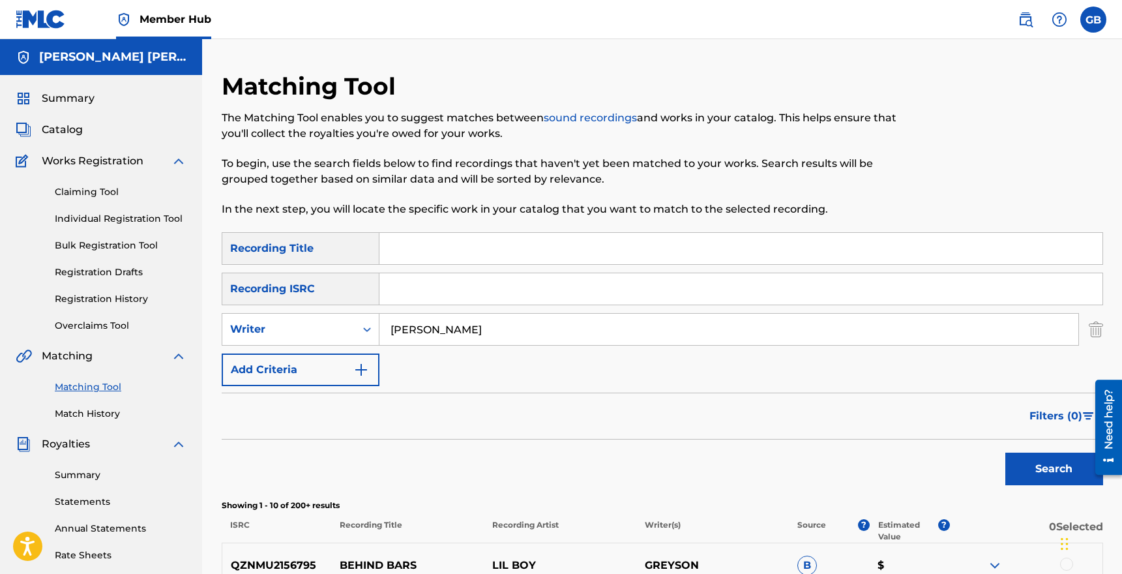
click at [412, 252] on input "Search Form" at bounding box center [740, 248] width 723 height 31
type input "Imposter"
click at [1005, 452] on button "Search" at bounding box center [1054, 468] width 98 height 33
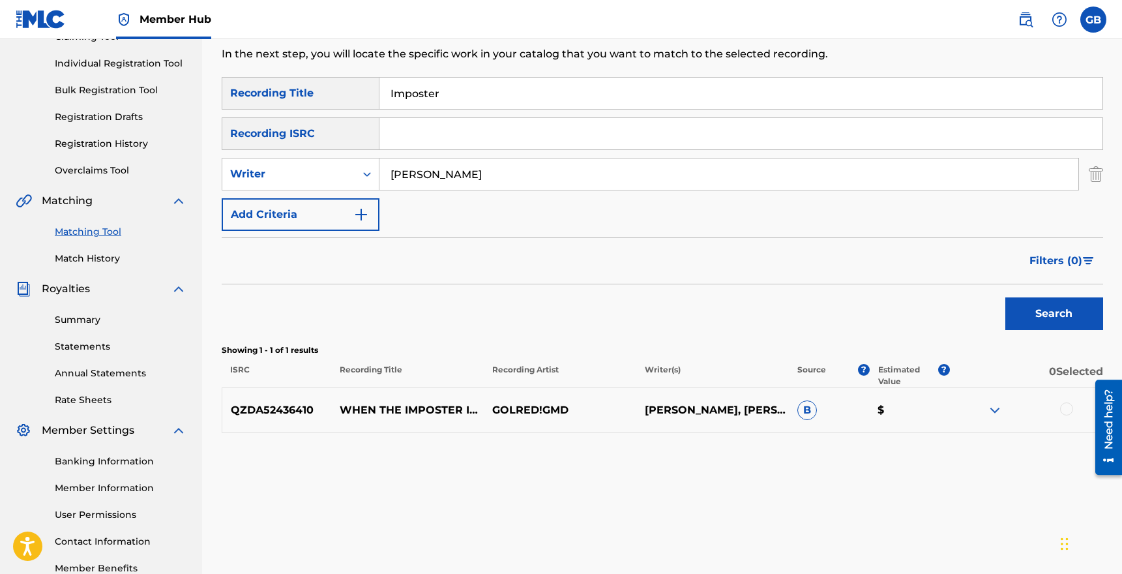
scroll to position [115, 0]
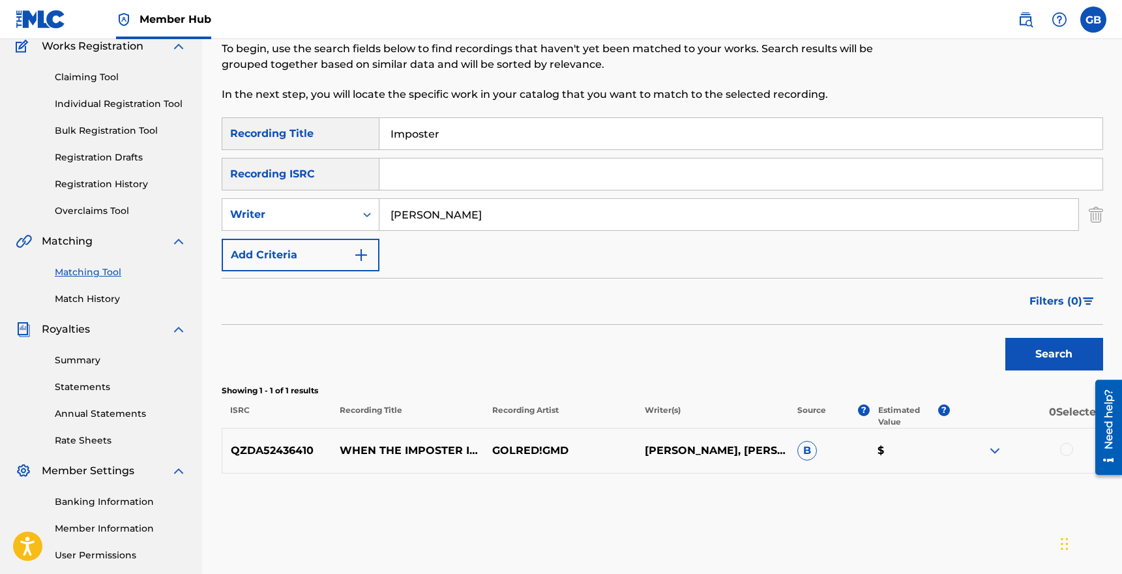
drag, startPoint x: 476, startPoint y: 215, endPoint x: 383, endPoint y: 214, distance: 92.6
click at [383, 214] on input "Greyson Zane" at bounding box center [728, 214] width 699 height 31
click at [1094, 213] on img "Search Form" at bounding box center [1096, 214] width 14 height 33
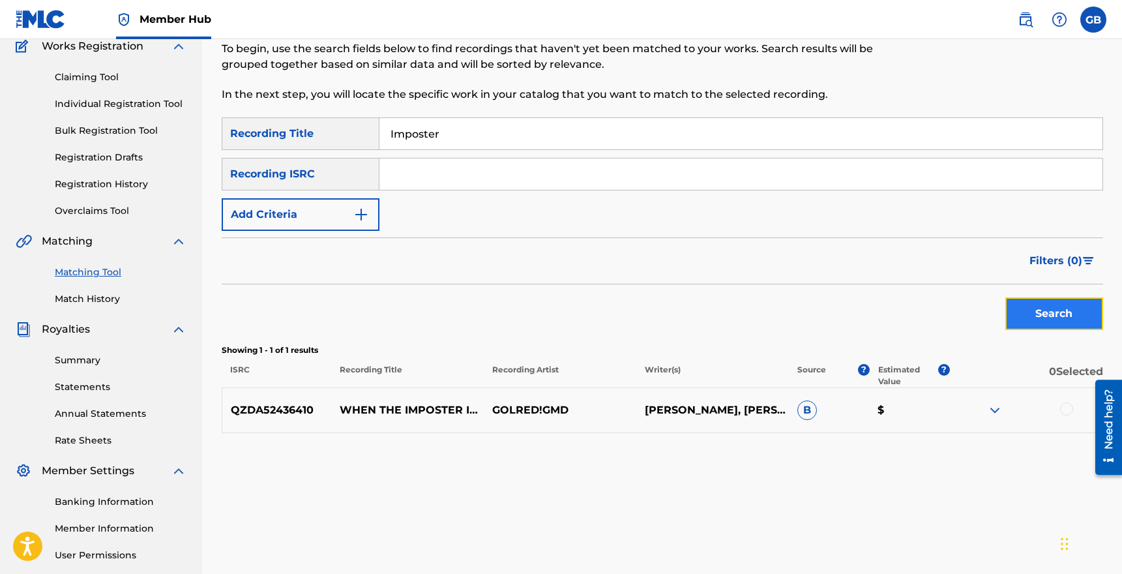
click at [1044, 314] on button "Search" at bounding box center [1054, 313] width 98 height 33
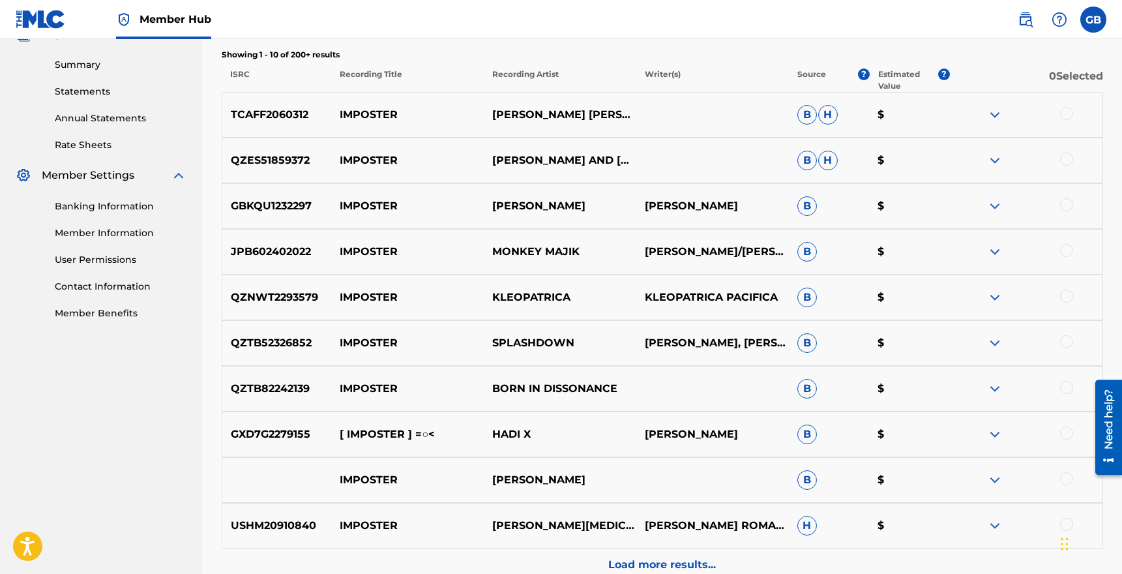
scroll to position [545, 0]
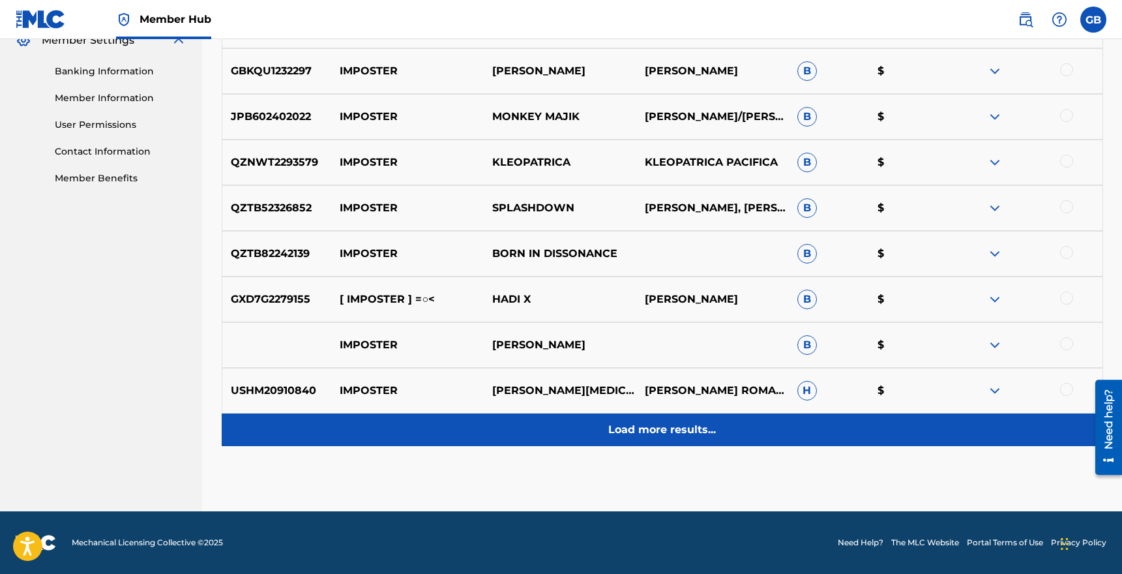
click at [663, 433] on p "Load more results..." at bounding box center [662, 430] width 108 height 16
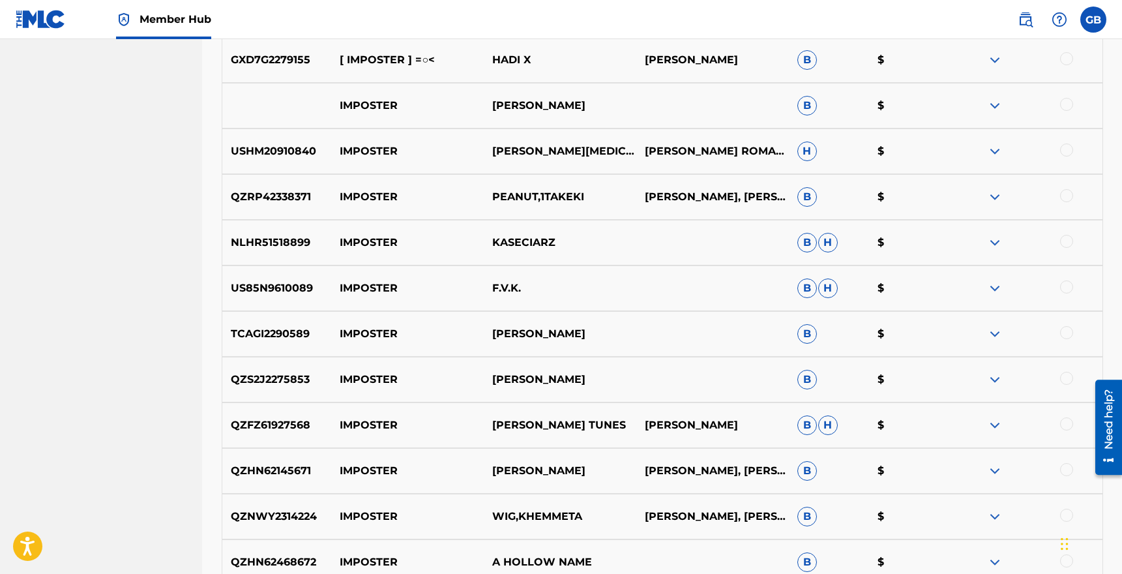
scroll to position [0, 0]
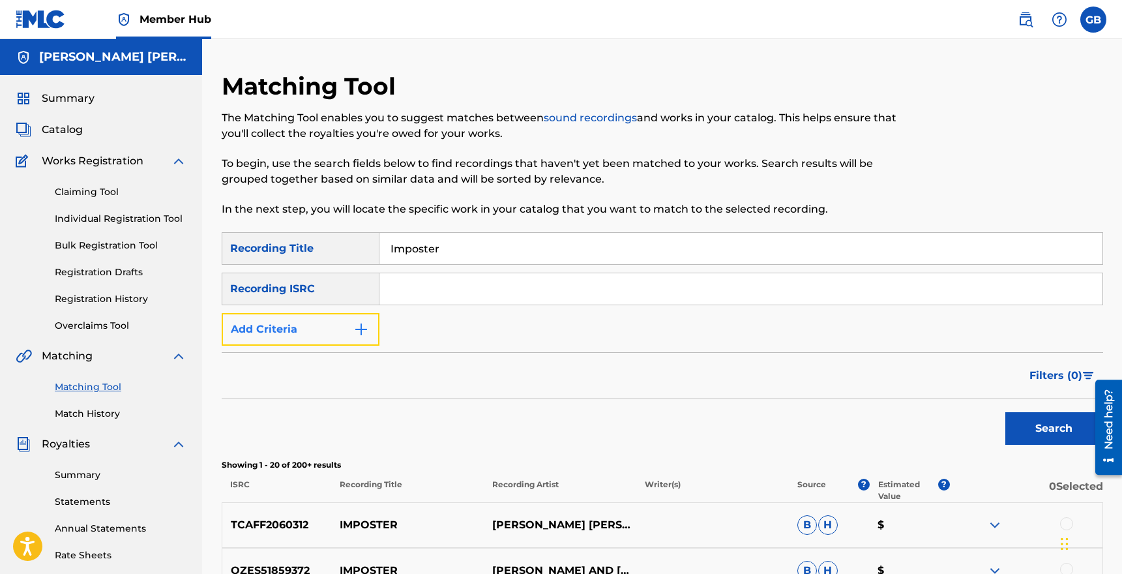
click at [289, 326] on button "Add Criteria" at bounding box center [301, 329] width 158 height 33
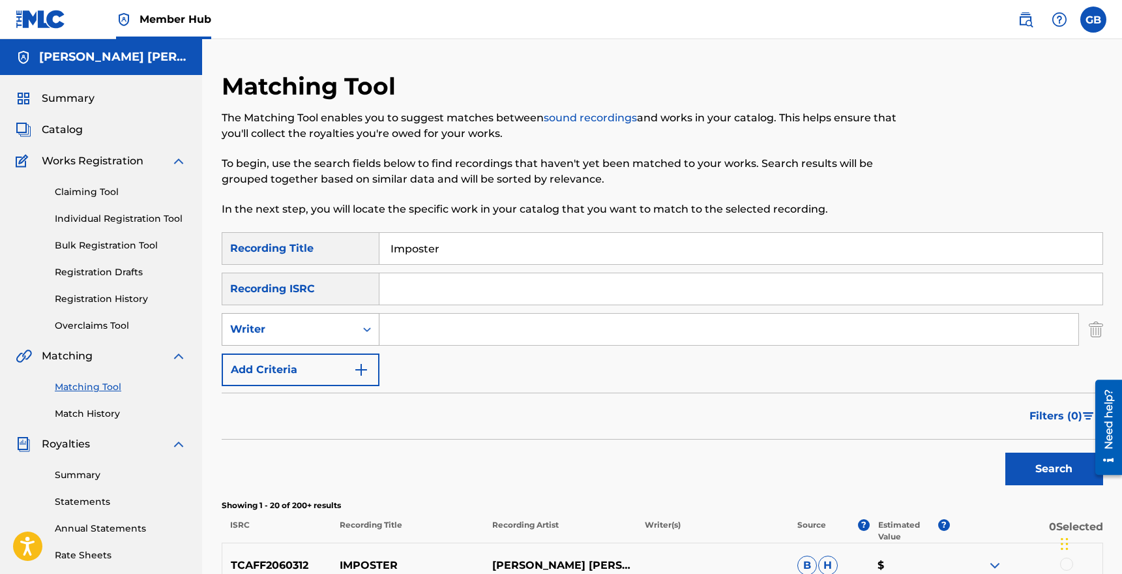
click at [280, 330] on div "Writer" at bounding box center [288, 329] width 117 height 16
click at [281, 355] on div "Recording Artist" at bounding box center [300, 361] width 156 height 33
click at [431, 332] on input "Search Form" at bounding box center [728, 329] width 699 height 31
type input "Greyson Zane"
click at [1005, 452] on button "Search" at bounding box center [1054, 468] width 98 height 33
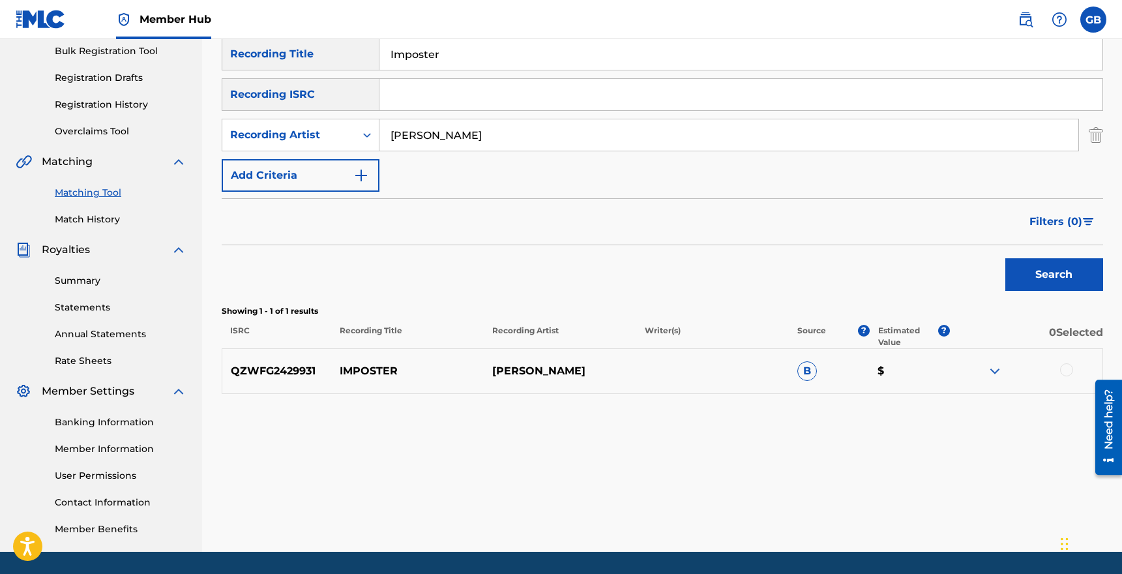
scroll to position [211, 0]
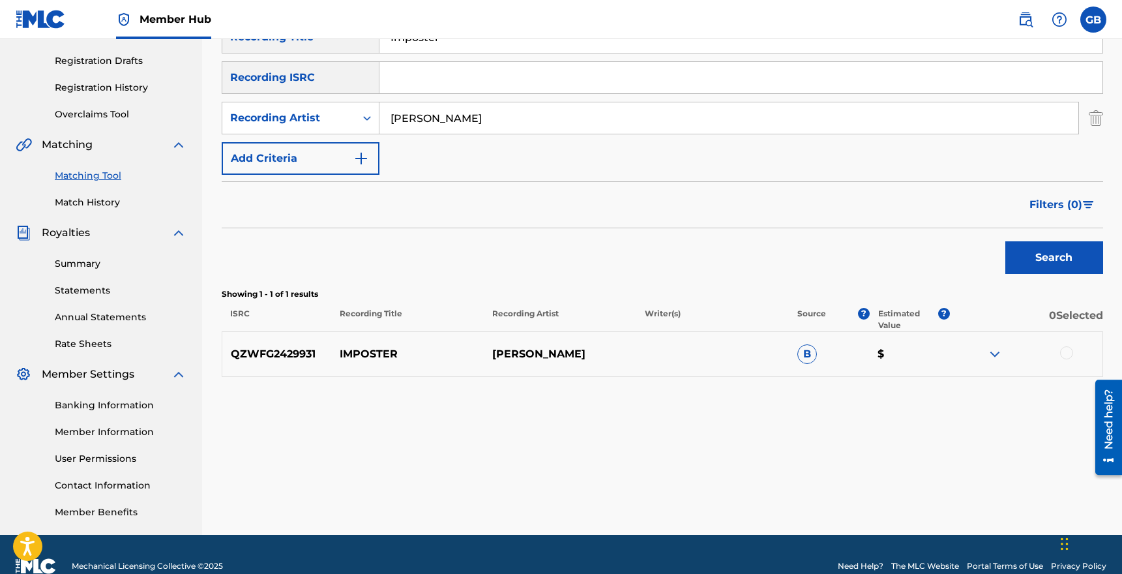
click at [1064, 351] on div at bounding box center [1066, 352] width 13 height 13
click at [919, 469] on button "Match 1 Group" at bounding box center [916, 467] width 144 height 33
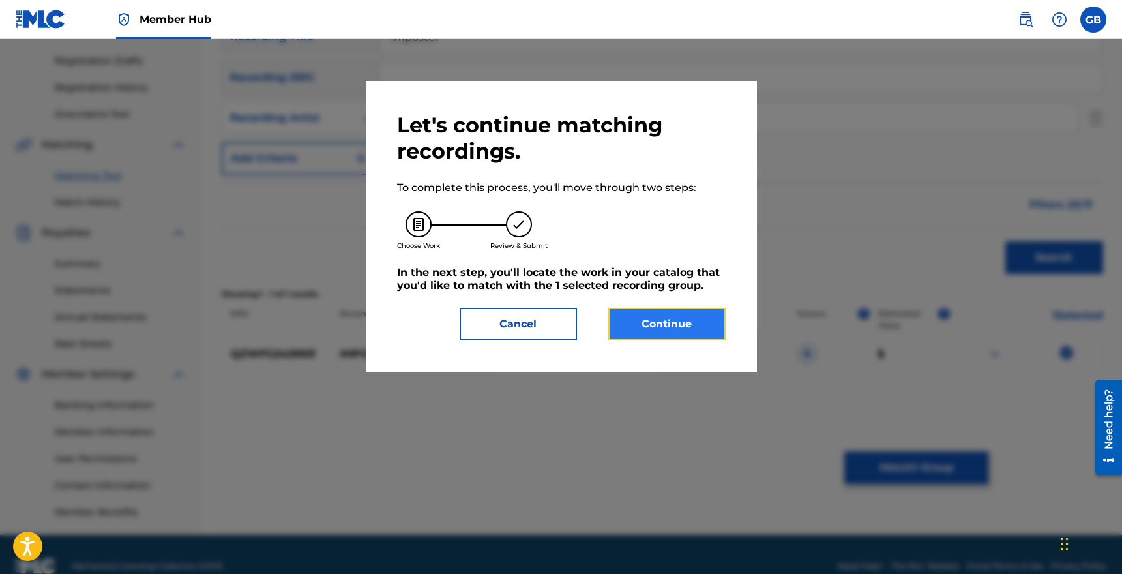
click at [647, 320] on button "Continue" at bounding box center [666, 324] width 117 height 33
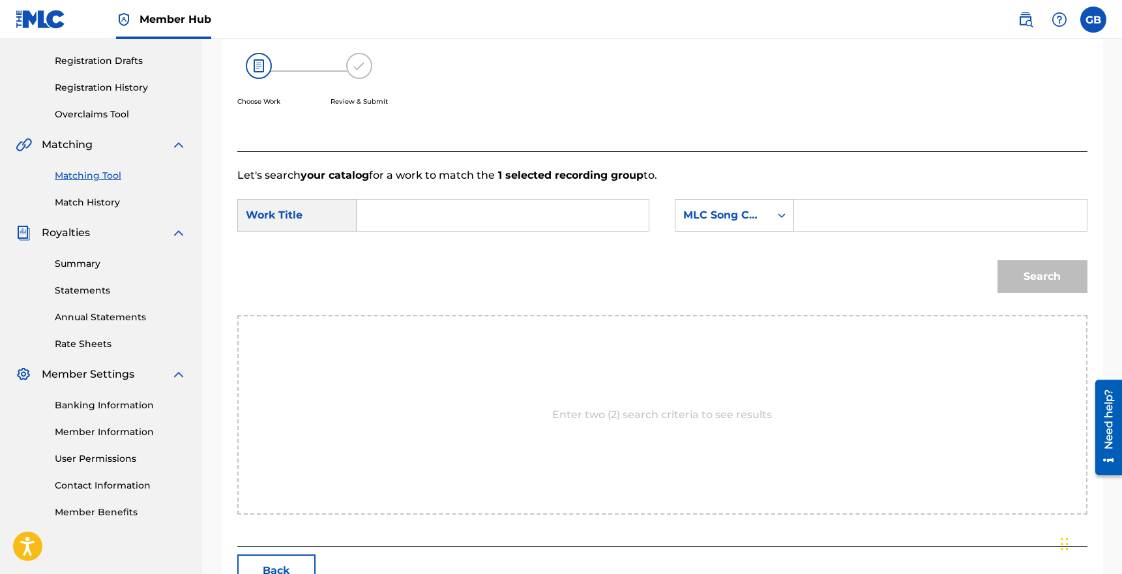
click at [404, 216] on input "Search Form" at bounding box center [503, 214] width 270 height 31
type input "Imposter"
click at [827, 213] on input "Search Form" at bounding box center [940, 214] width 270 height 31
paste input "I347JM"
type input "I347JM"
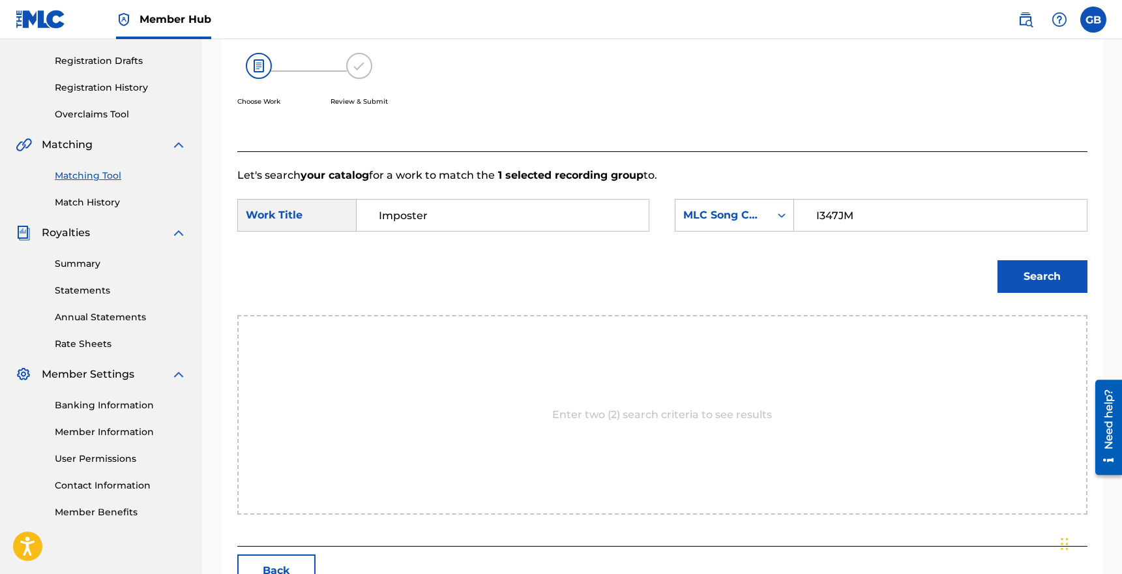
click at [997, 260] on button "Search" at bounding box center [1042, 276] width 90 height 33
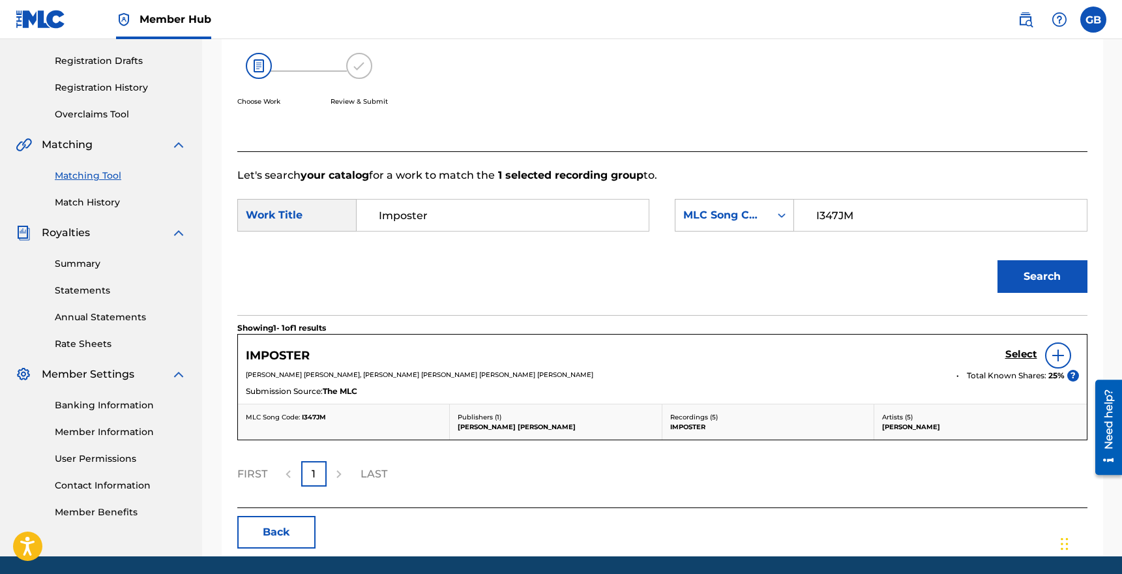
click at [1053, 356] on img at bounding box center [1058, 355] width 16 height 16
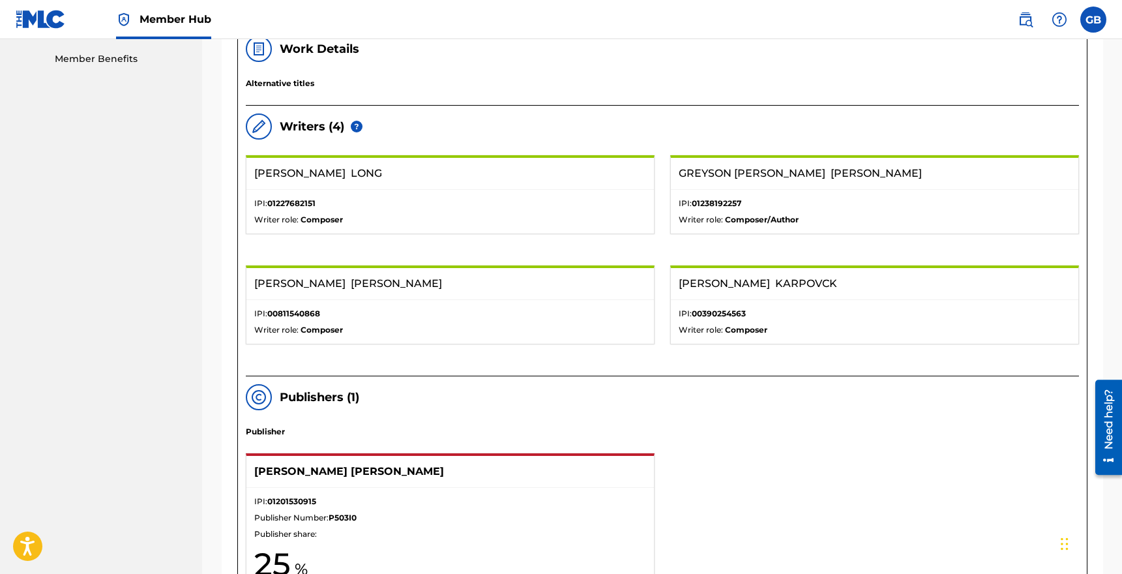
scroll to position [664, 0]
click at [763, 215] on strong "Composer/Author" at bounding box center [762, 220] width 74 height 10
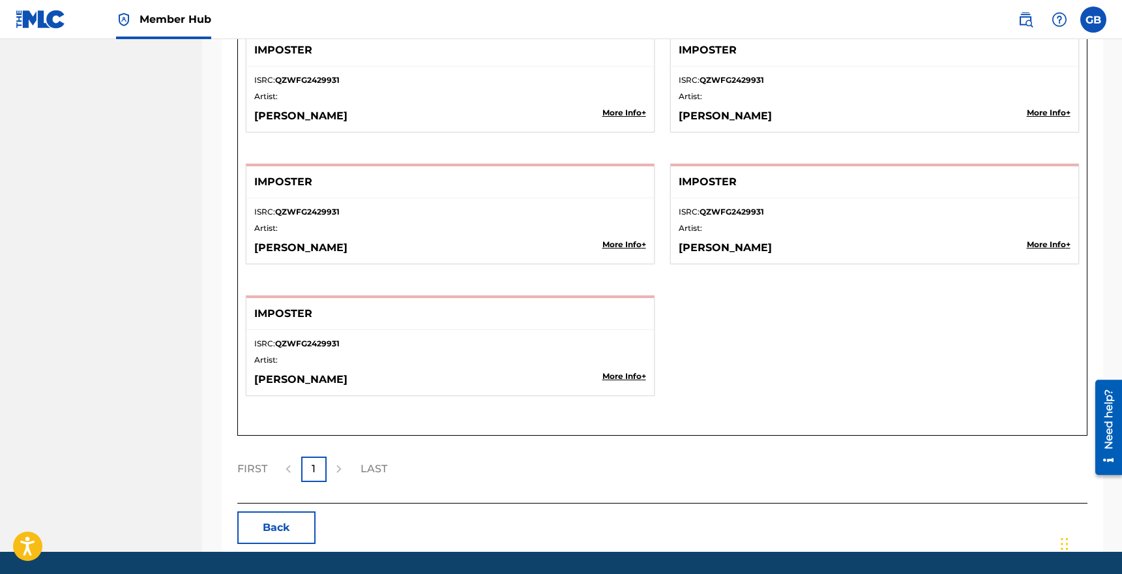
scroll to position [1358, 0]
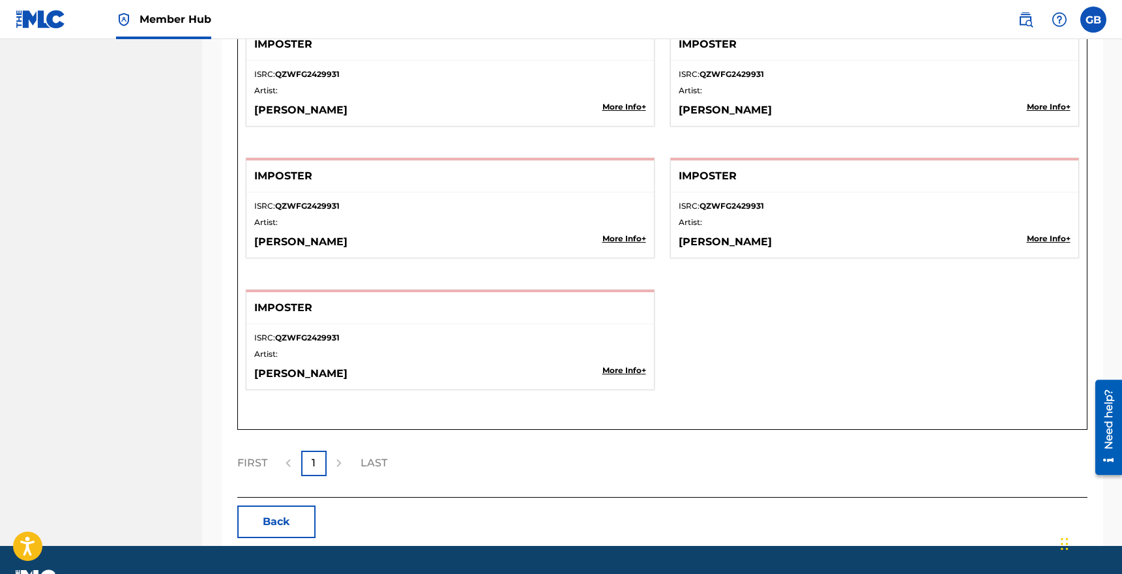
click at [628, 371] on p "More Info +" at bounding box center [624, 370] width 44 height 12
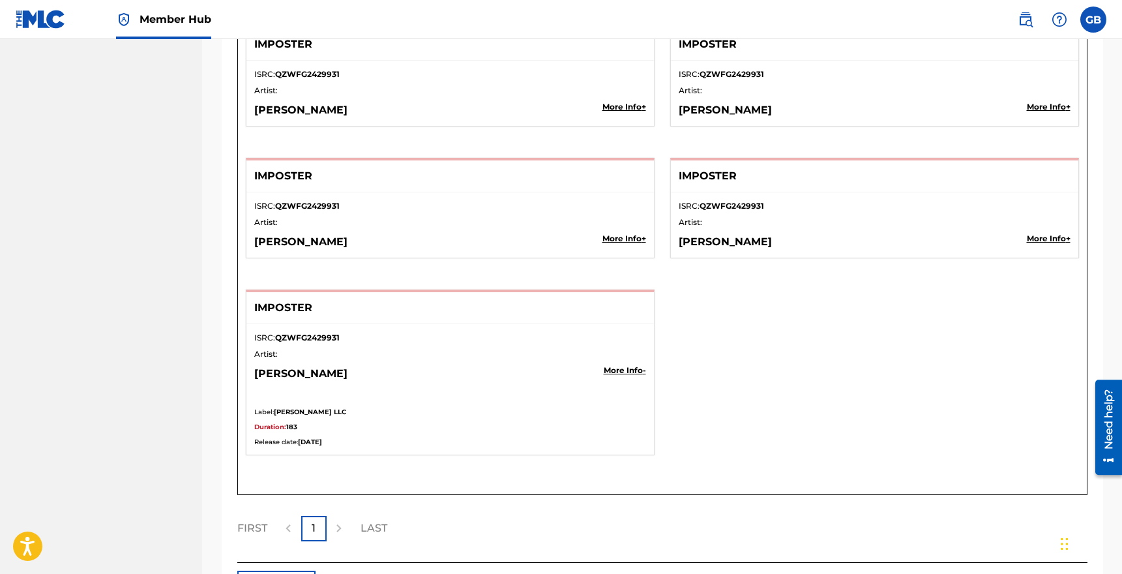
click at [633, 231] on div "ISRC: QZWFG2429931 Artist: GREYSON ZANE More Info +" at bounding box center [449, 224] width 407 height 65
click at [634, 239] on p "More Info +" at bounding box center [624, 239] width 44 height 12
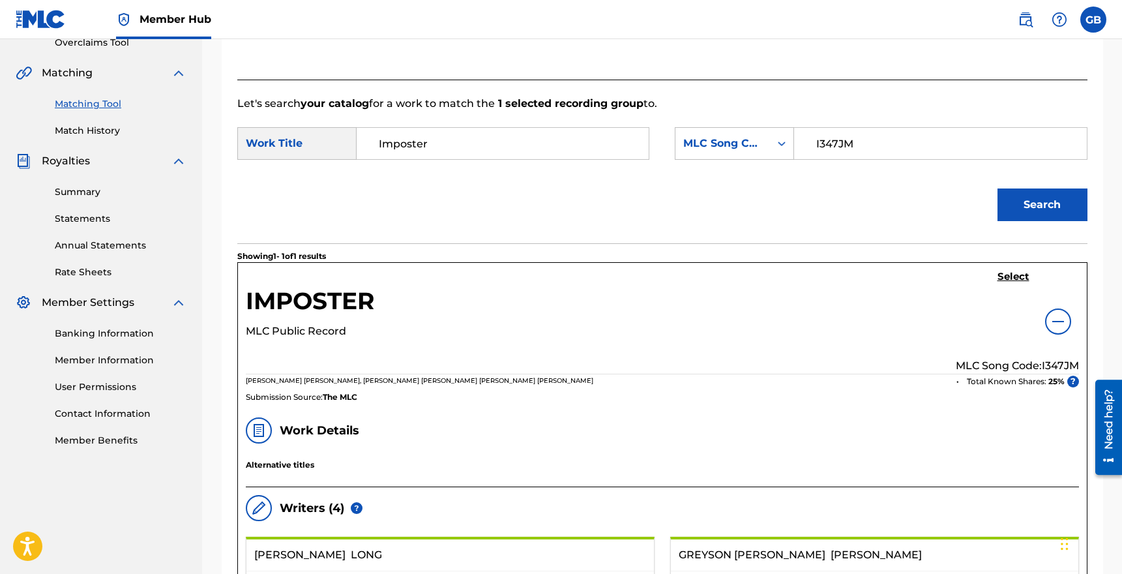
scroll to position [278, 0]
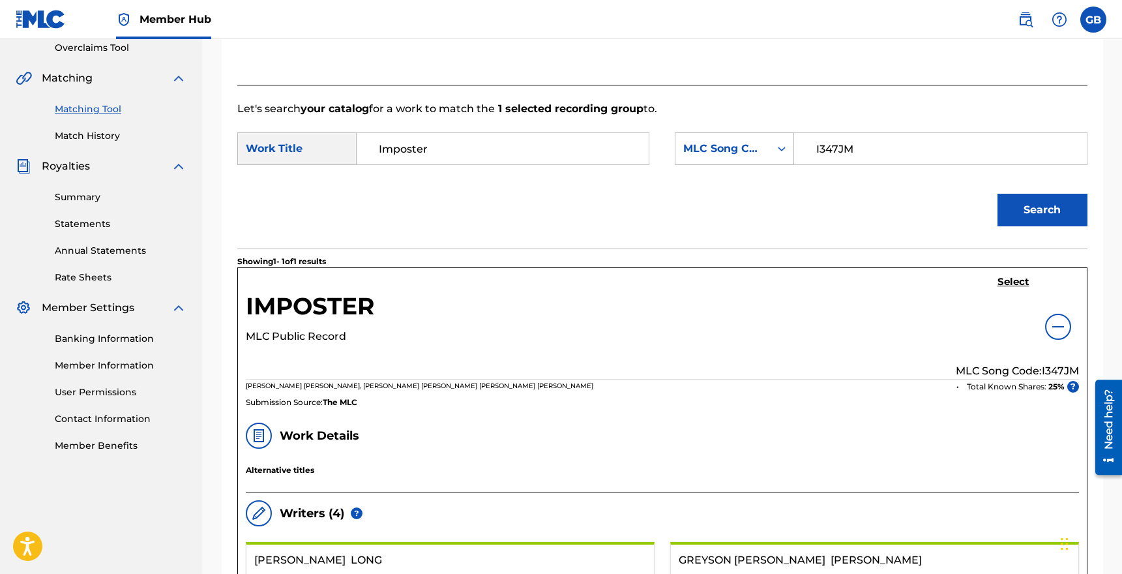
click at [1059, 331] on img at bounding box center [1058, 327] width 16 height 16
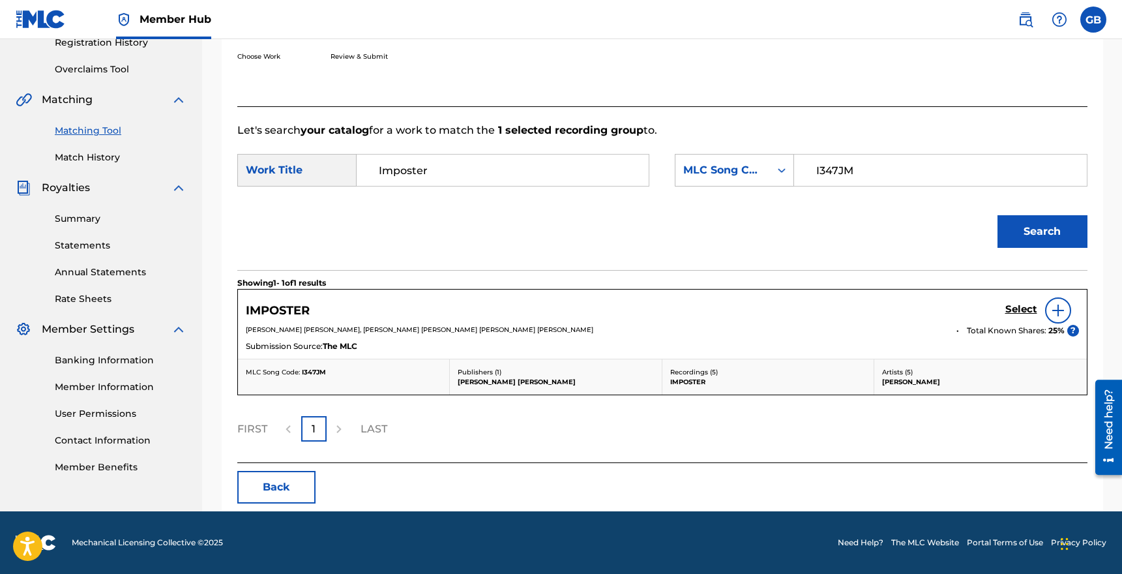
click at [1026, 357] on div "IMPOSTER Select NOAH TODD LONG, GREYSON ZANE BROOKS DALY, ALEX MAGNAN, ANDREW K…" at bounding box center [662, 323] width 849 height 69
click at [291, 313] on h5 "IMPOSTER" at bounding box center [278, 310] width 64 height 15
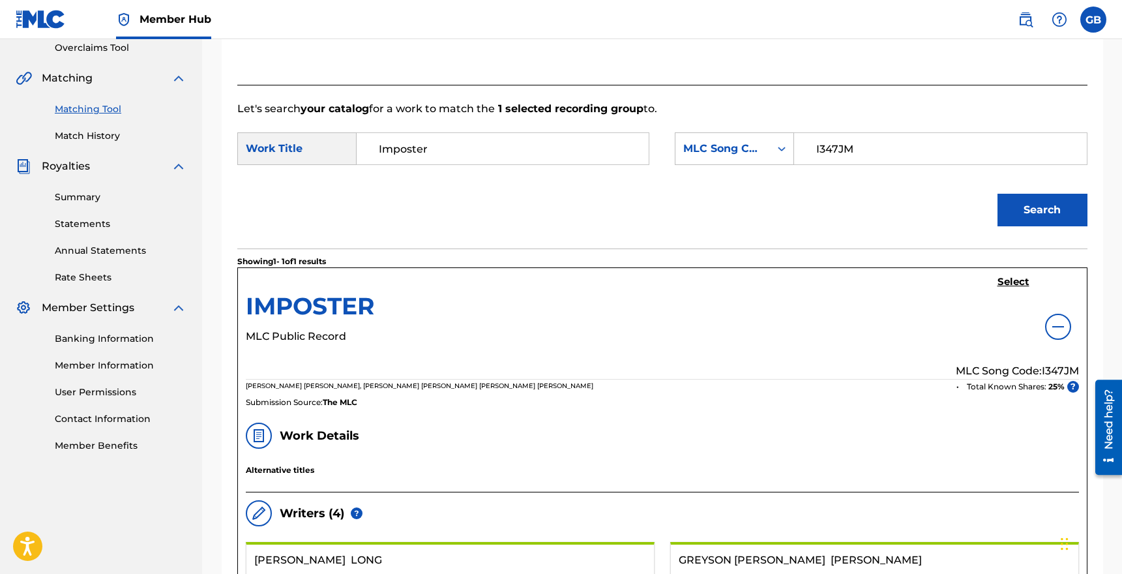
click at [291, 313] on h5 "IMPOSTER" at bounding box center [310, 309] width 128 height 37
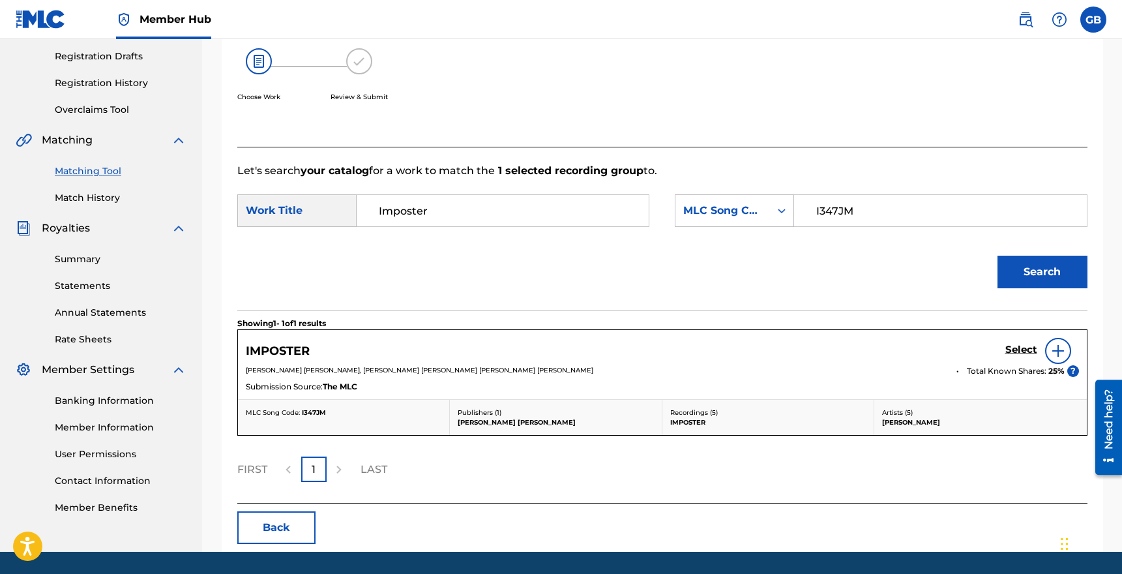
scroll to position [183, 0]
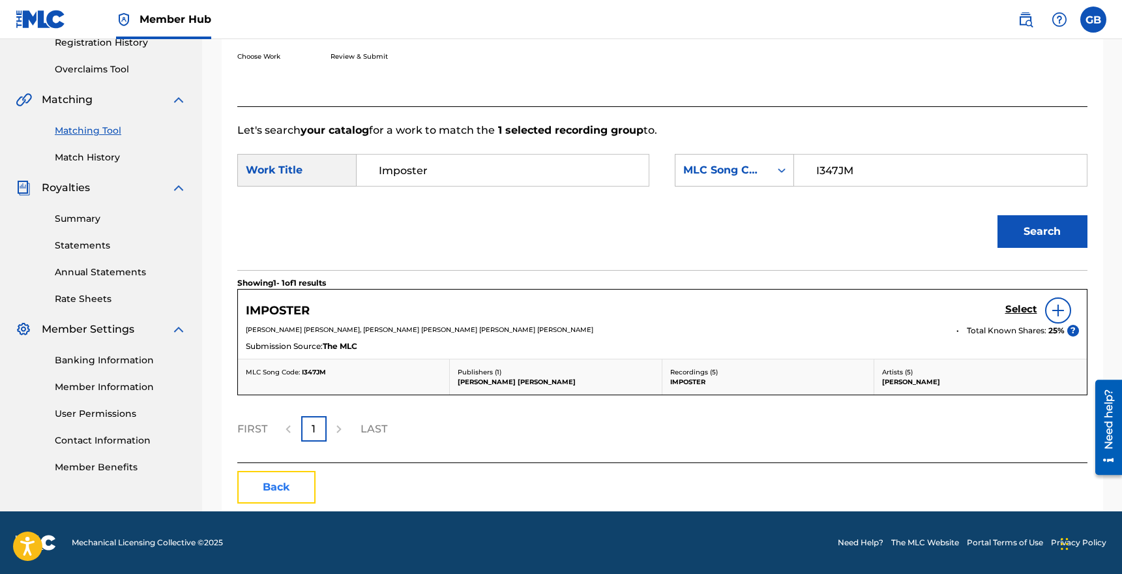
click at [280, 493] on button "Back" at bounding box center [276, 487] width 78 height 33
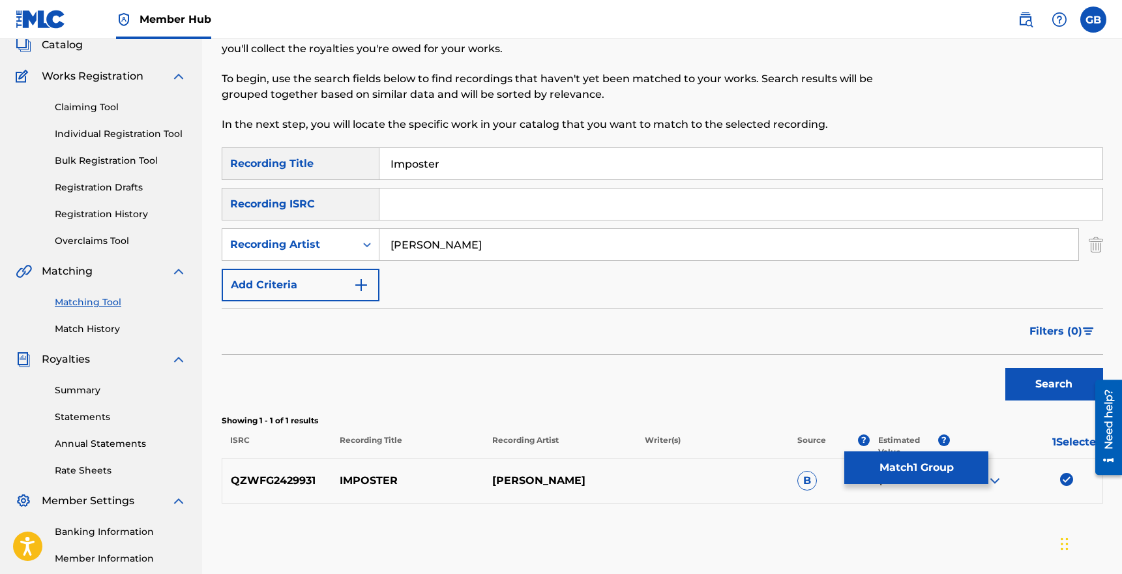
scroll to position [74, 0]
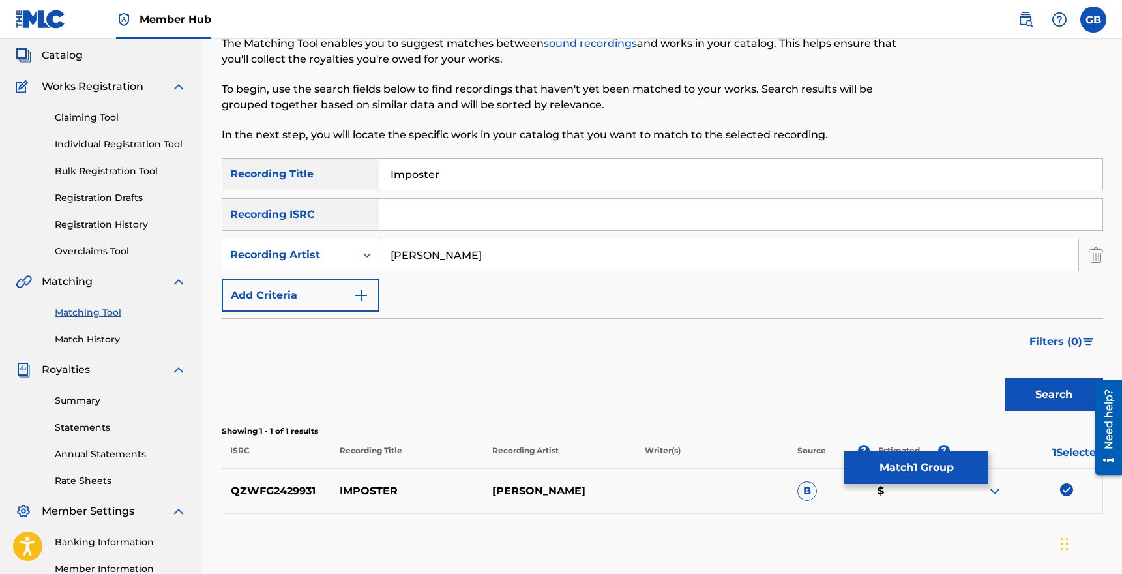
drag, startPoint x: 443, startPoint y: 171, endPoint x: 349, endPoint y: 164, distance: 94.7
click at [349, 164] on div "SearchWithCriteriadf5c0d5d-e8c3-422c-9f4b-113bf069ce30 Recording Title Imposter" at bounding box center [662, 174] width 881 height 33
click at [1005, 378] on button "Search" at bounding box center [1054, 394] width 98 height 33
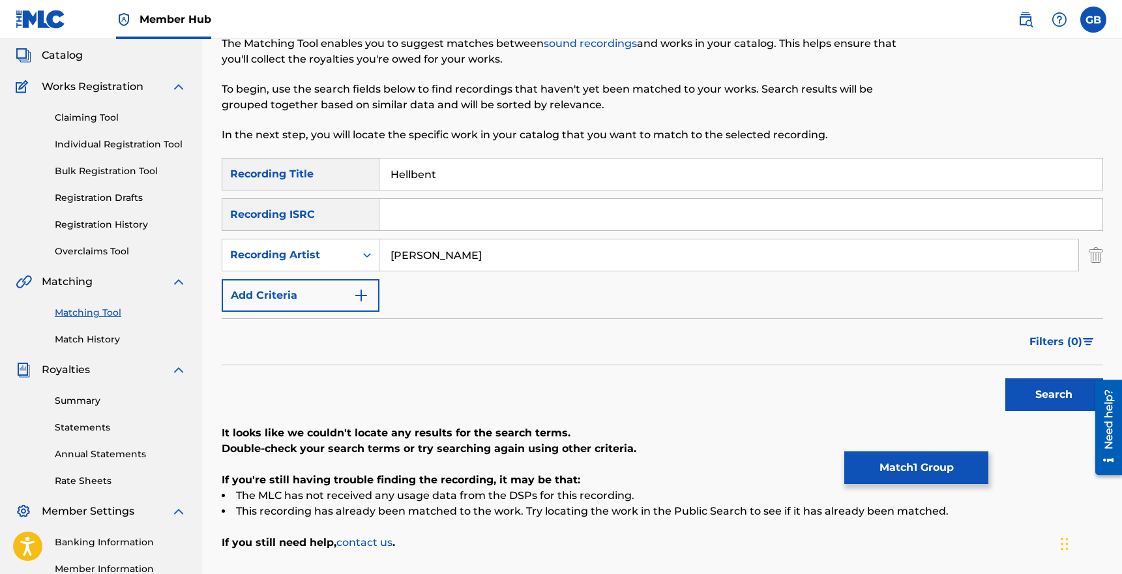
drag, startPoint x: 439, startPoint y: 176, endPoint x: 308, endPoint y: 168, distance: 130.6
click at [308, 169] on div "SearchWithCriteriadf5c0d5d-e8c3-422c-9f4b-113bf069ce30 Recording Title Hellbent" at bounding box center [662, 174] width 881 height 33
type input "Maverick"
click at [1005, 378] on button "Search" at bounding box center [1054, 394] width 98 height 33
click at [603, 219] on input "Search Form" at bounding box center [740, 214] width 723 height 31
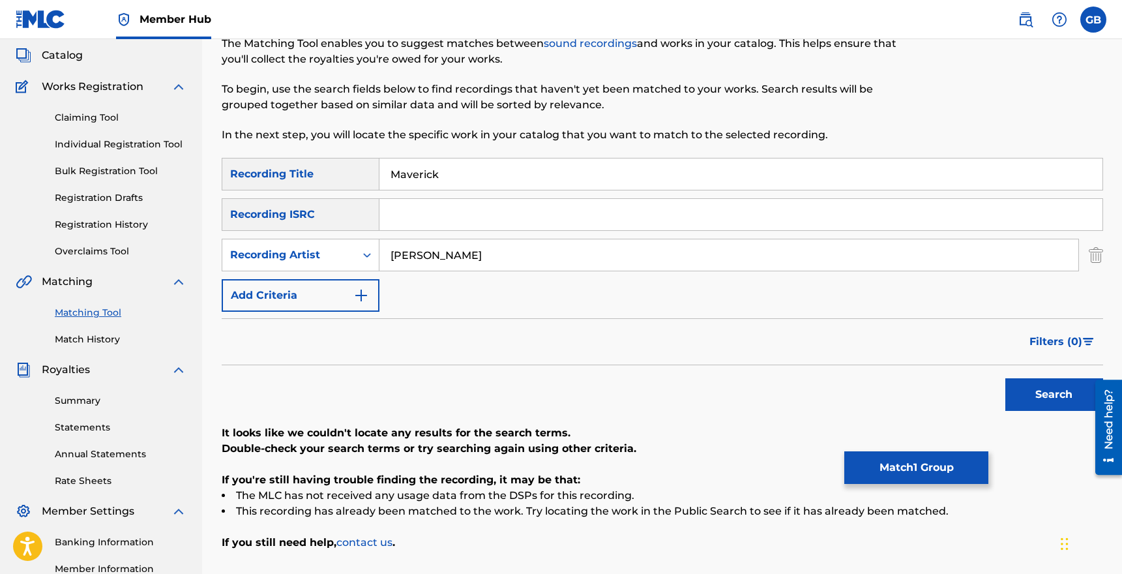
click at [514, 139] on p "In the next step, you will locate the specific work in your catalog that you wa…" at bounding box center [561, 135] width 679 height 16
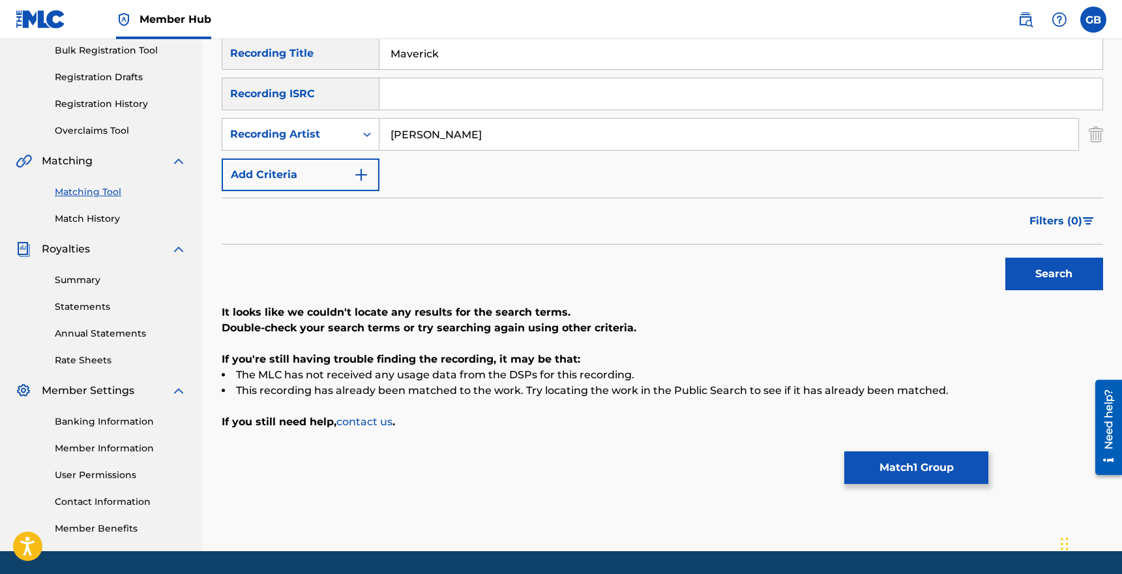
scroll to position [235, 0]
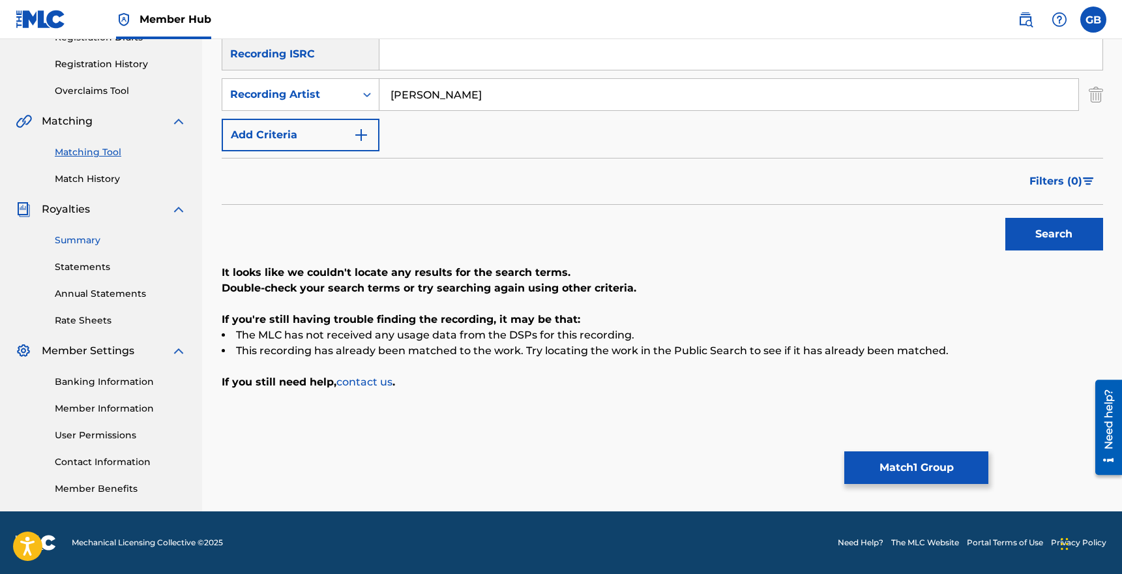
click at [80, 238] on link "Summary" at bounding box center [121, 240] width 132 height 14
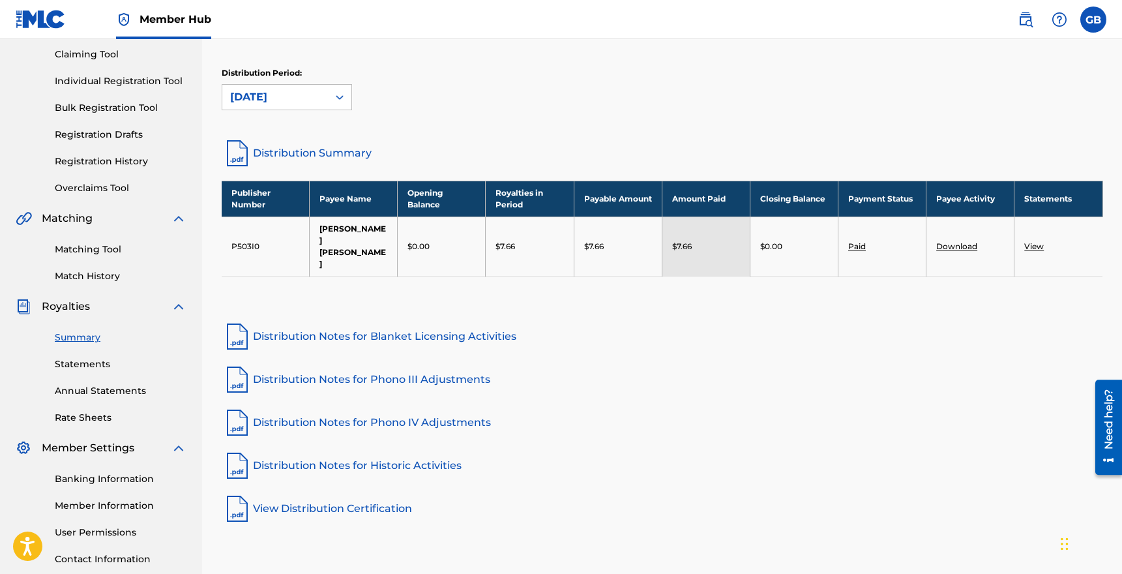
scroll to position [141, 0]
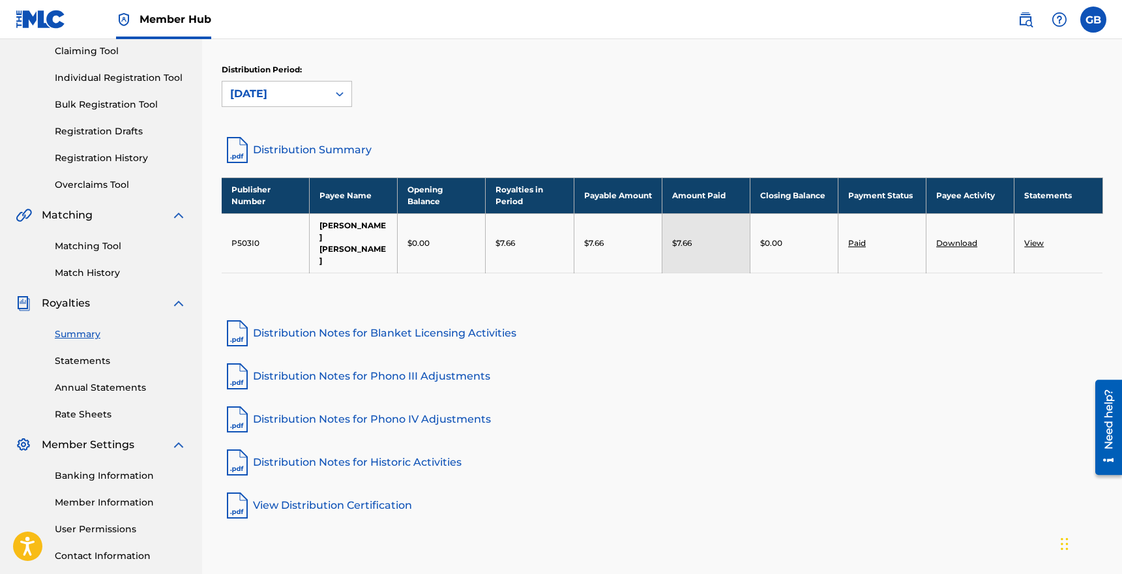
click at [576, 134] on link "Distribution Summary" at bounding box center [662, 149] width 881 height 31
click at [636, 95] on div "Distribution Period: September 2025" at bounding box center [662, 85] width 881 height 43
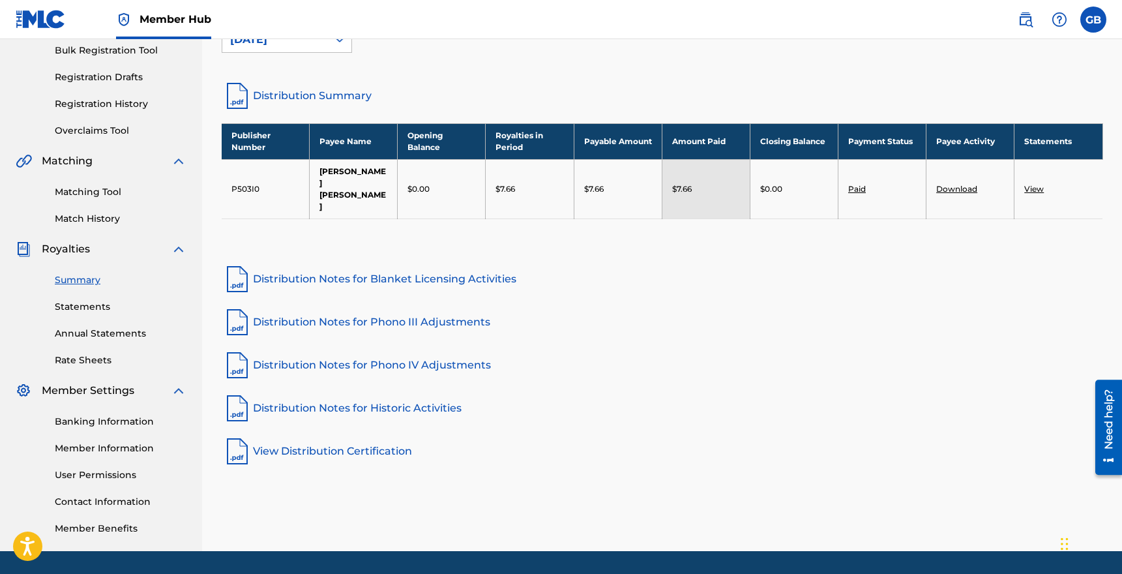
scroll to position [235, 0]
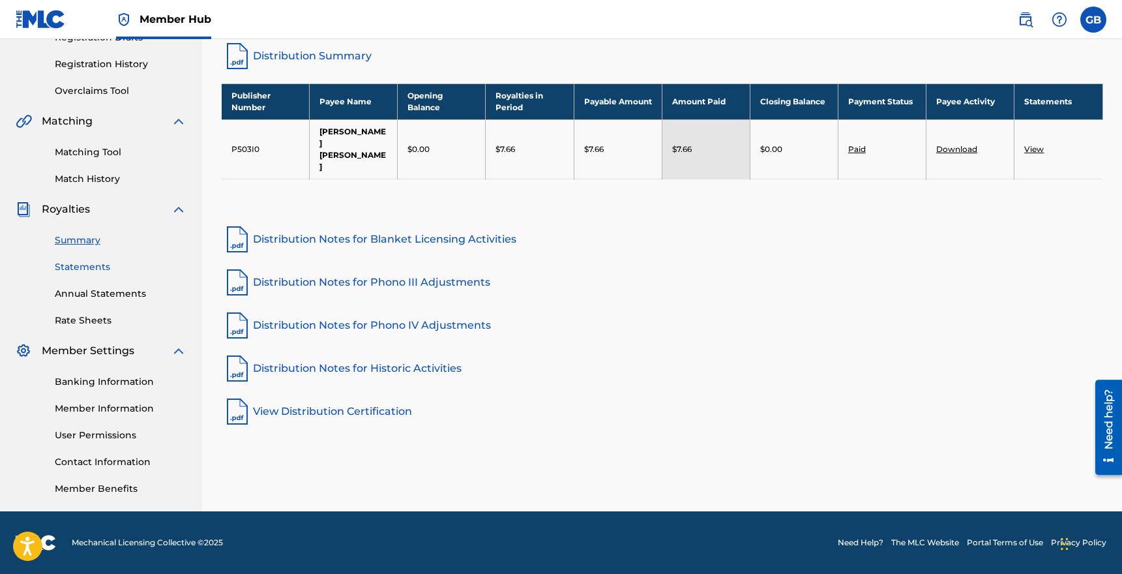
click at [96, 266] on link "Statements" at bounding box center [121, 267] width 132 height 14
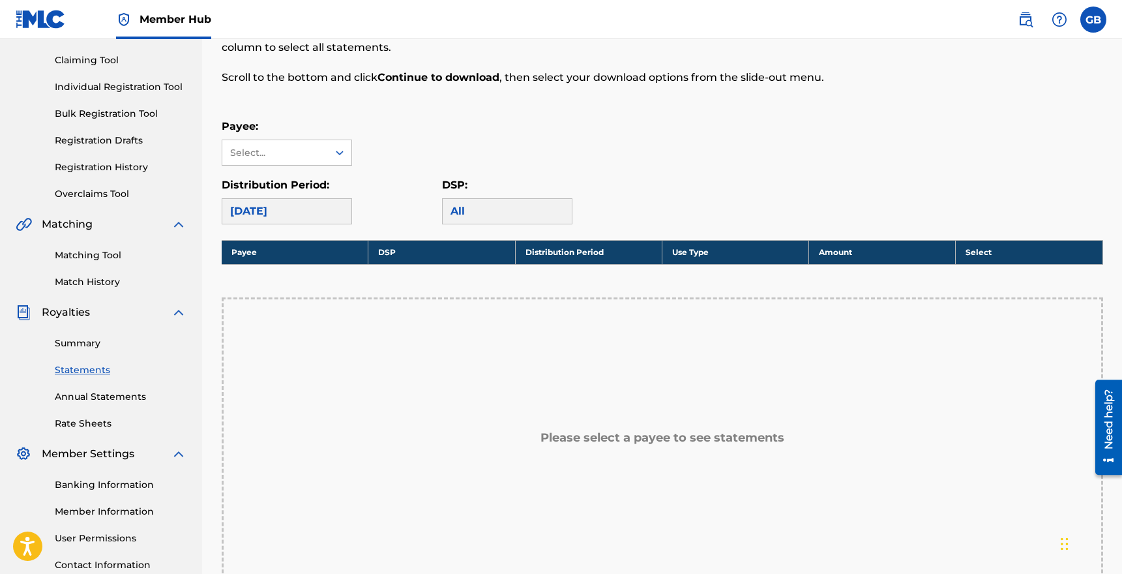
scroll to position [169, 0]
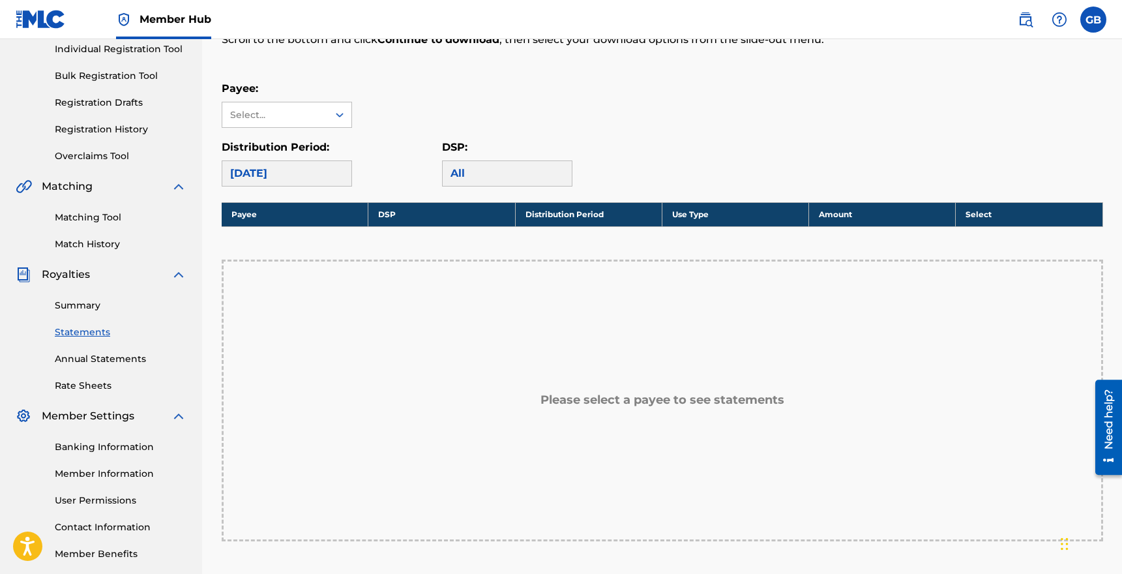
click at [301, 174] on div "[DATE]" at bounding box center [287, 173] width 130 height 26
click at [269, 169] on div "[DATE]" at bounding box center [287, 173] width 130 height 26
click at [269, 114] on div "Select..." at bounding box center [274, 115] width 89 height 14
click at [267, 139] on div "[PERSON_NAME] [PERSON_NAME]" at bounding box center [286, 152] width 129 height 48
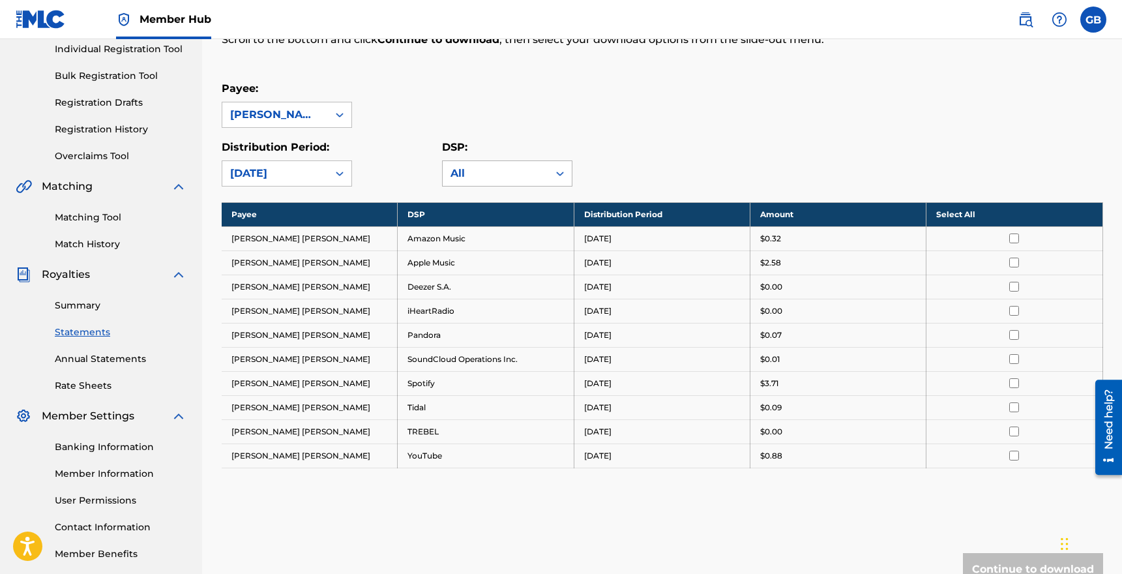
click at [472, 169] on div "All" at bounding box center [495, 174] width 90 height 16
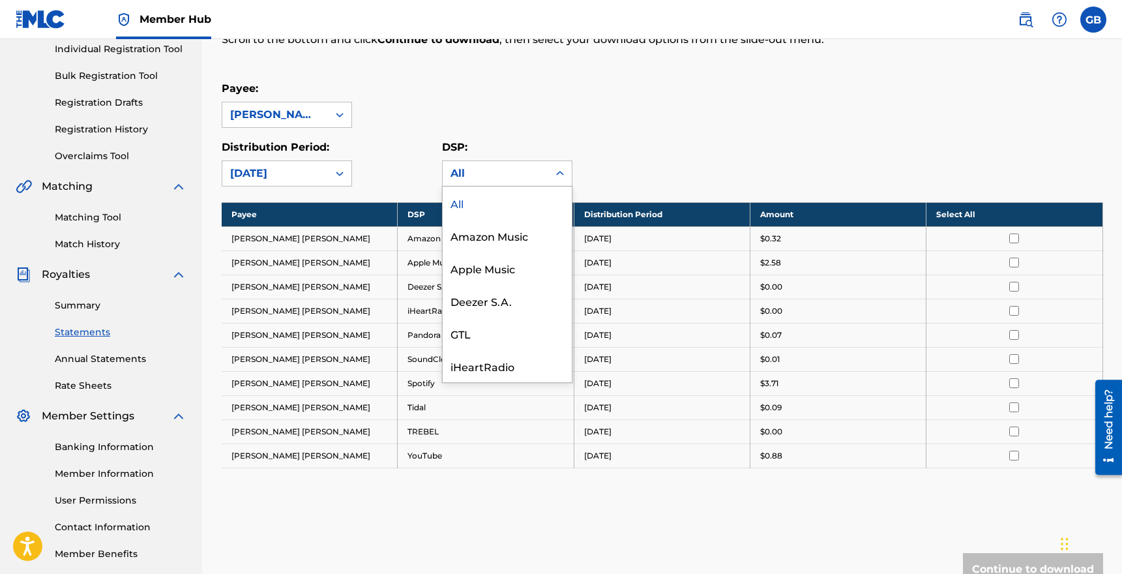
click at [418, 164] on div "Distribution Period: September 2025" at bounding box center [332, 162] width 220 height 47
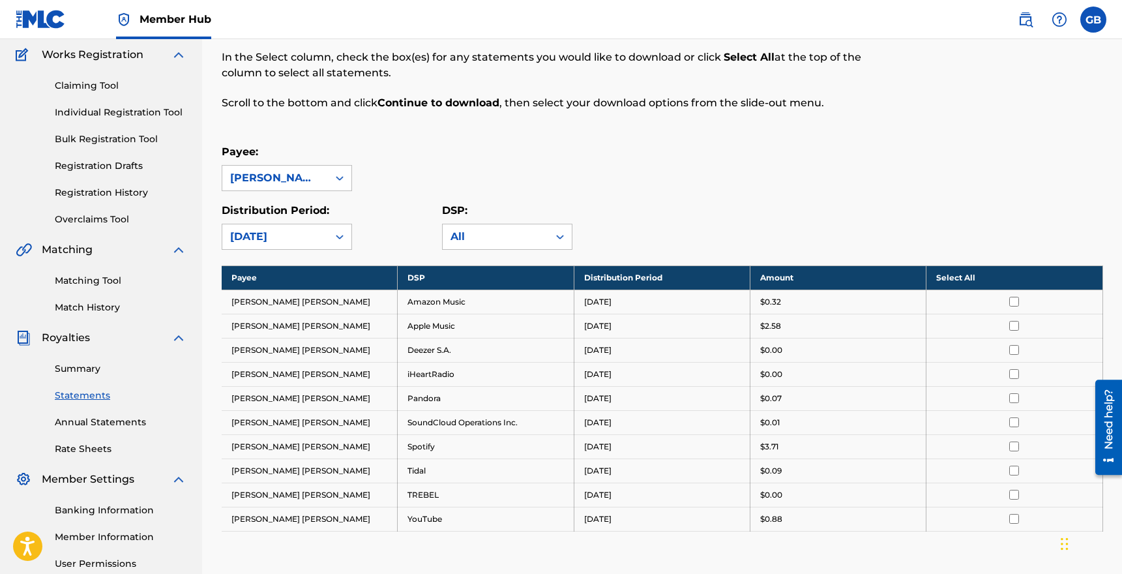
scroll to position [0, 0]
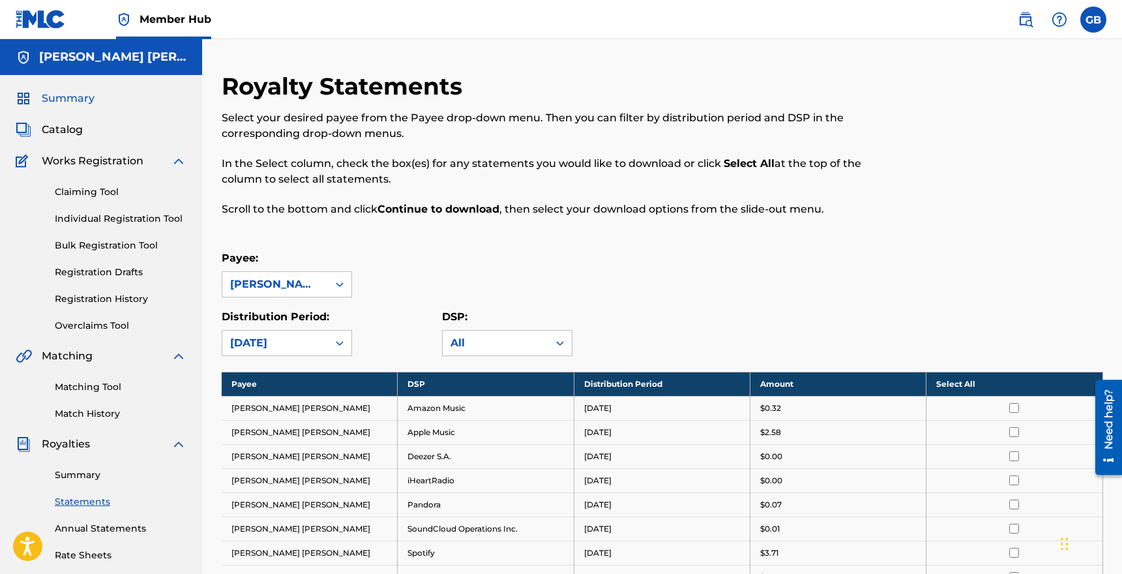
click at [75, 103] on span "Summary" at bounding box center [68, 99] width 53 height 16
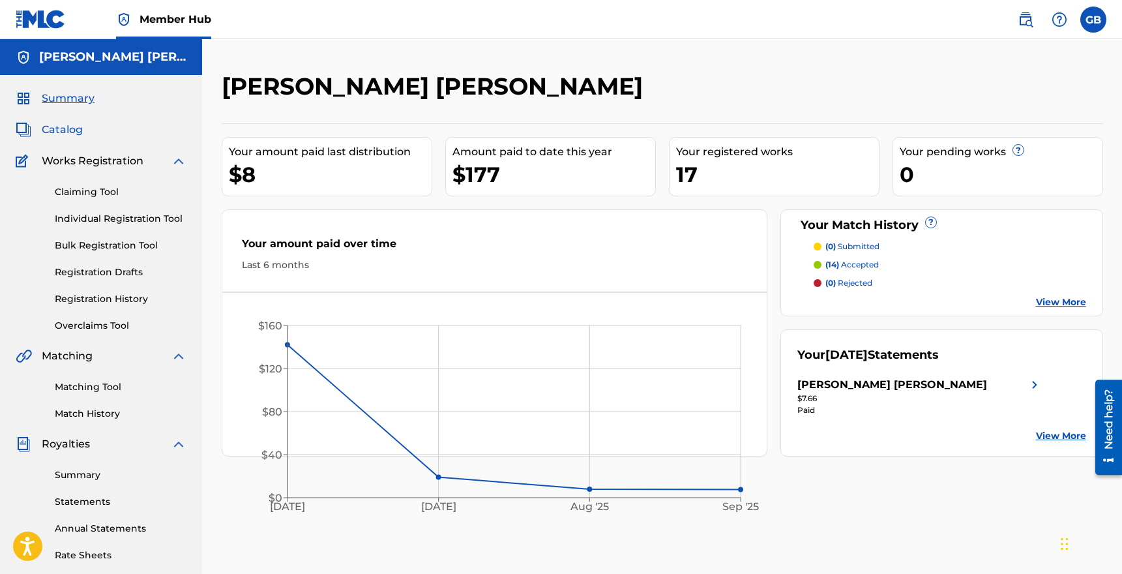
click at [74, 131] on span "Catalog" at bounding box center [62, 130] width 41 height 16
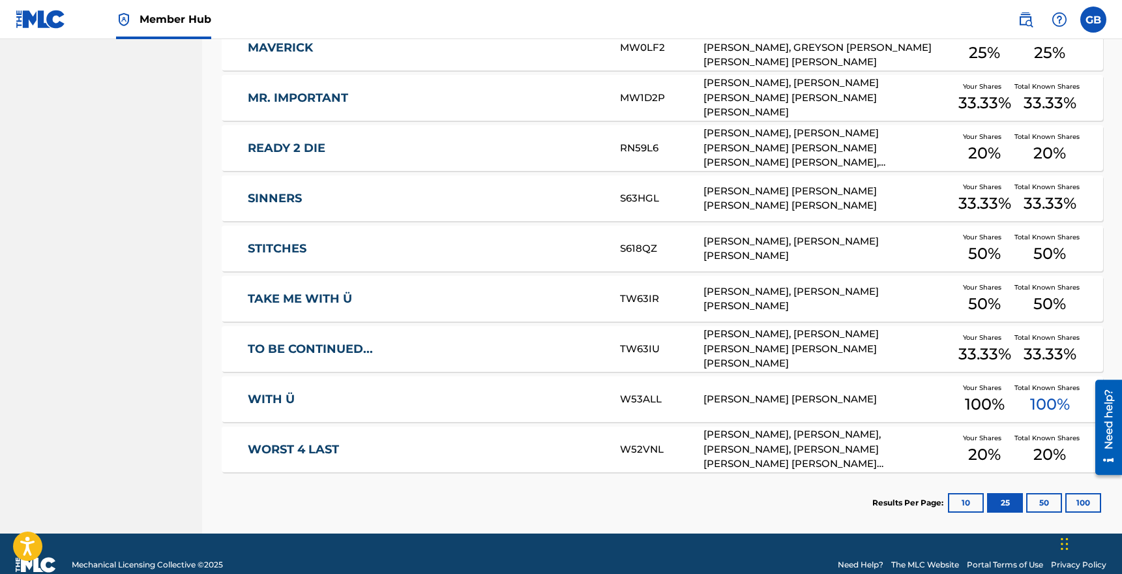
scroll to position [767, 0]
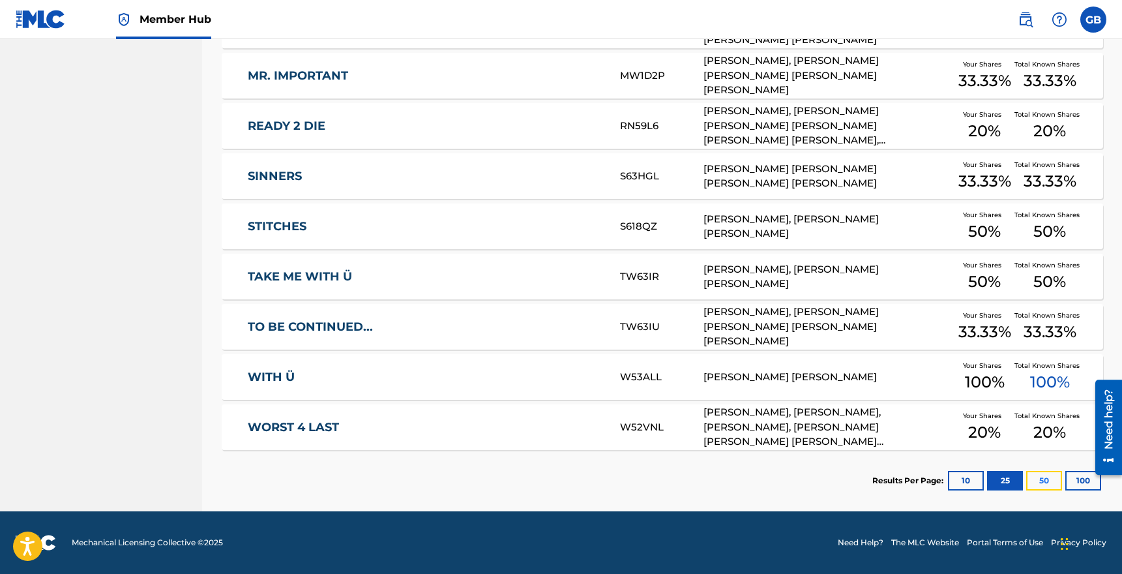
click at [1042, 477] on button "50" at bounding box center [1044, 481] width 36 height 20
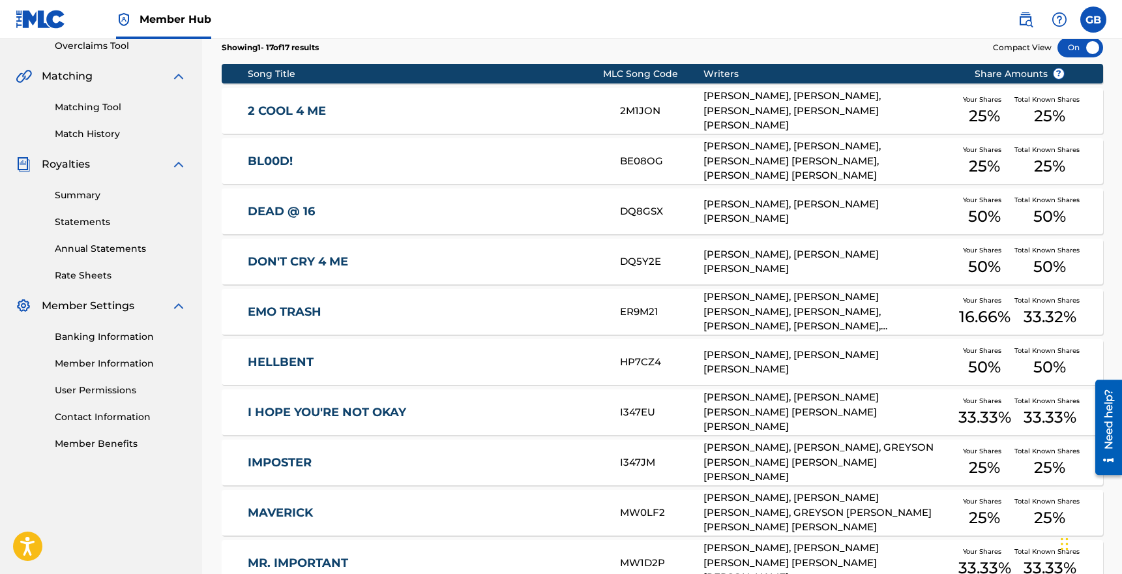
scroll to position [298, 0]
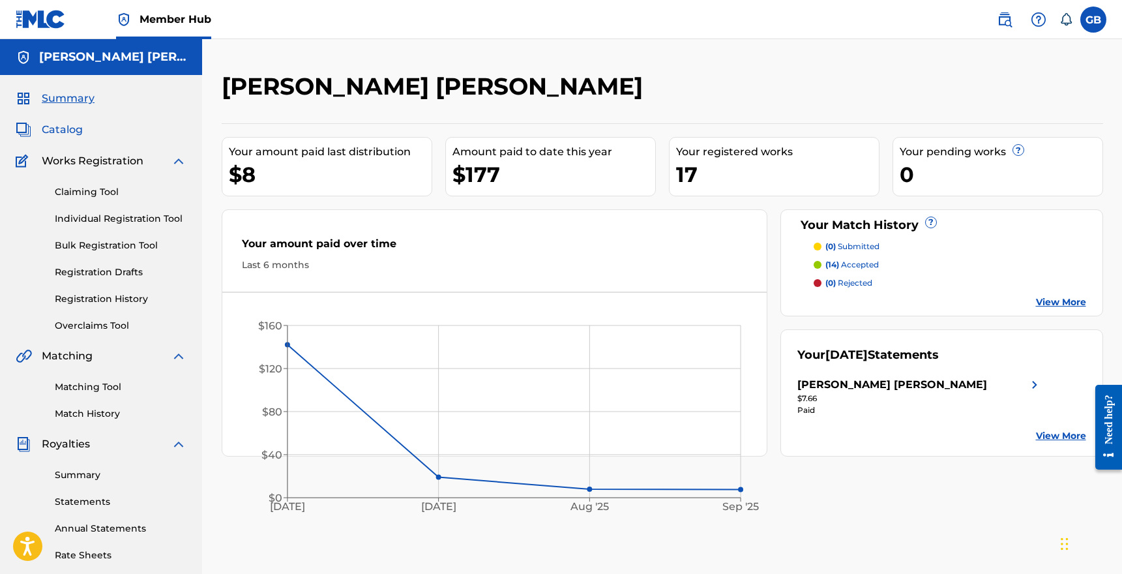
click at [70, 135] on span "Catalog" at bounding box center [62, 130] width 41 height 16
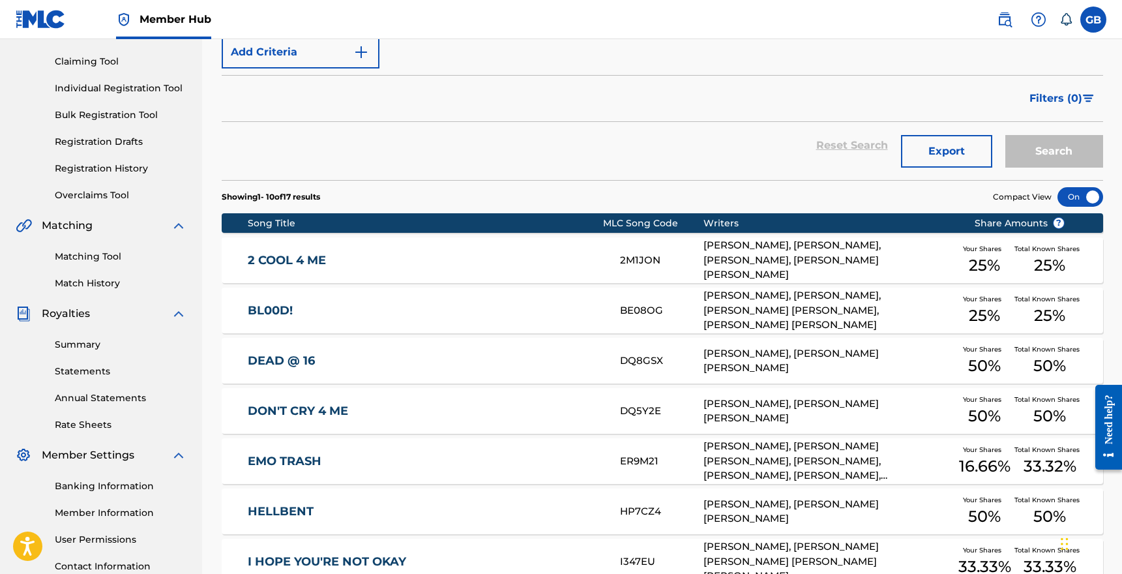
scroll to position [147, 0]
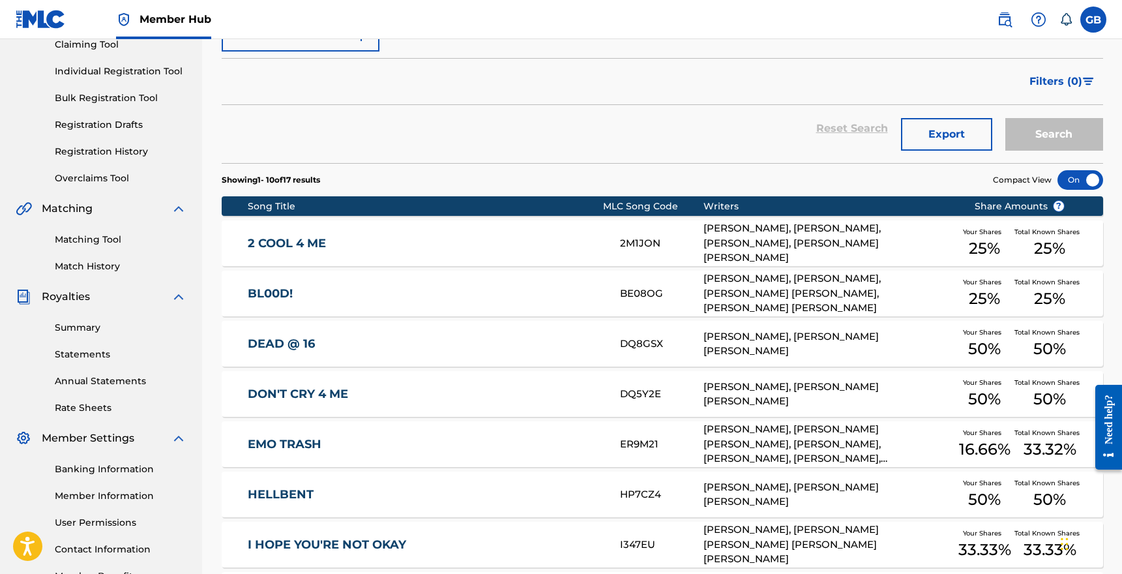
click at [270, 294] on link "BL00D!" at bounding box center [425, 293] width 355 height 15
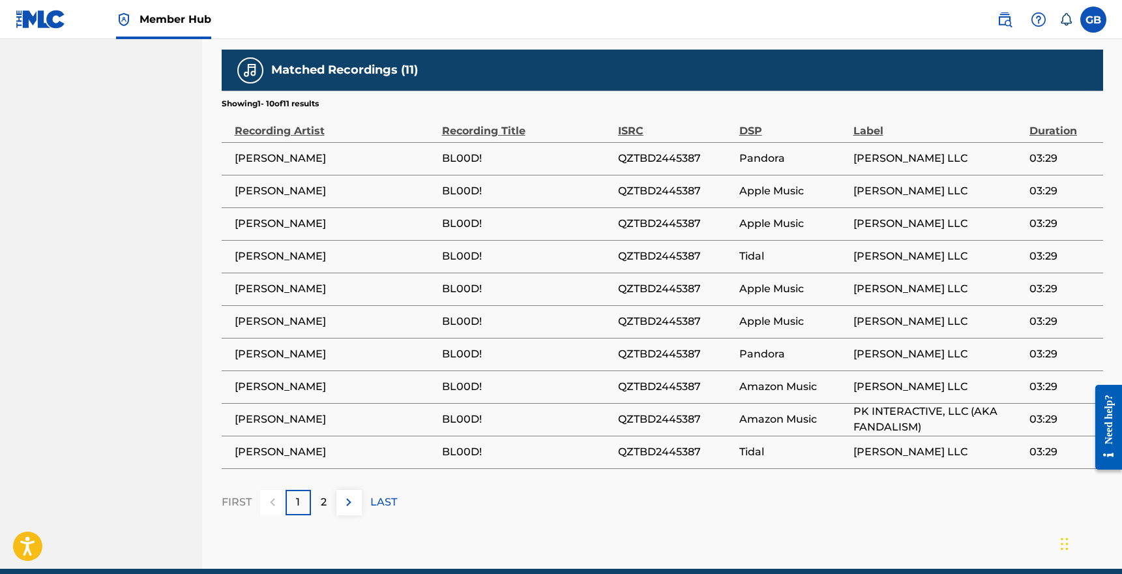
scroll to position [814, 0]
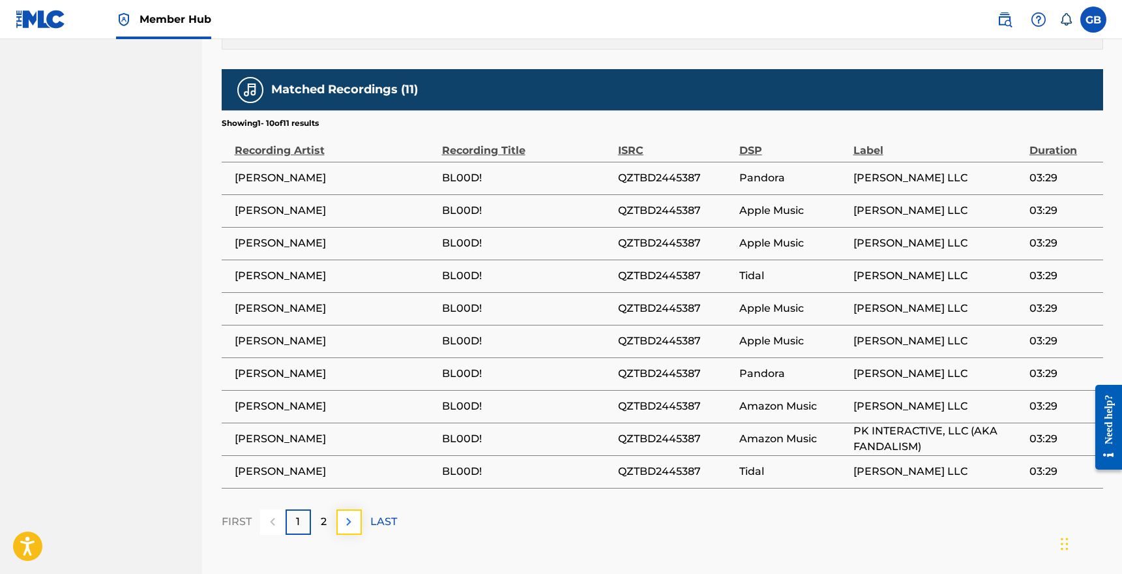
click at [349, 520] on img at bounding box center [349, 522] width 16 height 16
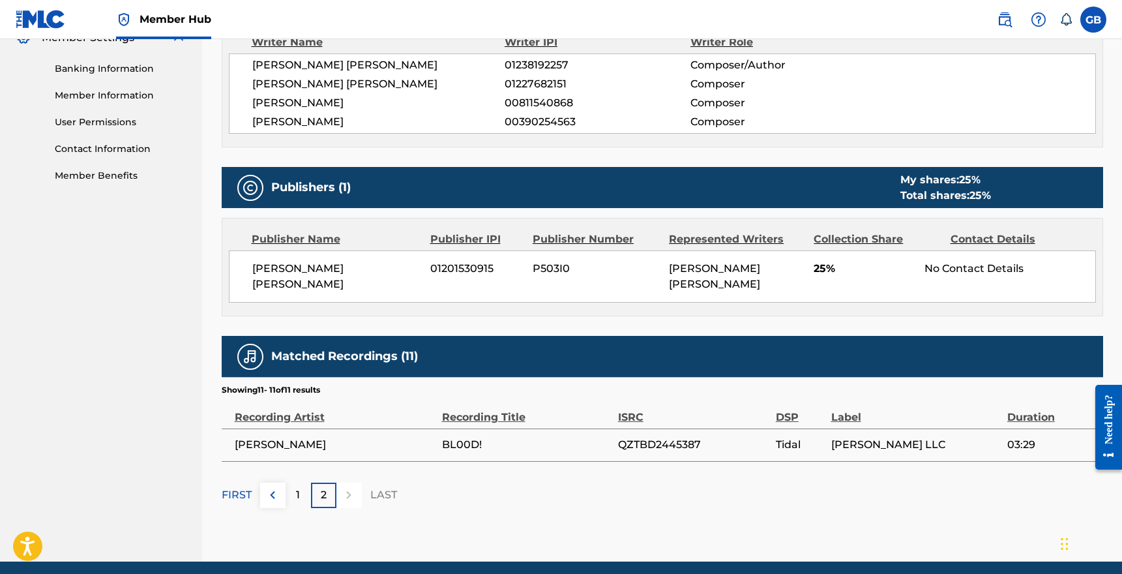
scroll to position [596, 0]
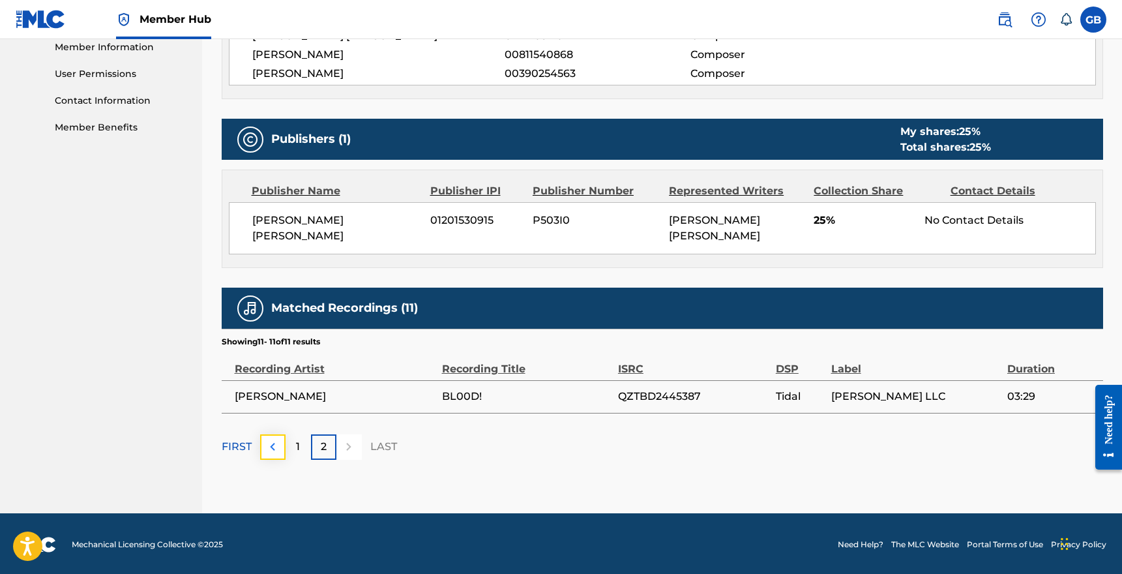
click at [277, 441] on img at bounding box center [273, 447] width 16 height 16
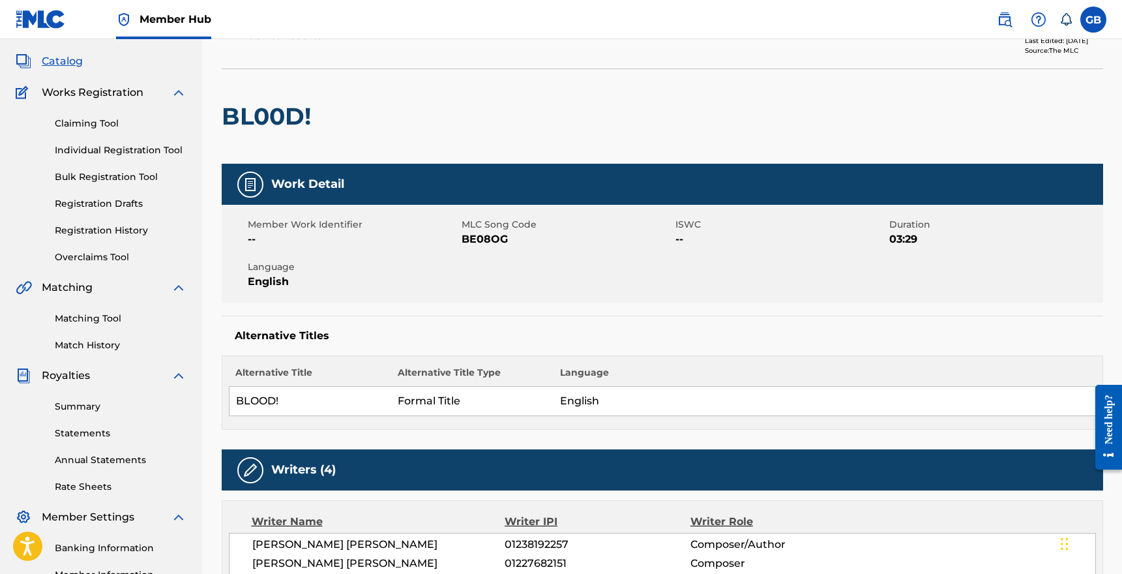
scroll to position [81, 0]
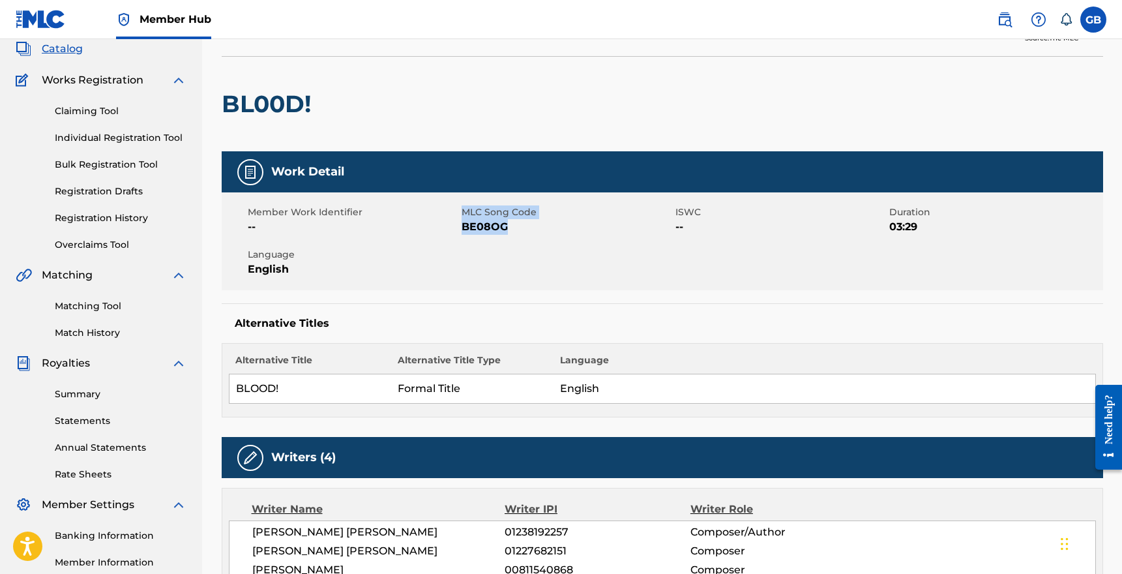
drag, startPoint x: 507, startPoint y: 227, endPoint x: 456, endPoint y: 226, distance: 51.5
click at [456, 226] on div "Member Work Identifier -- MLC Song Code BE08OG ISWC -- Duration 03:29 Language …" at bounding box center [662, 241] width 881 height 98
click at [500, 224] on span "BE08OG" at bounding box center [567, 227] width 211 height 16
drag, startPoint x: 505, startPoint y: 227, endPoint x: 462, endPoint y: 226, distance: 43.0
click at [462, 226] on span "BE08OG" at bounding box center [567, 227] width 211 height 16
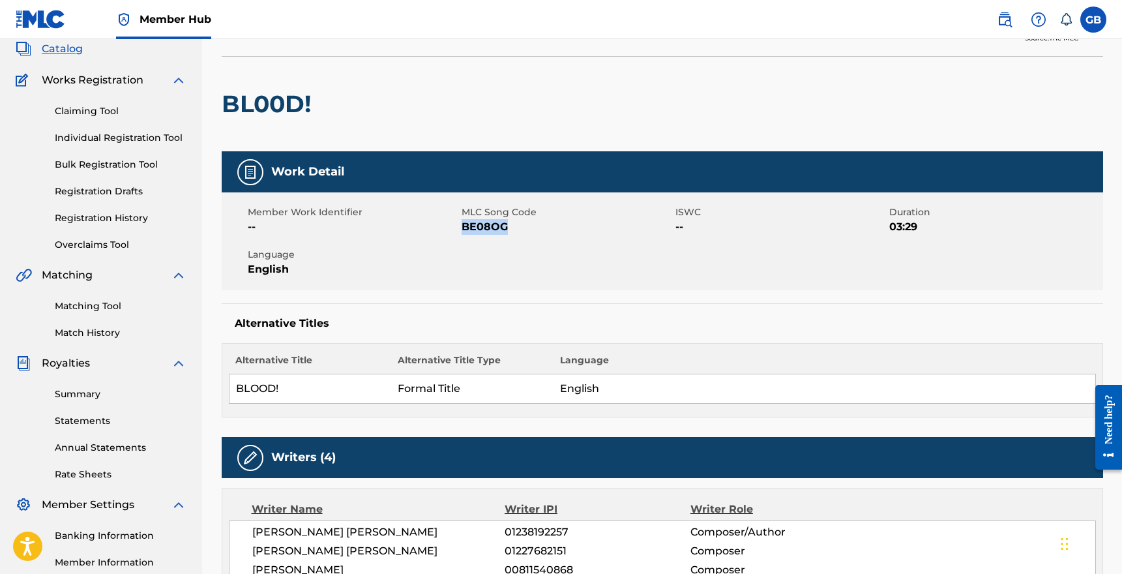
copy span "BE08OG"
click at [523, 315] on div "Alternative Titles Alternative Title Alternative Title Type Language BLOOD! For…" at bounding box center [662, 360] width 881 height 114
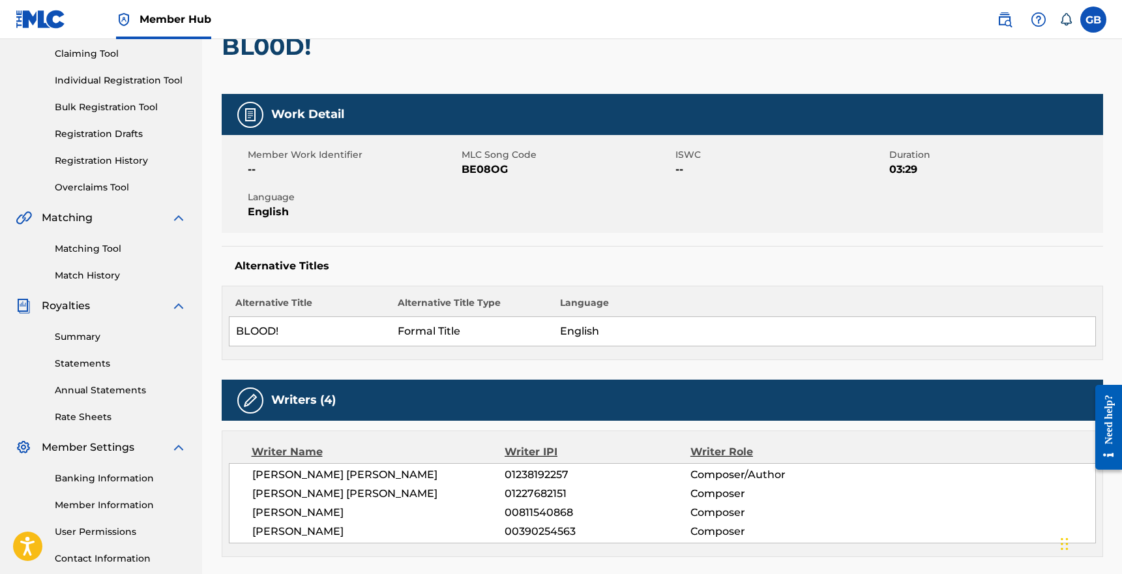
scroll to position [0, 0]
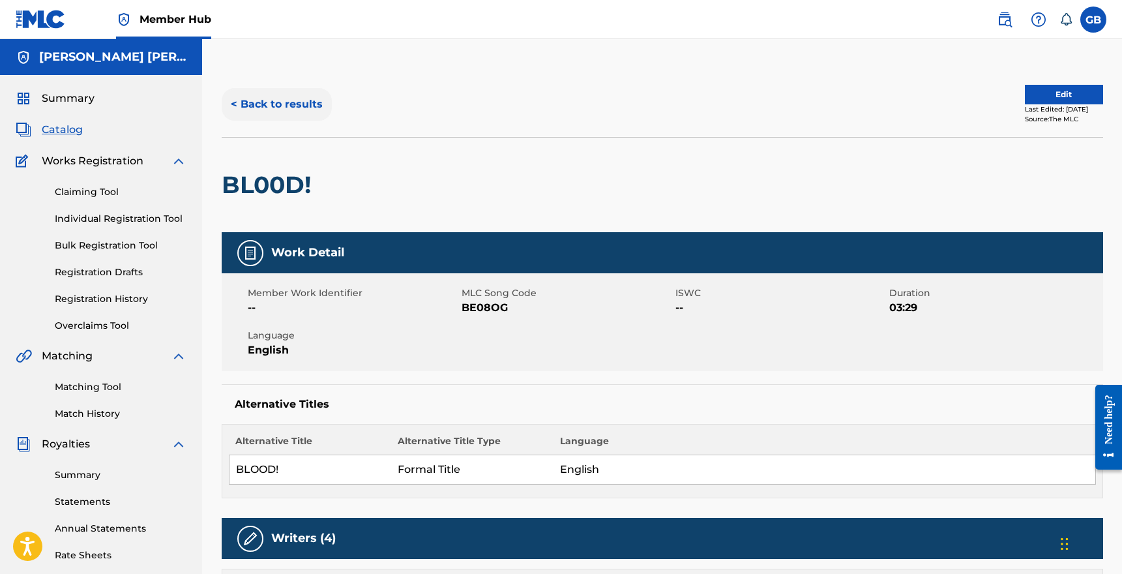
click at [261, 96] on button "< Back to results" at bounding box center [277, 104] width 110 height 33
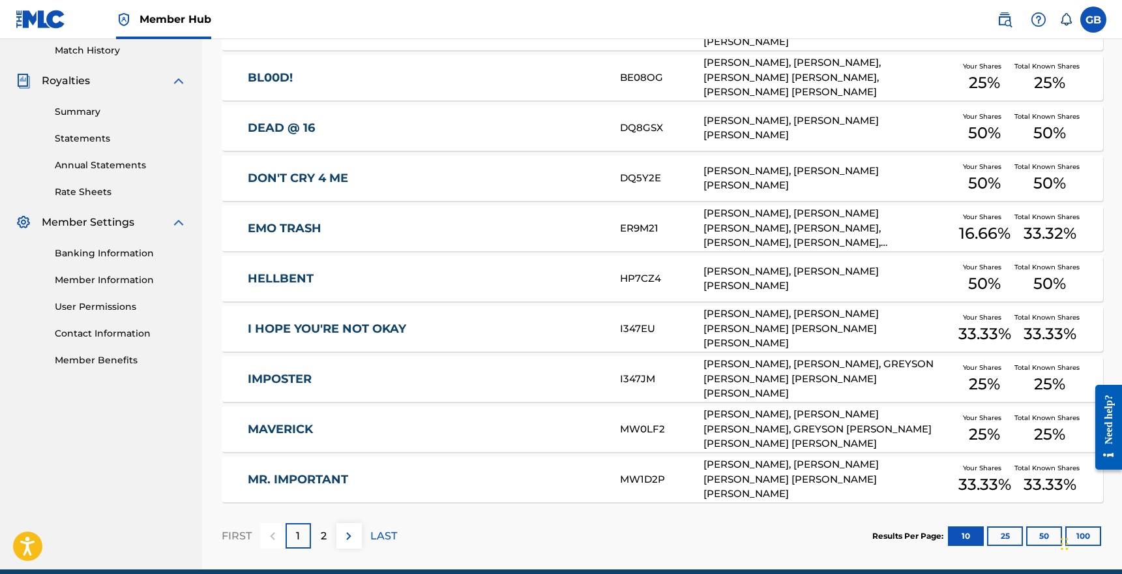
scroll to position [374, 0]
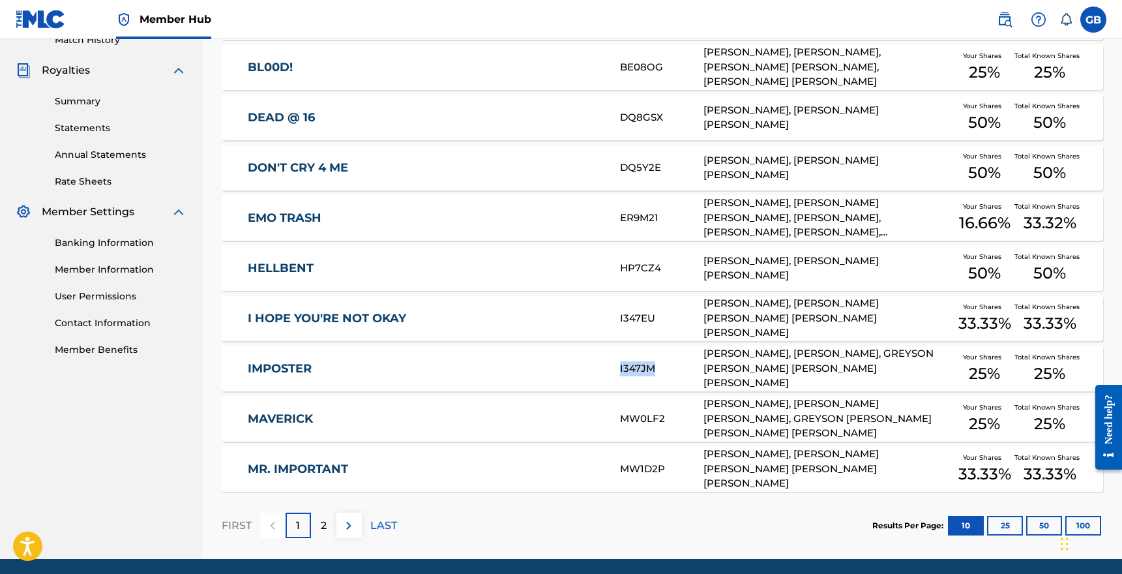
drag, startPoint x: 655, startPoint y: 368, endPoint x: 617, endPoint y: 368, distance: 37.8
click at [617, 368] on div "IMPOSTER I347JM [PERSON_NAME], [PERSON_NAME], [PERSON_NAME] [PERSON_NAME] [PERS…" at bounding box center [662, 368] width 881 height 46
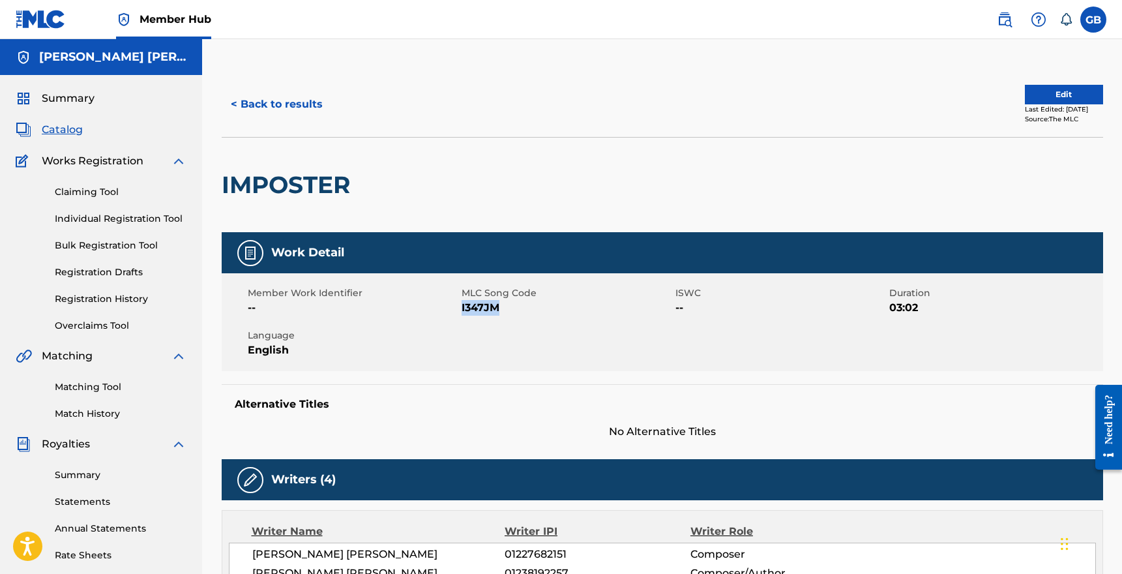
drag, startPoint x: 498, startPoint y: 305, endPoint x: 462, endPoint y: 304, distance: 36.5
click at [462, 304] on span "I347JM" at bounding box center [567, 308] width 211 height 16
copy span "I347JM"
click at [271, 105] on button "< Back to results" at bounding box center [277, 104] width 110 height 33
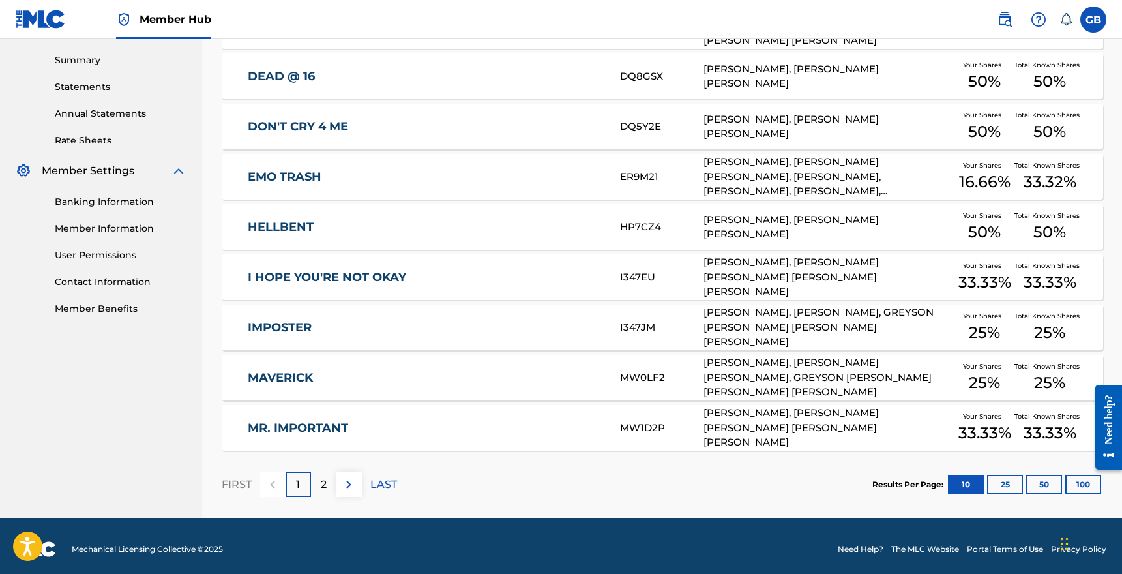
scroll to position [421, 0]
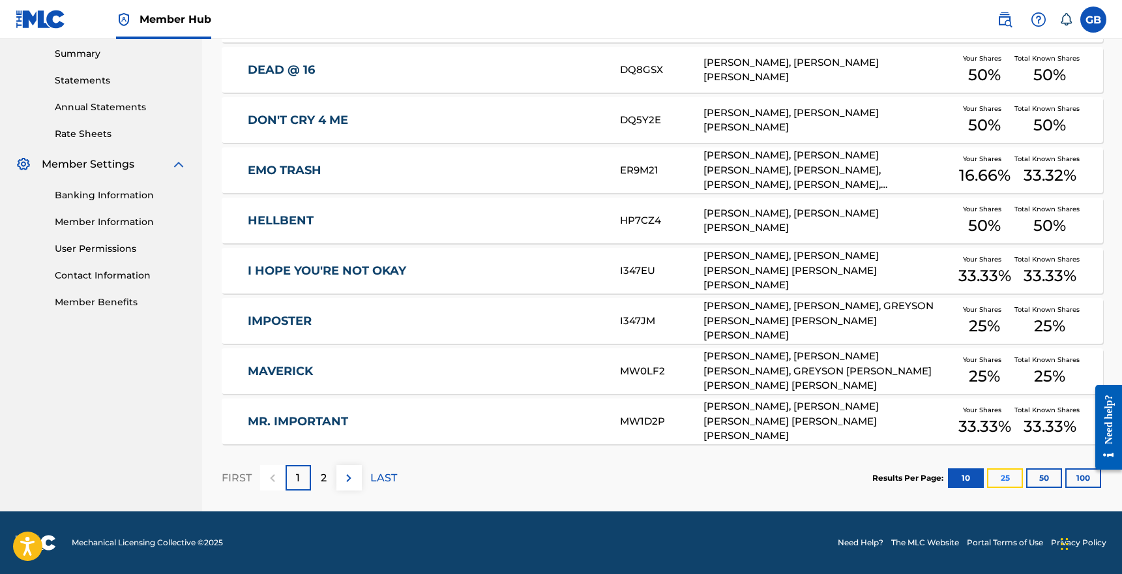
click at [1004, 478] on button "25" at bounding box center [1005, 478] width 36 height 20
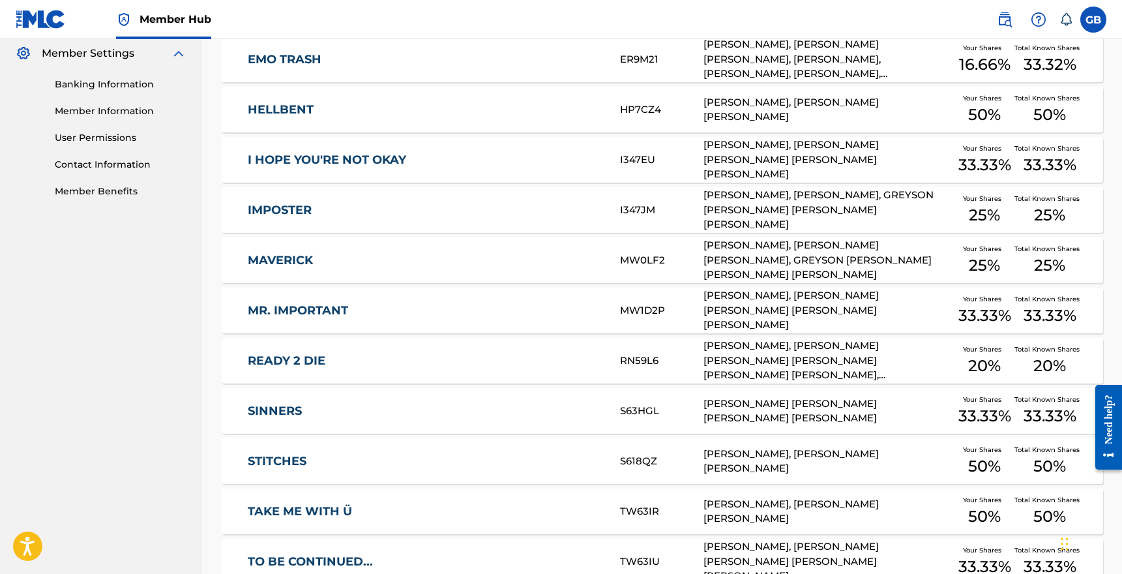
scroll to position [574, 0]
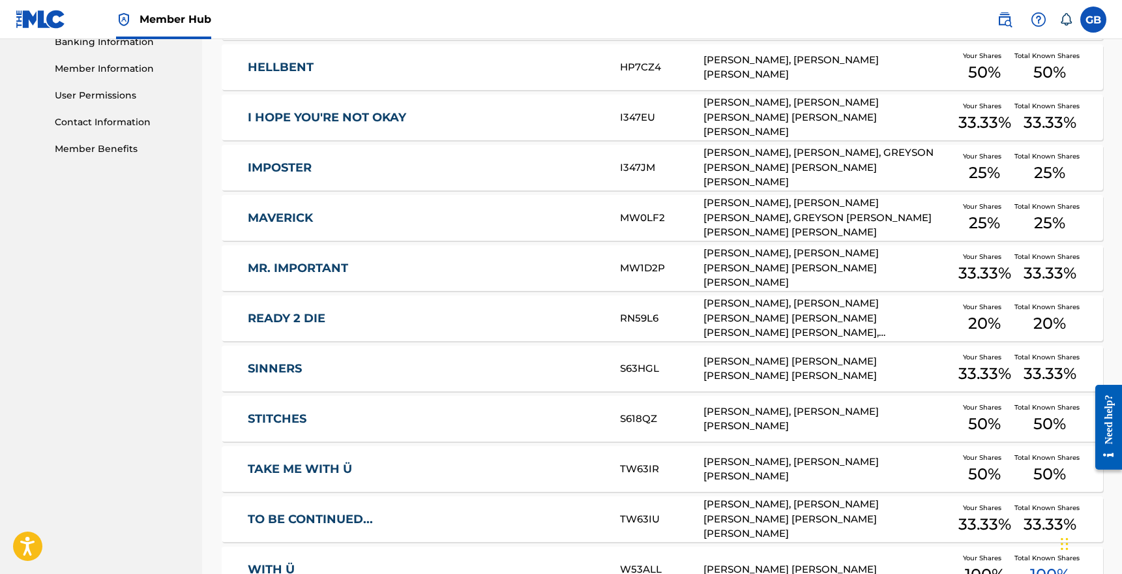
click at [269, 368] on link "SINNERS" at bounding box center [425, 368] width 355 height 15
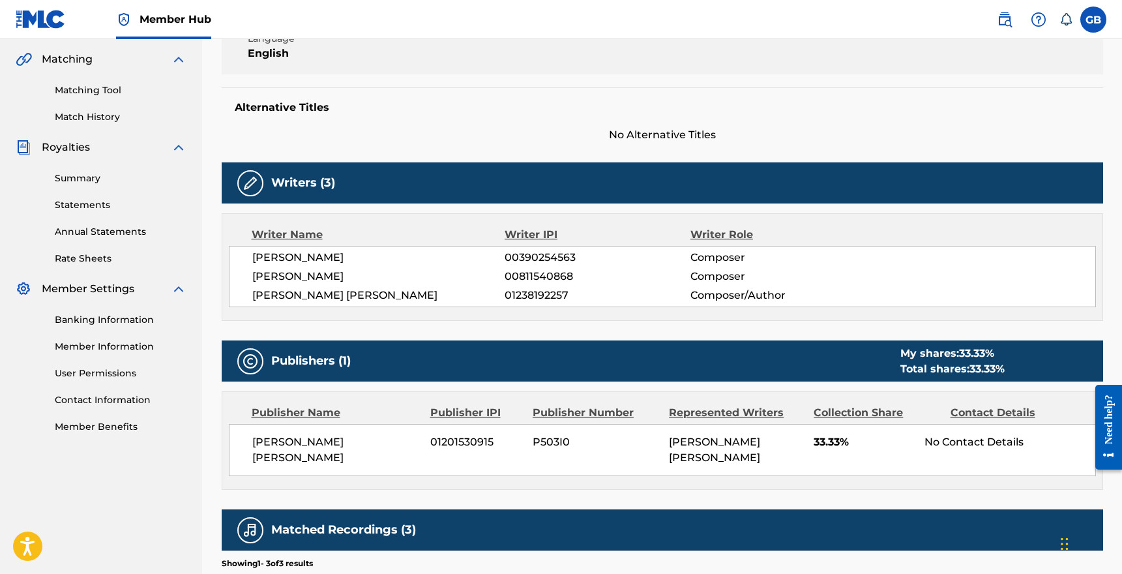
scroll to position [536, 0]
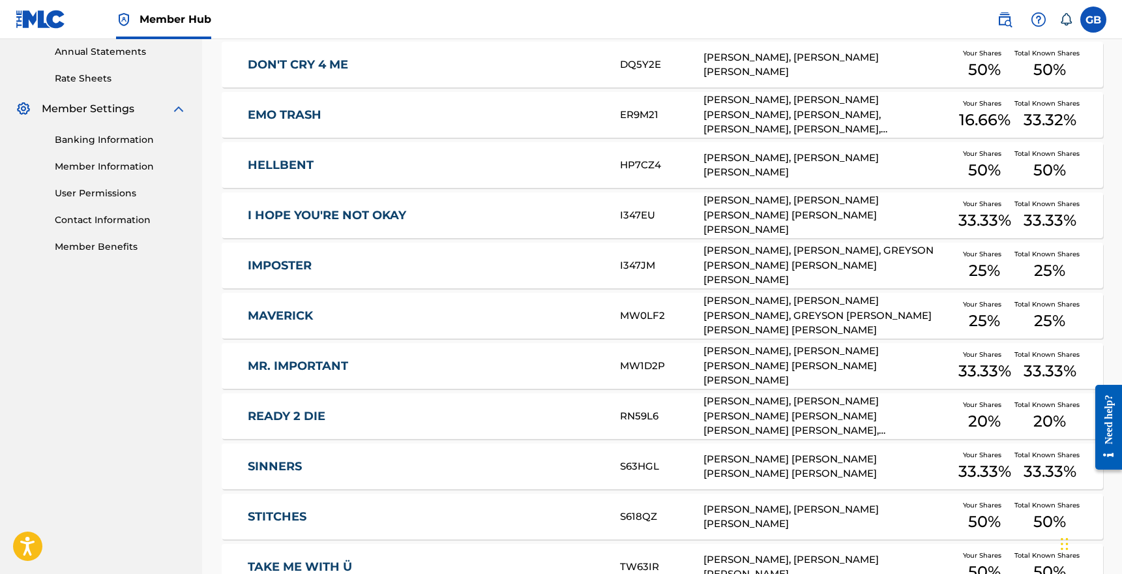
scroll to position [470, 0]
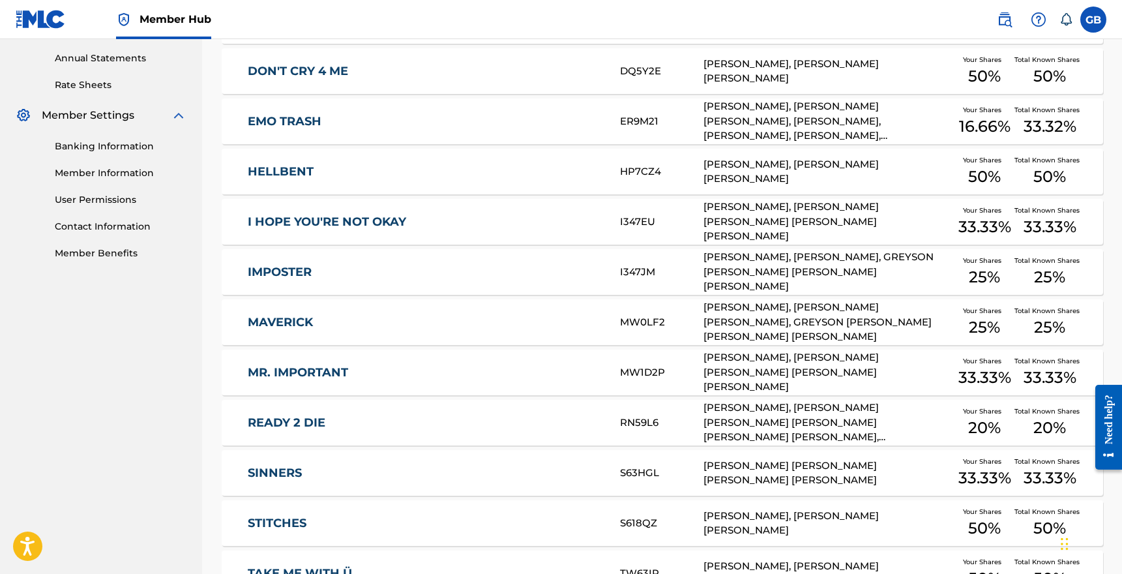
click at [295, 170] on link "HELLBENT" at bounding box center [425, 171] width 355 height 15
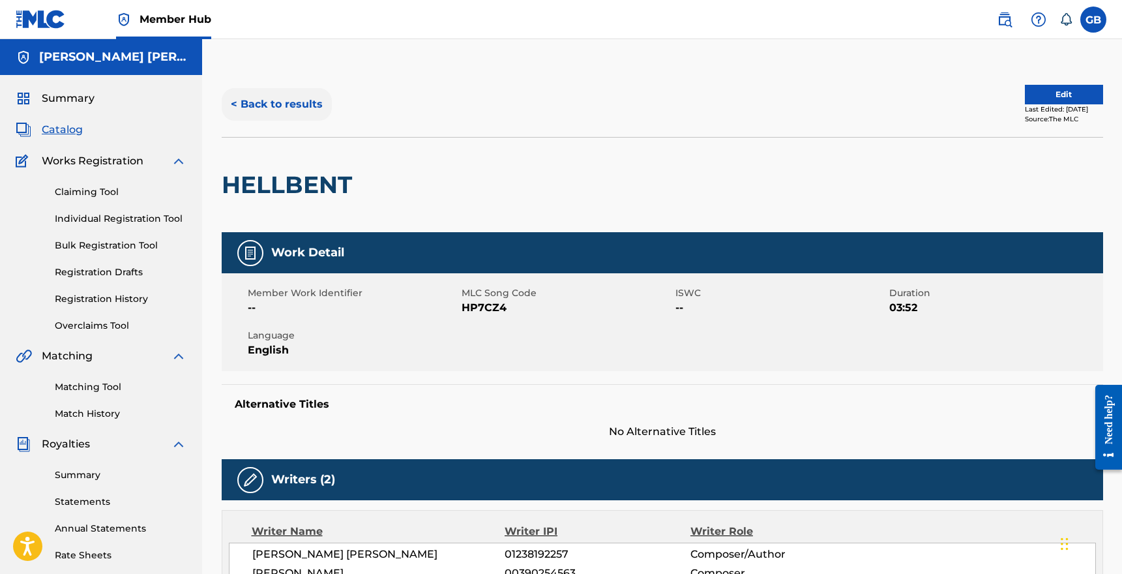
click at [288, 107] on button "< Back to results" at bounding box center [277, 104] width 110 height 33
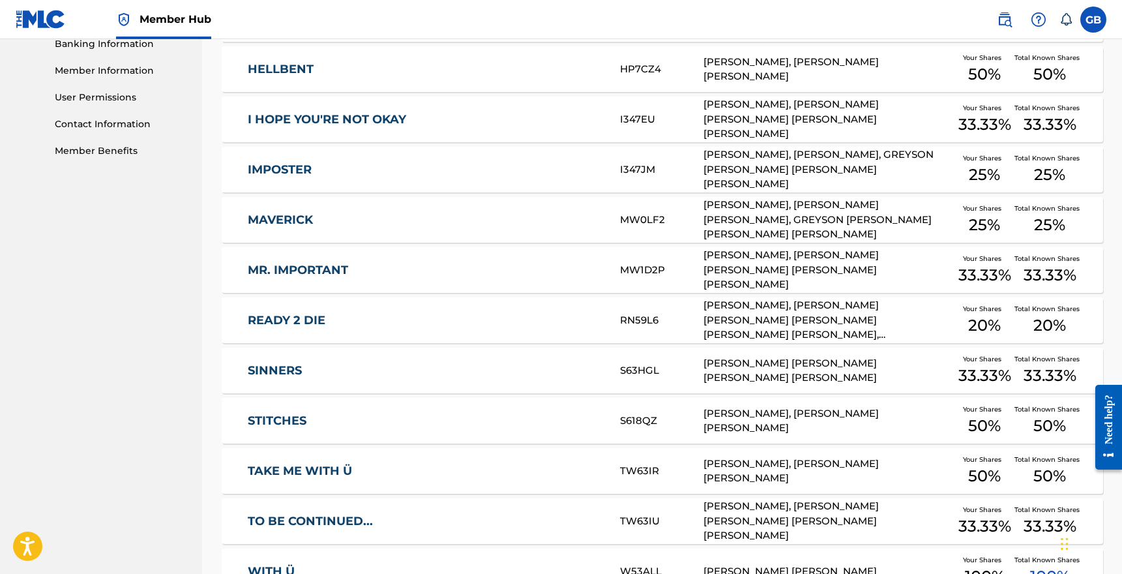
scroll to position [574, 0]
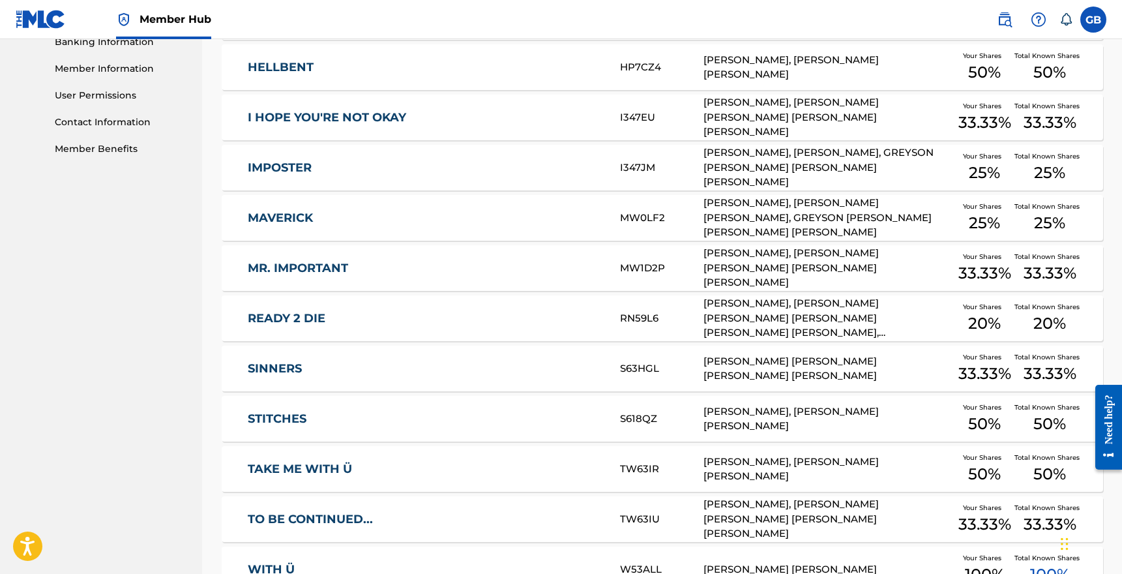
click at [293, 222] on link "MAVERICK" at bounding box center [425, 218] width 355 height 15
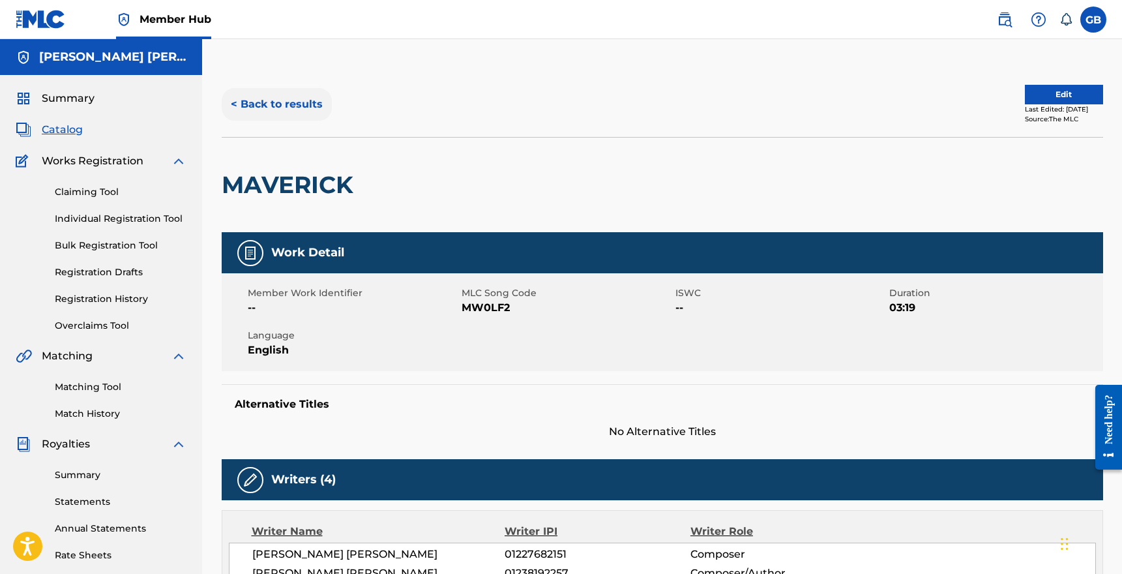
click at [287, 106] on button "< Back to results" at bounding box center [277, 104] width 110 height 33
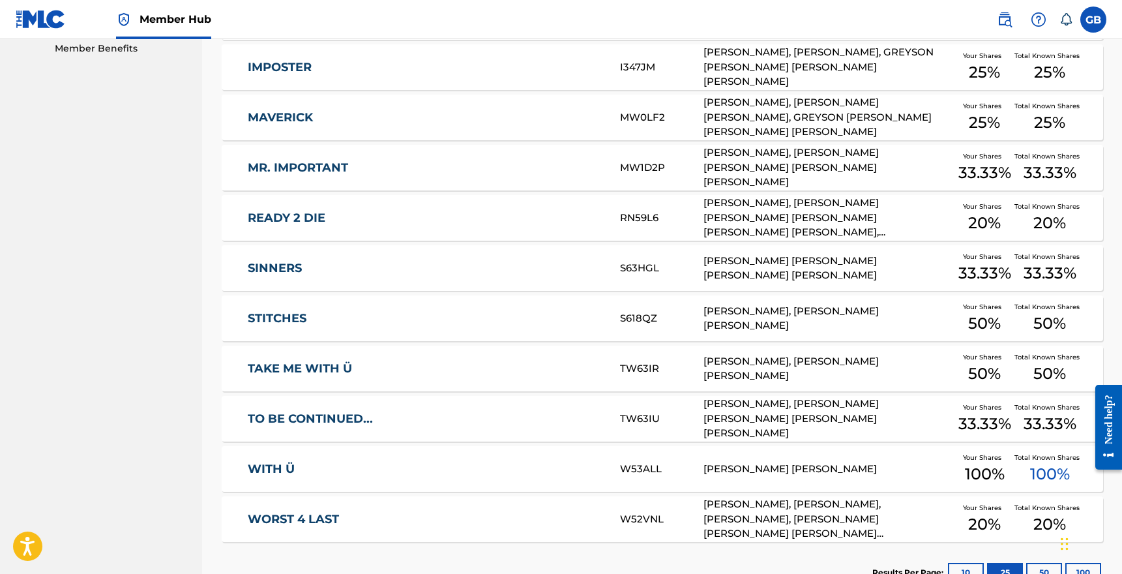
scroll to position [670, 0]
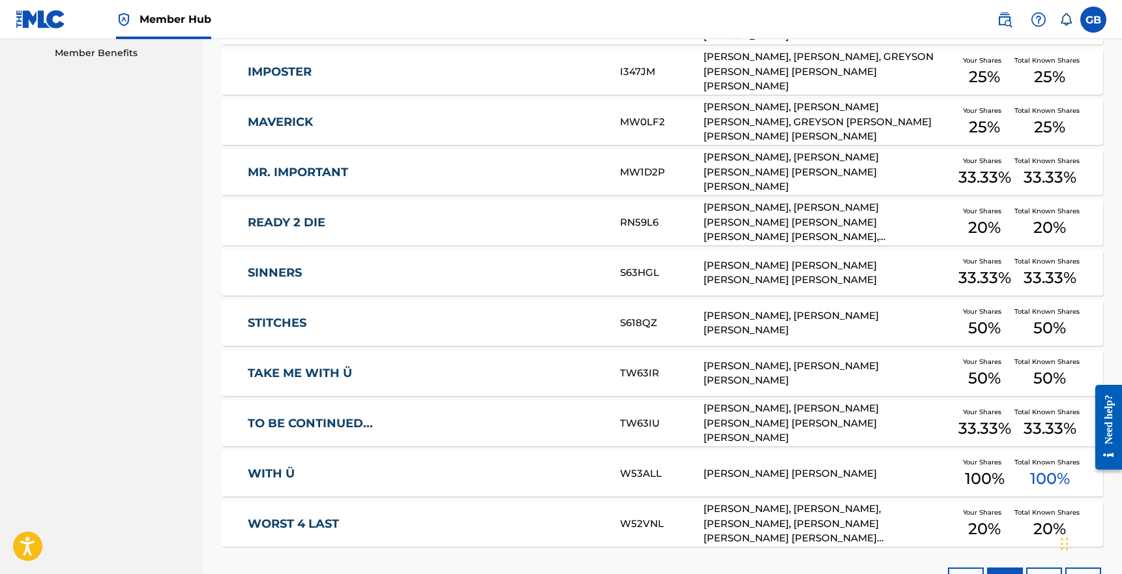
click at [316, 521] on link "WORST 4 LAST" at bounding box center [425, 523] width 355 height 15
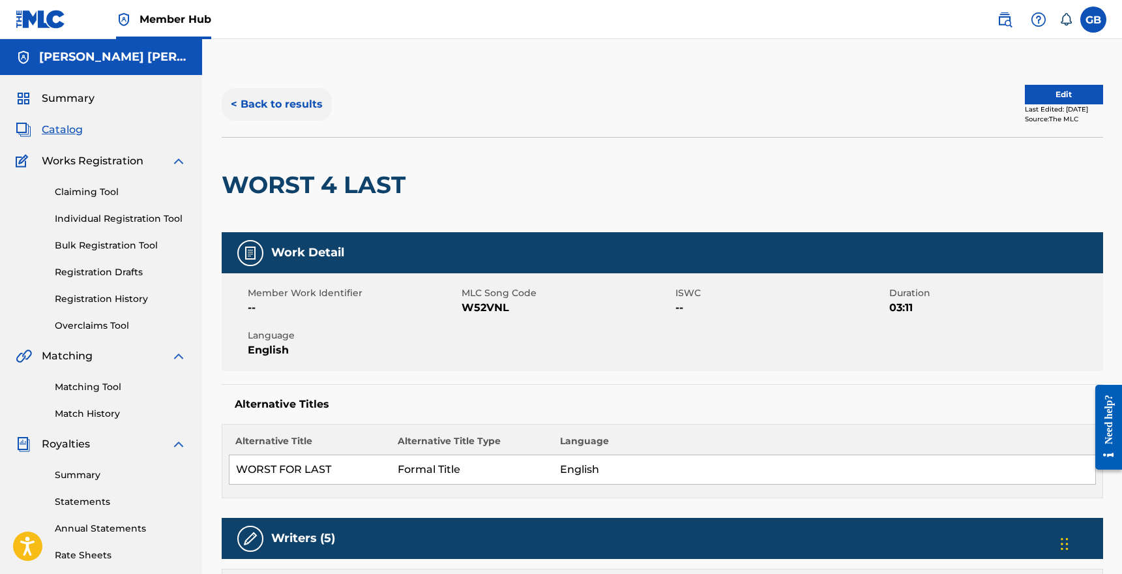
click at [298, 108] on button "< Back to results" at bounding box center [277, 104] width 110 height 33
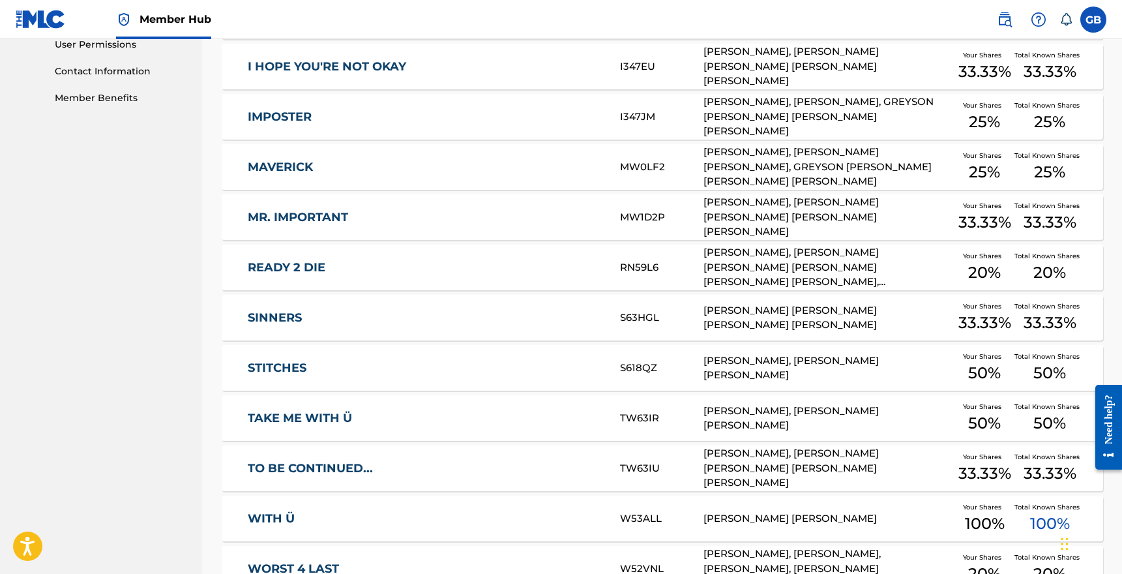
scroll to position [603, 0]
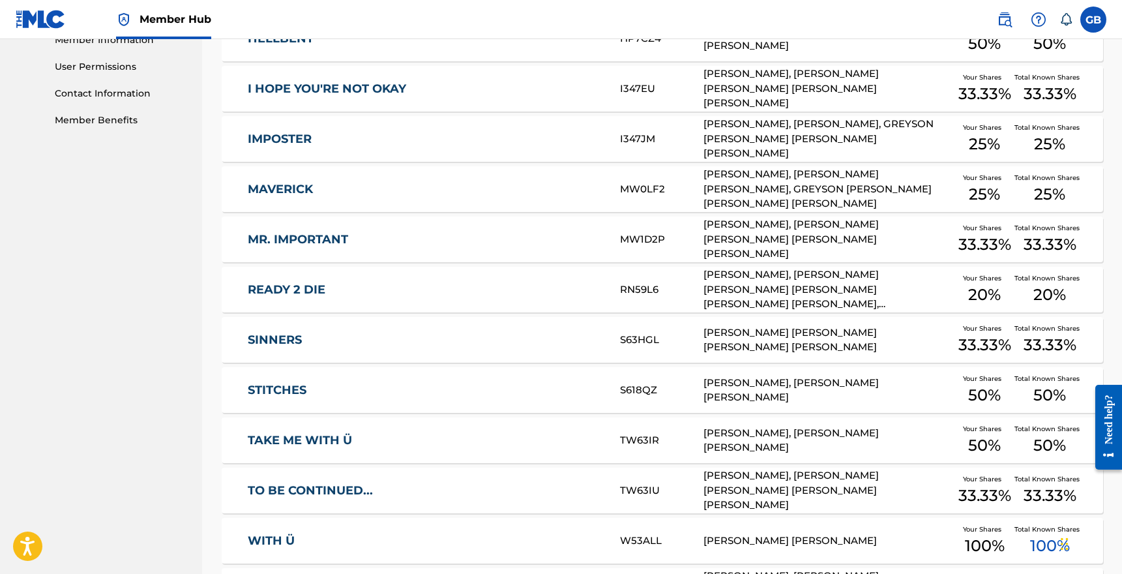
click at [347, 431] on div "TAKE ME WITH Ü TW63IR [PERSON_NAME], [PERSON_NAME] [PERSON_NAME] Your Shares 50…" at bounding box center [662, 440] width 881 height 46
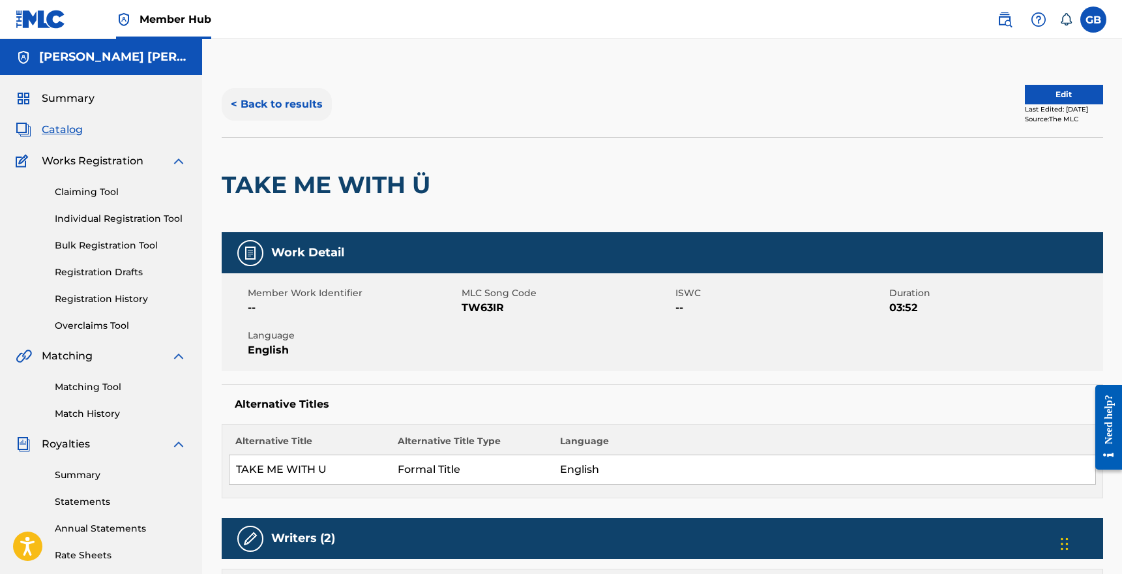
click at [255, 107] on button "< Back to results" at bounding box center [277, 104] width 110 height 33
